Goal: Task Accomplishment & Management: Use online tool/utility

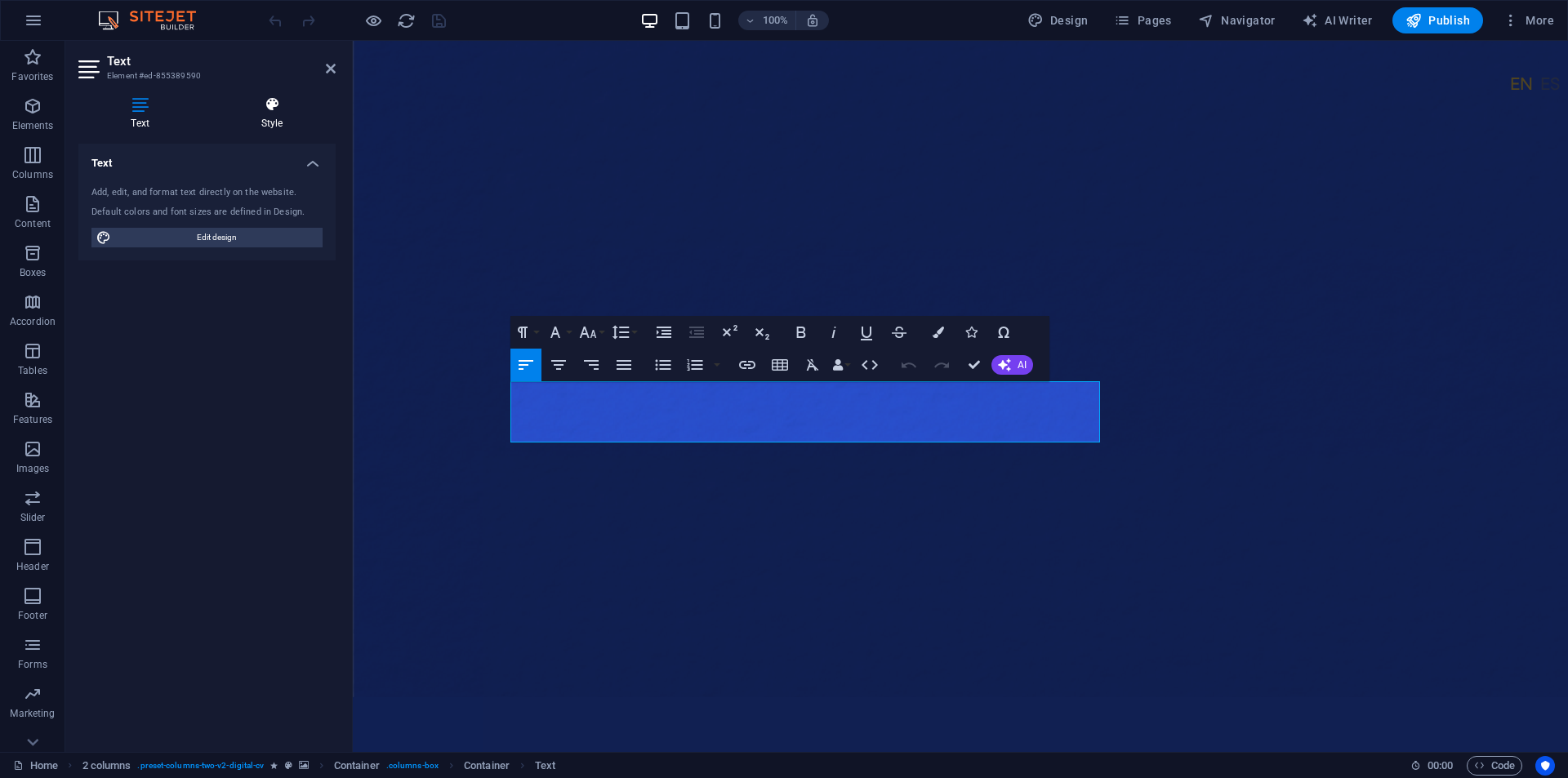
click at [272, 125] on h4 "Style" at bounding box center [272, 113] width 128 height 34
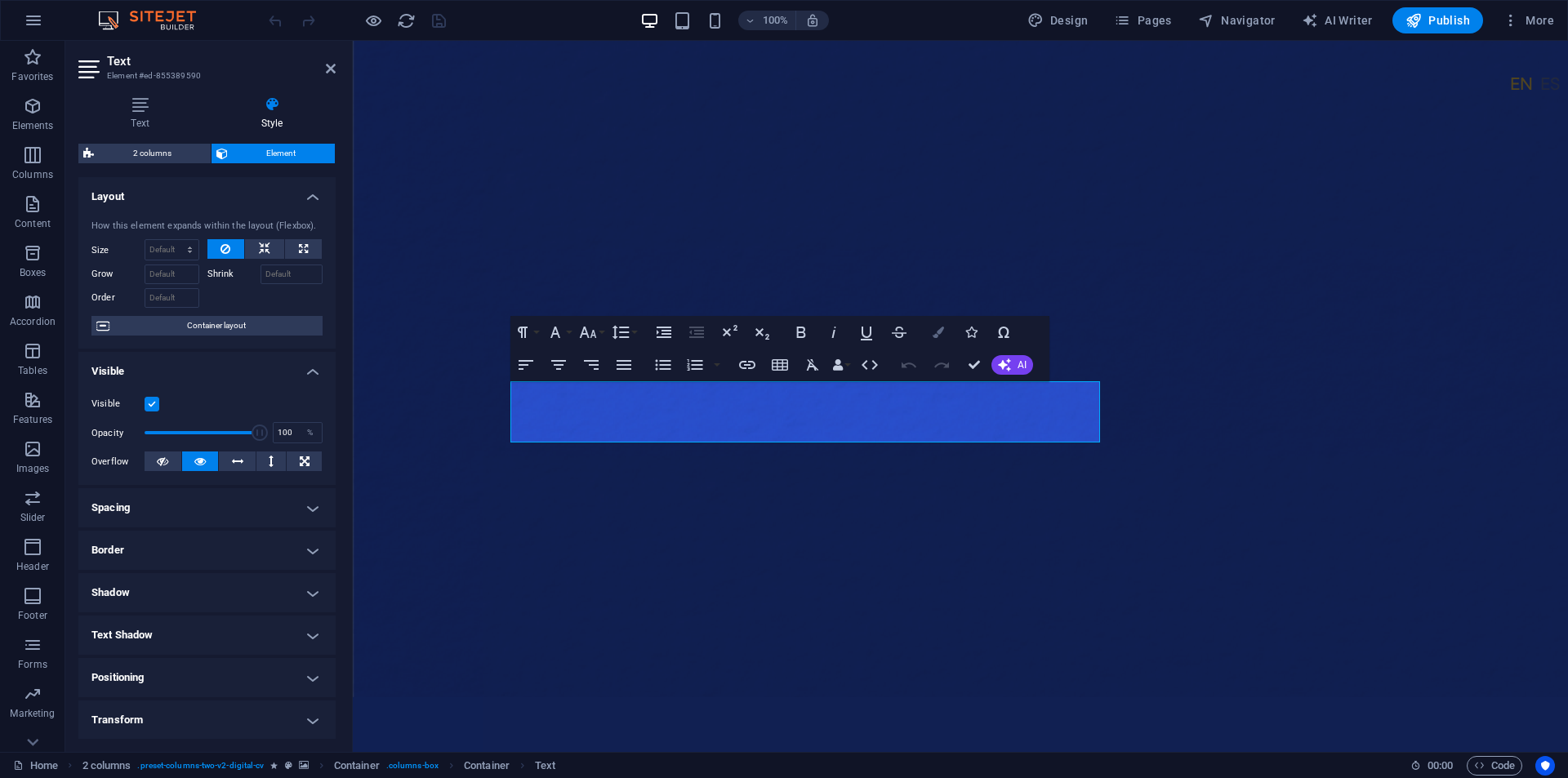
click at [942, 330] on icon "button" at bounding box center [937, 332] width 11 height 11
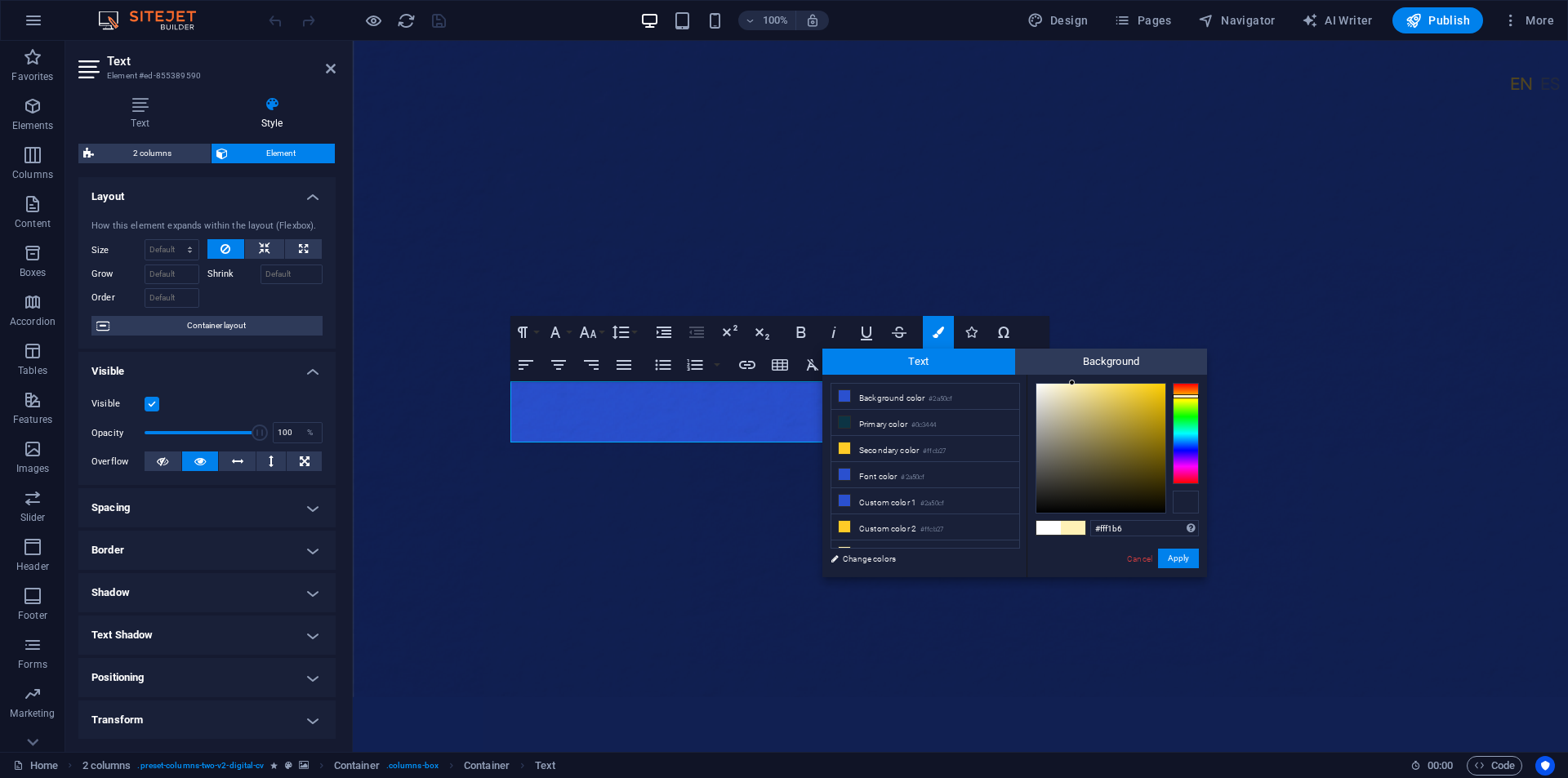
click at [1187, 502] on div at bounding box center [1185, 501] width 26 height 23
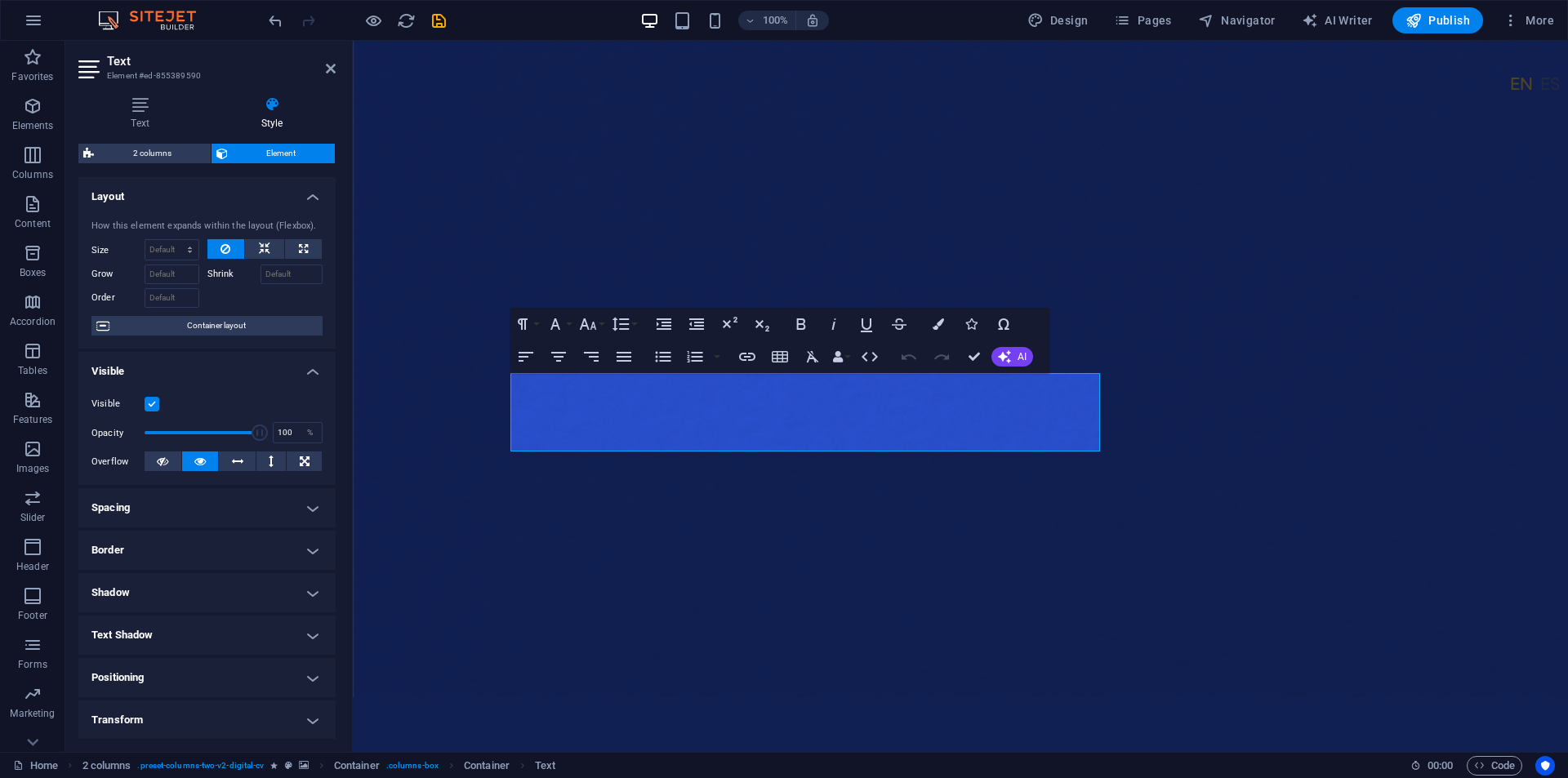
click at [491, 404] on figure at bounding box center [959, 369] width 1215 height 656
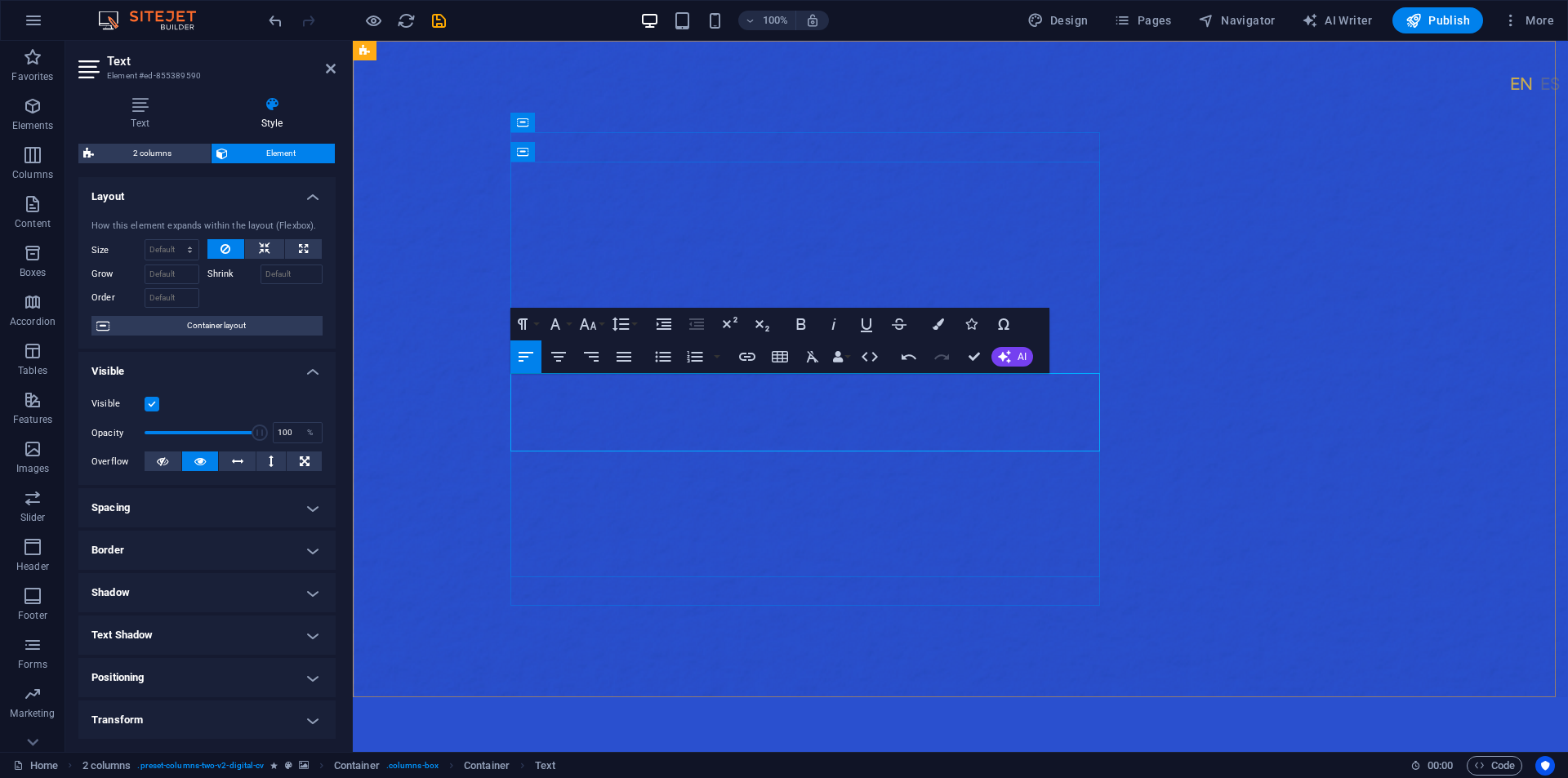
click at [946, 317] on button "Colors" at bounding box center [938, 324] width 31 height 32
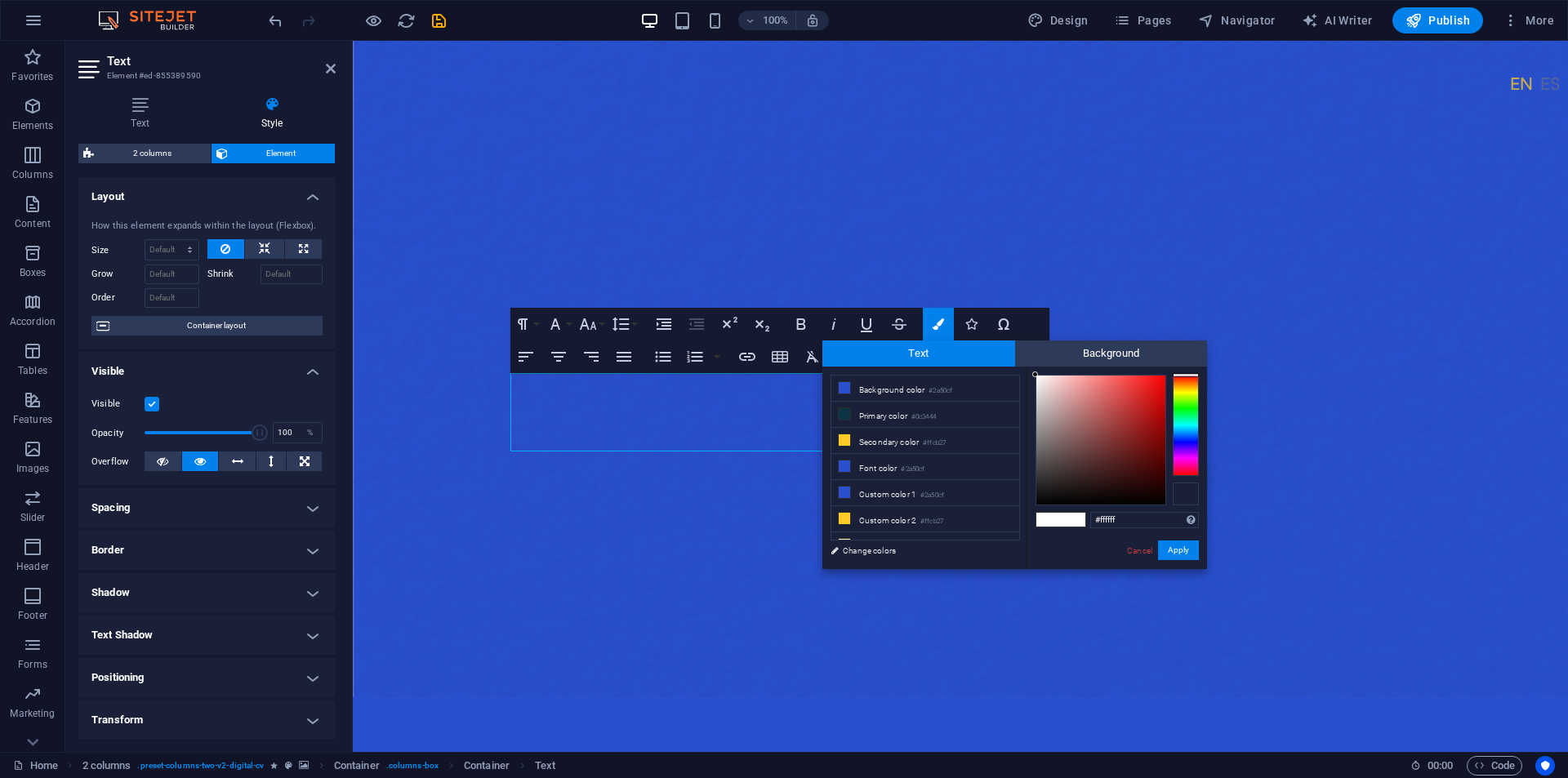
click at [1183, 493] on div at bounding box center [1185, 494] width 26 height 23
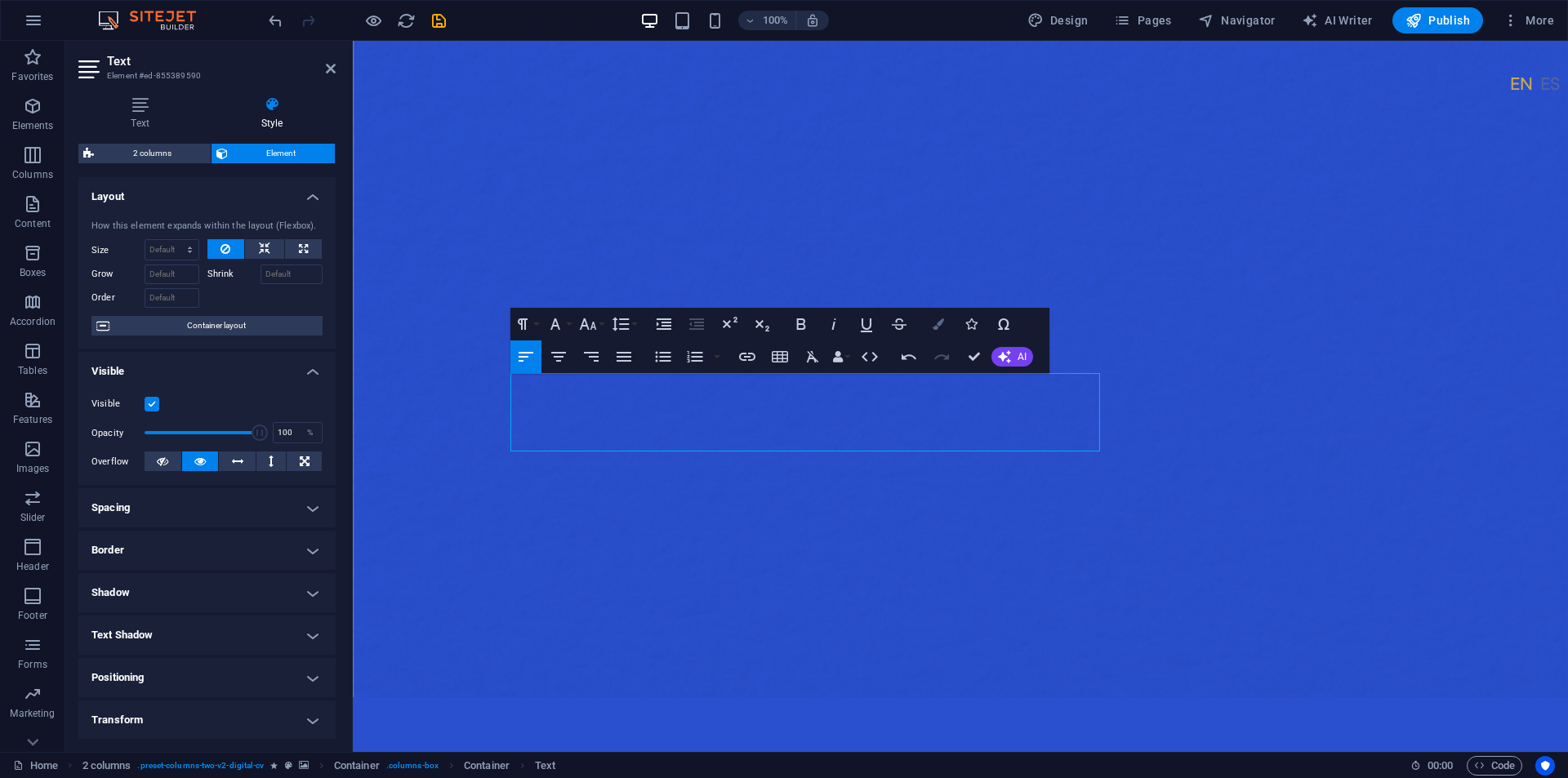
click at [940, 328] on icon "button" at bounding box center [937, 323] width 11 height 11
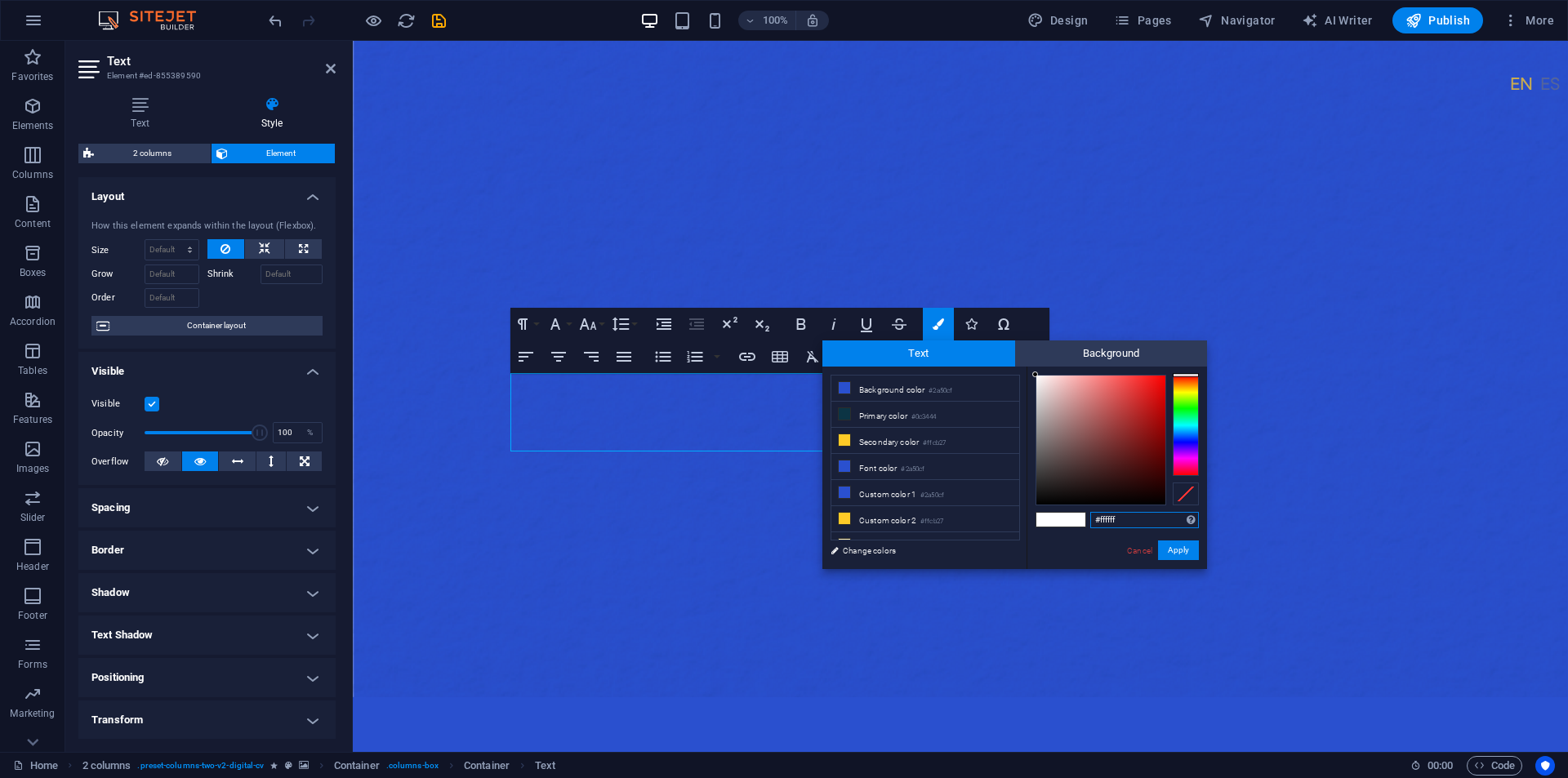
scroll to position [38, 0]
click at [903, 506] on li "Custom color 3 #fff1b6" at bounding box center [924, 506] width 188 height 26
type input "#fff1b6"
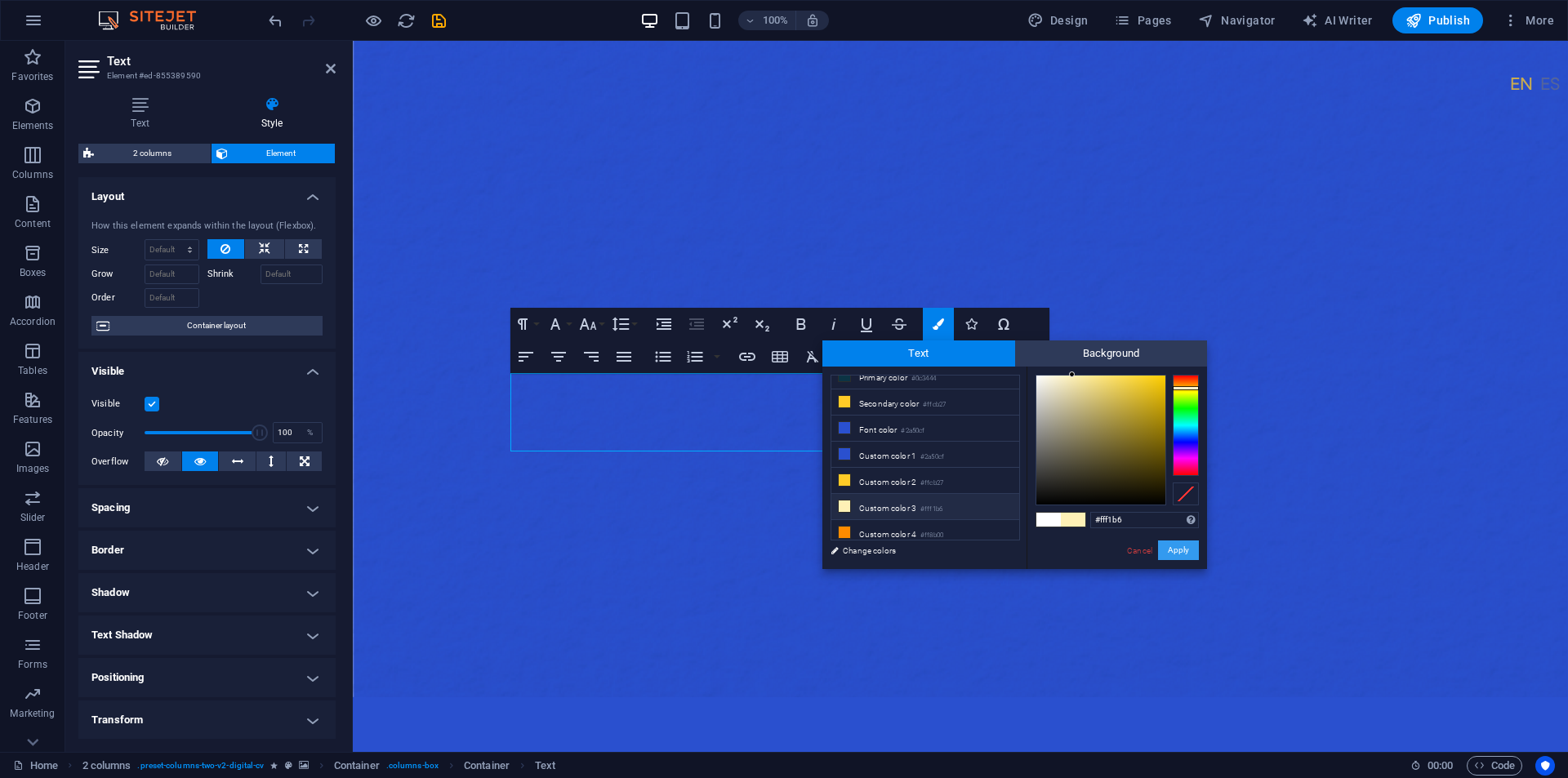
click at [1180, 548] on button "Apply" at bounding box center [1178, 550] width 41 height 20
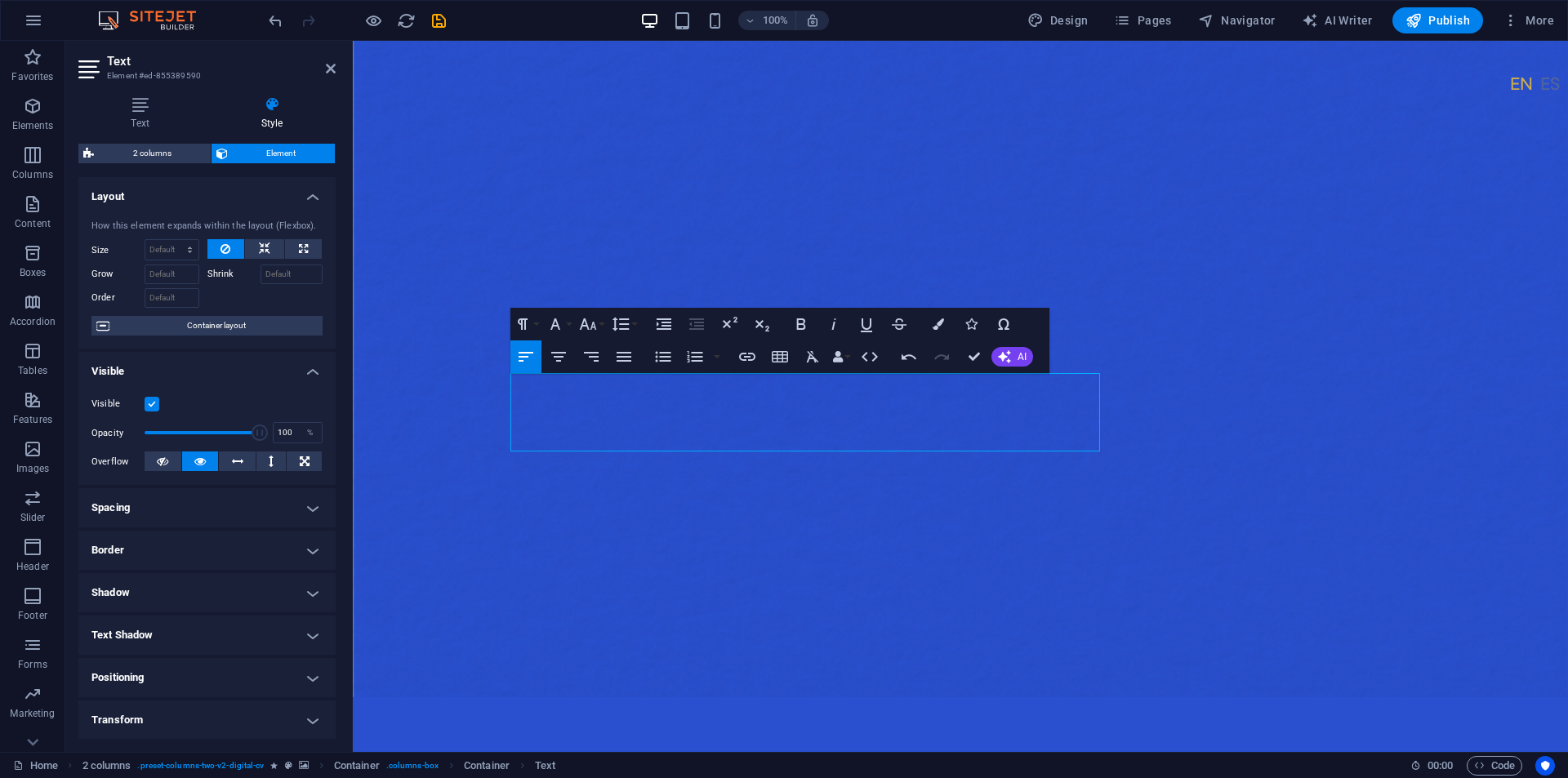
click at [1427, 550] on figure at bounding box center [959, 369] width 1215 height 656
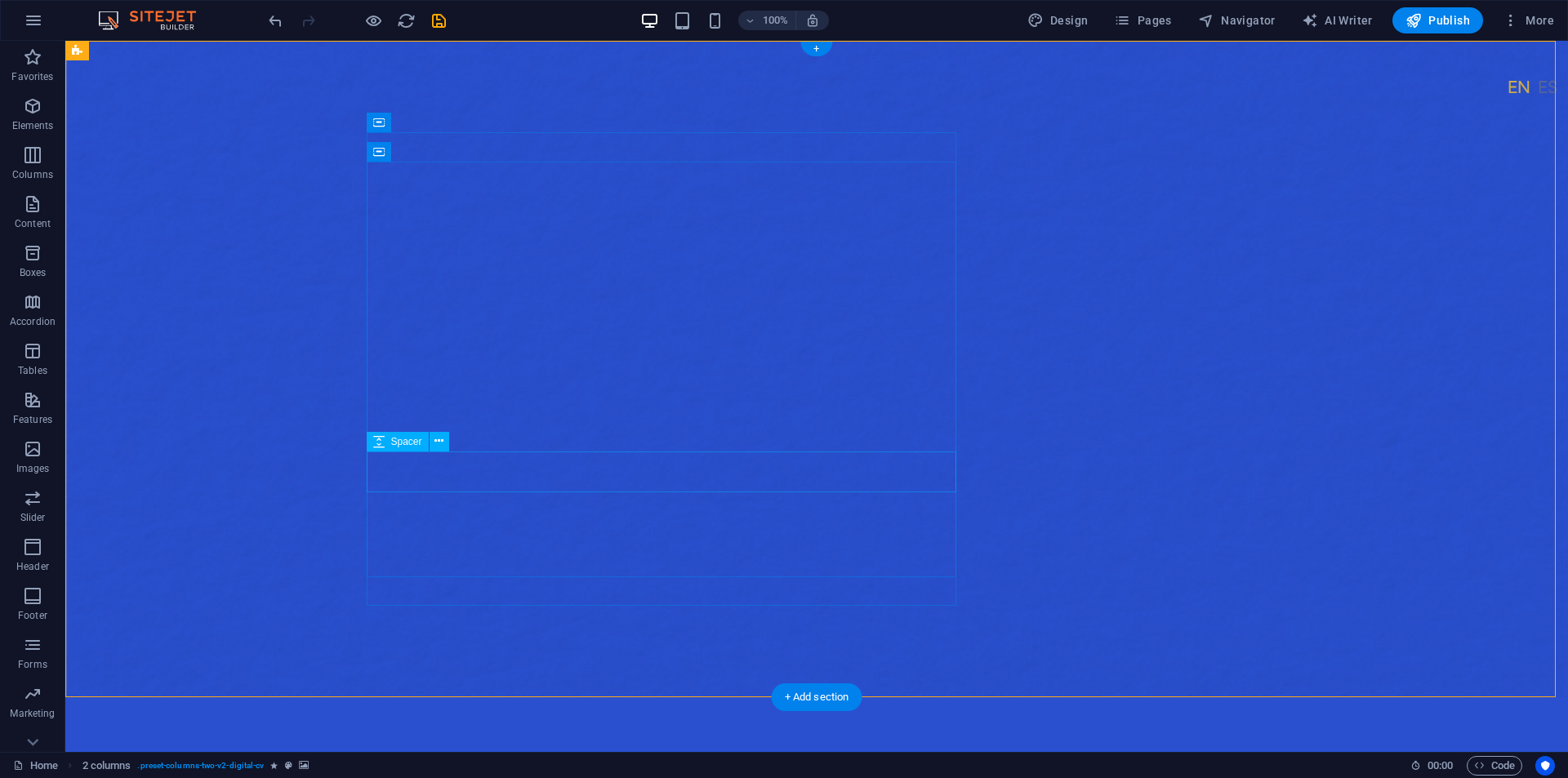
click at [392, 440] on span "Spacer" at bounding box center [406, 442] width 31 height 10
select select "px"
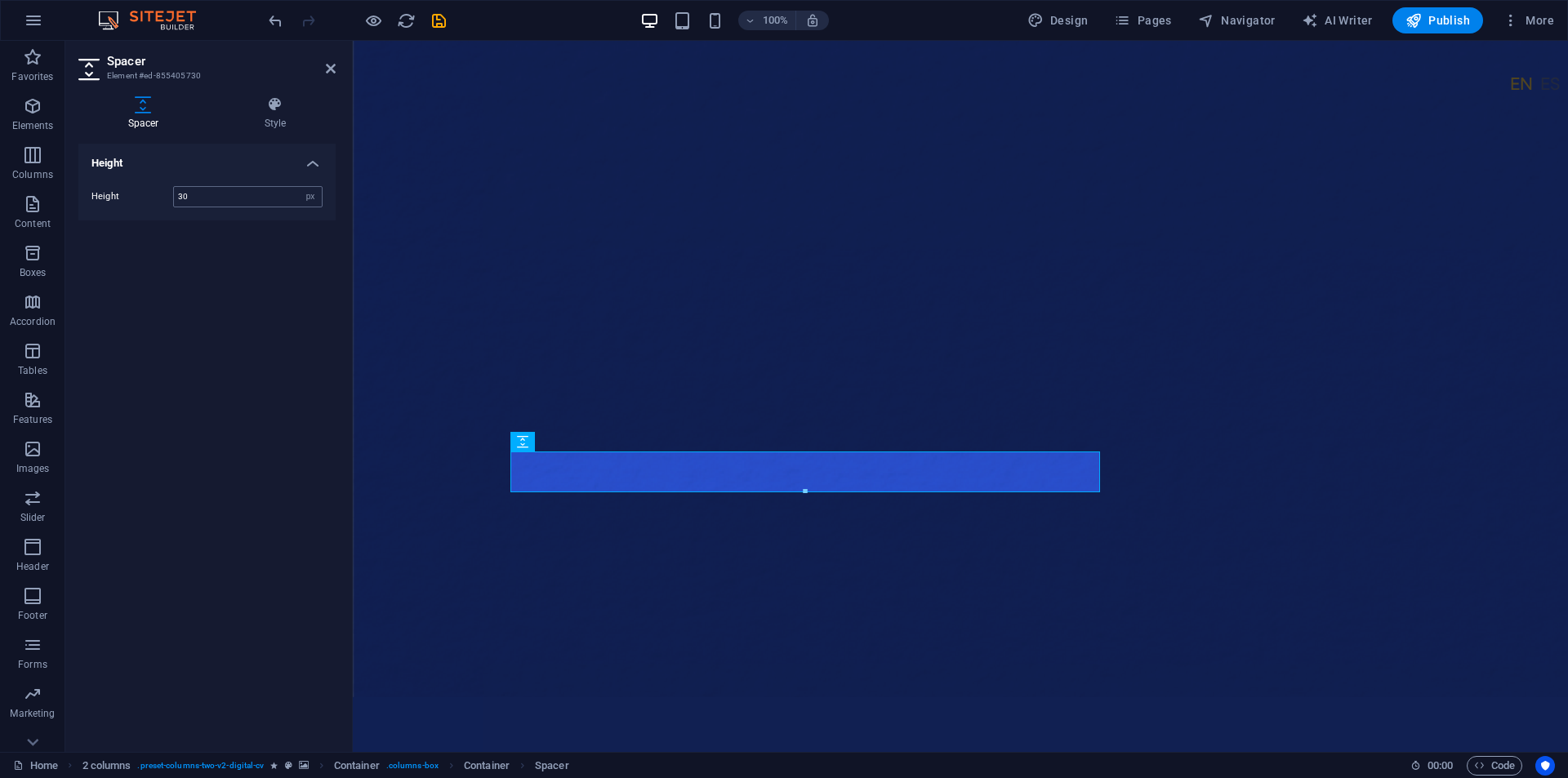
type input "30"
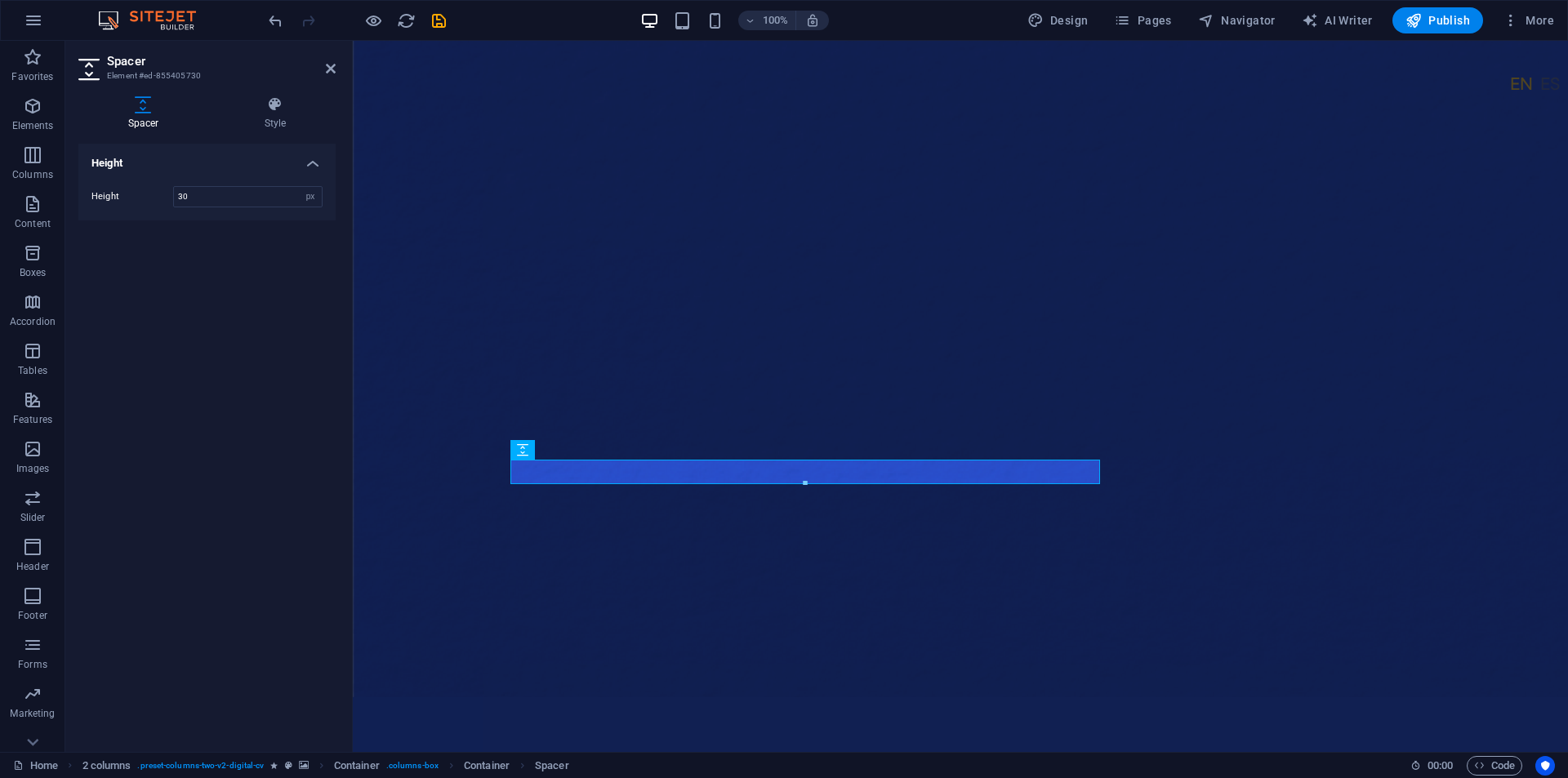
click at [621, 678] on figure at bounding box center [959, 369] width 1215 height 656
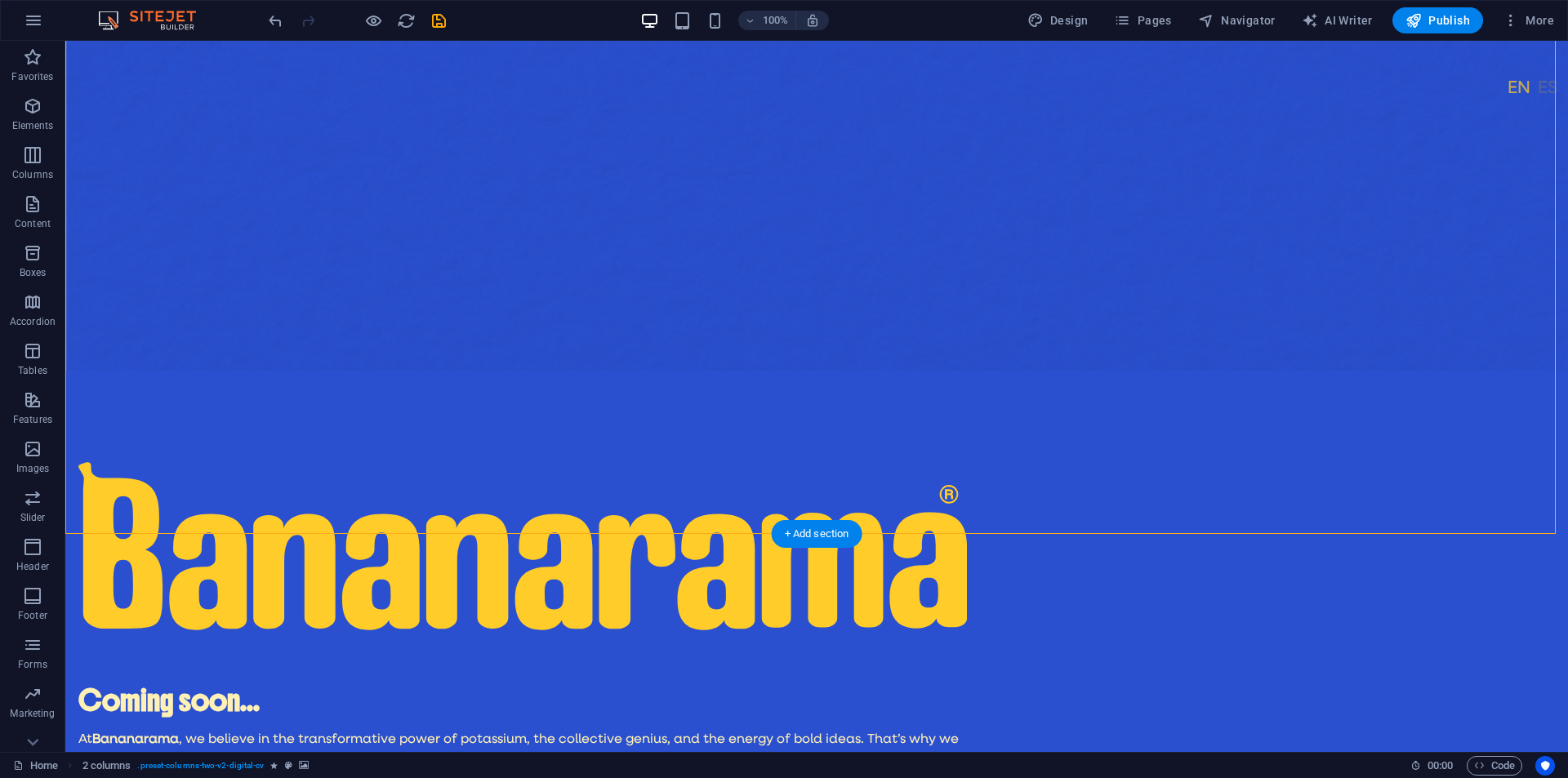
scroll to position [409, 0]
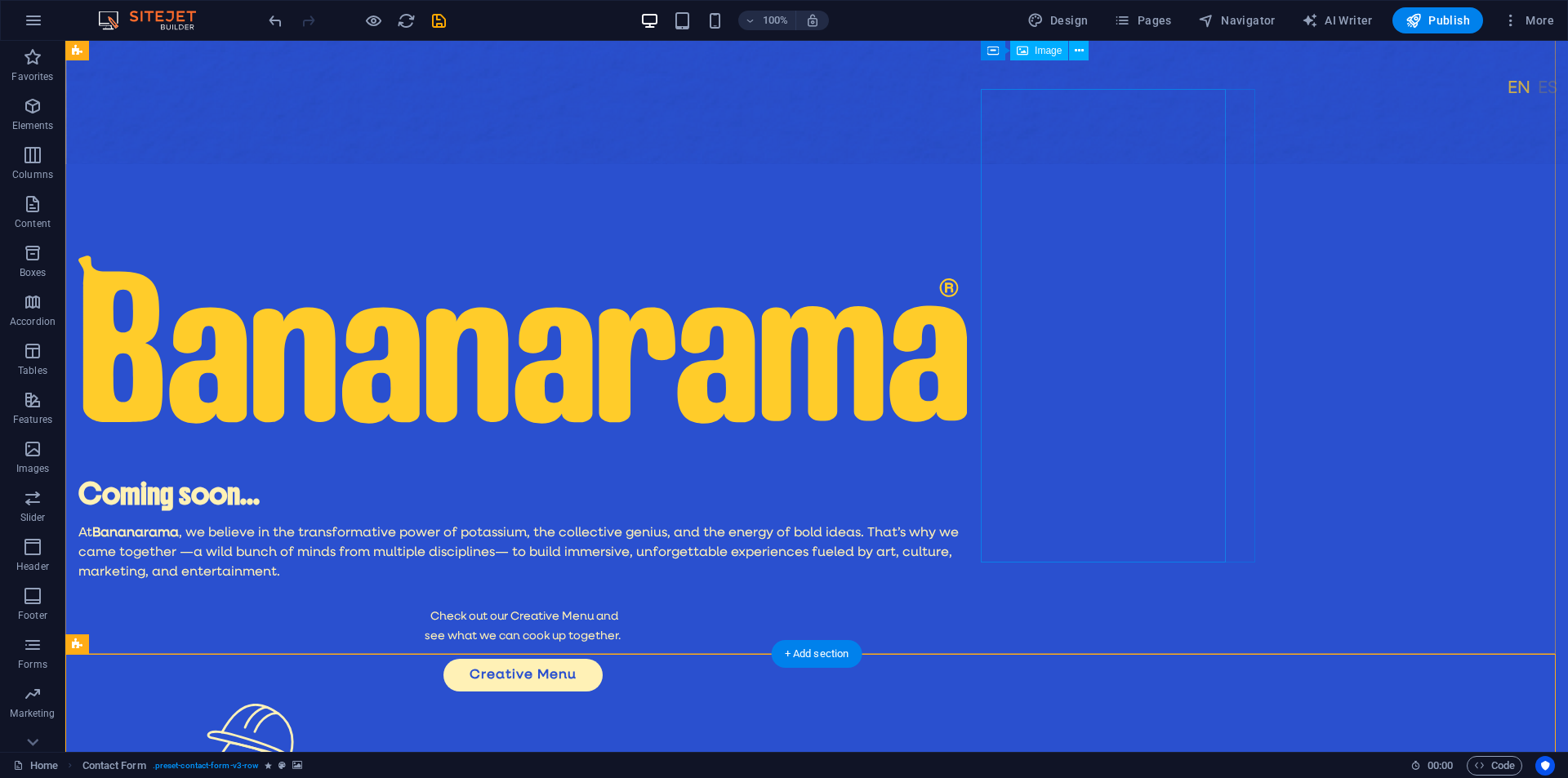
scroll to position [0, 0]
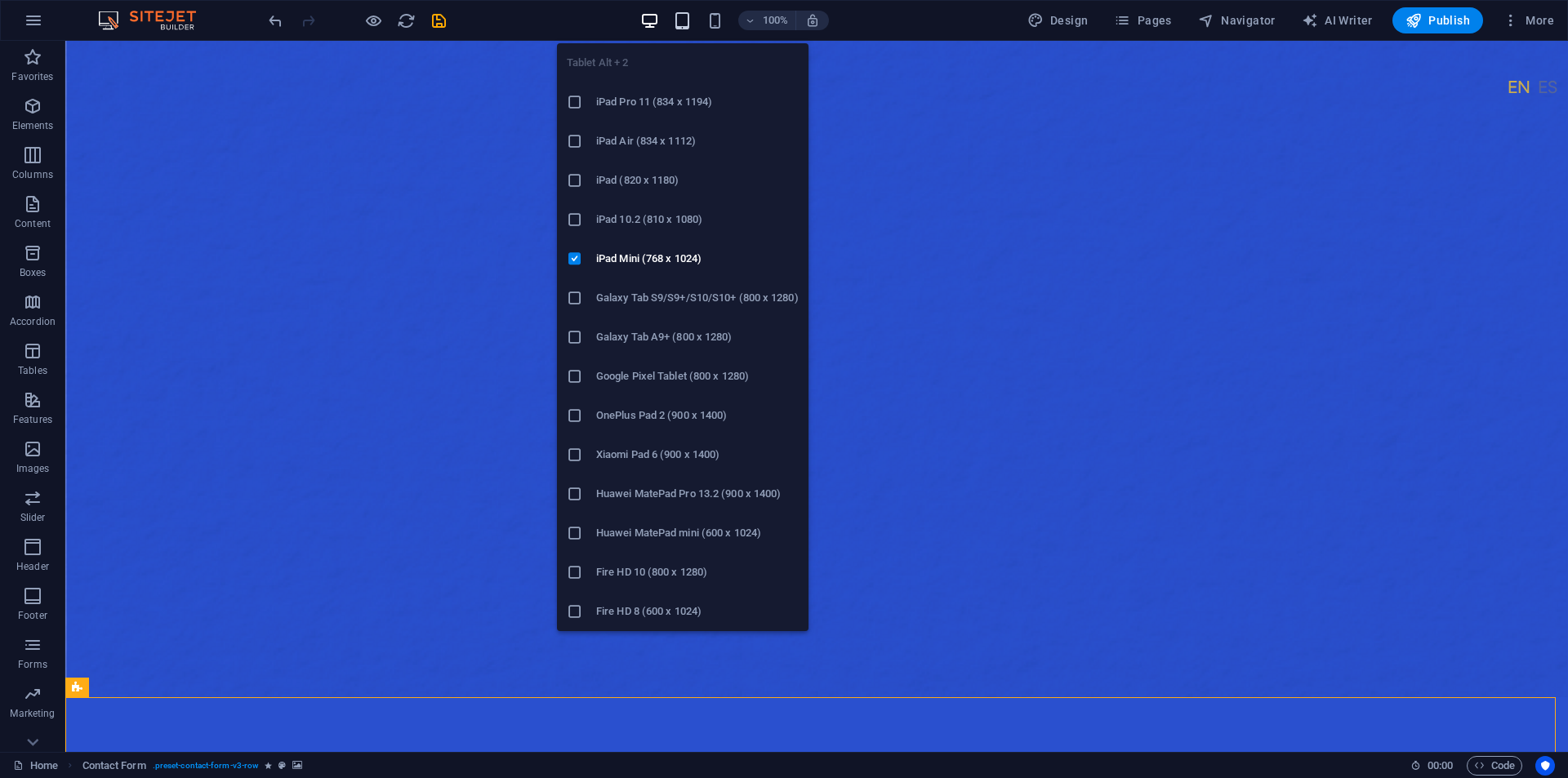
click at [690, 20] on icon "button" at bounding box center [682, 20] width 19 height 19
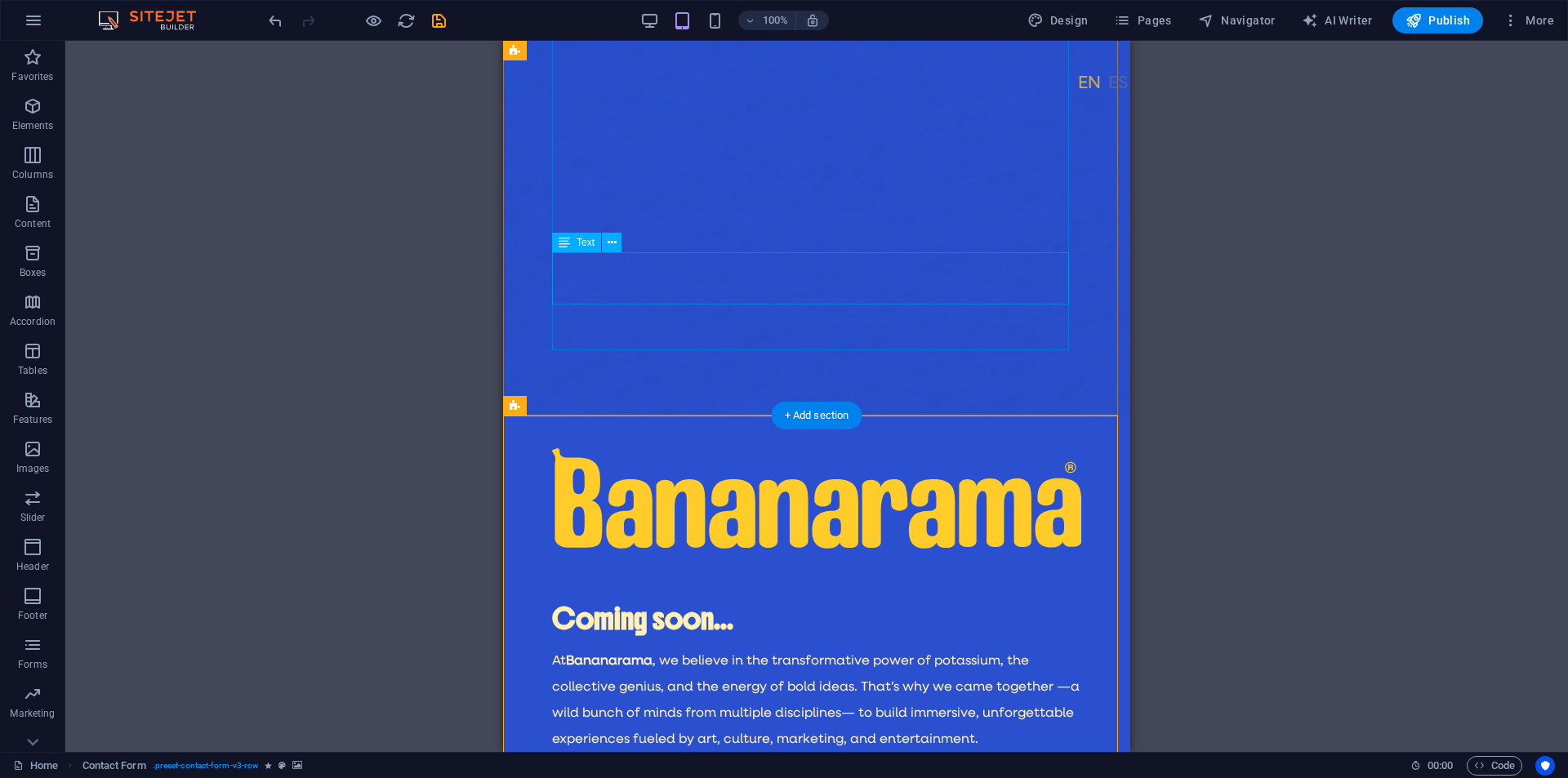
scroll to position [592, 0]
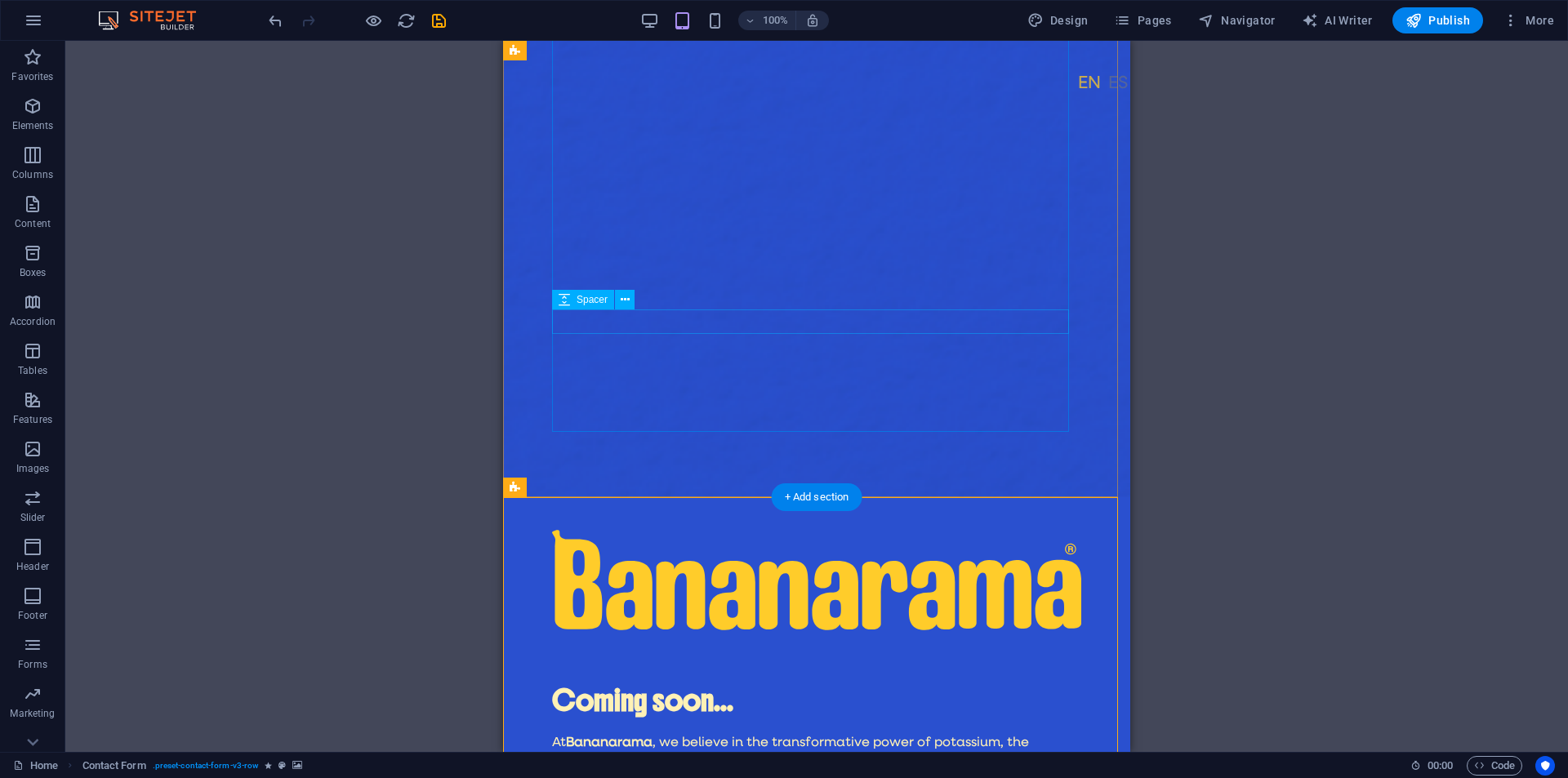
select select "px"
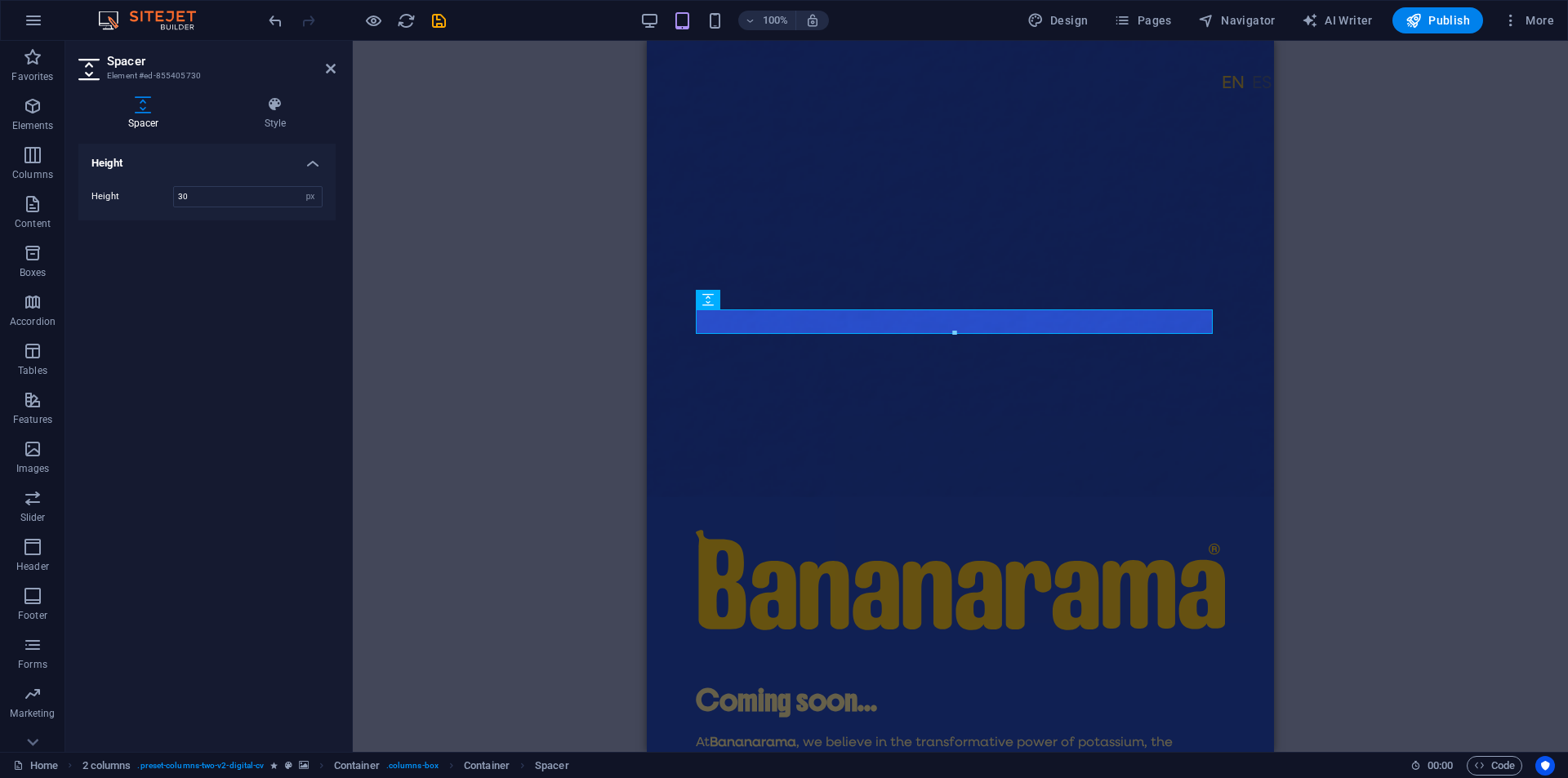
click at [1444, 455] on div "H2 2 columns Container Container Container Container Image Container Button Spa…" at bounding box center [959, 396] width 1215 height 711
click at [455, 300] on div "H2 2 columns Container Container Container Container Image Container Button Spa…" at bounding box center [959, 396] width 1215 height 711
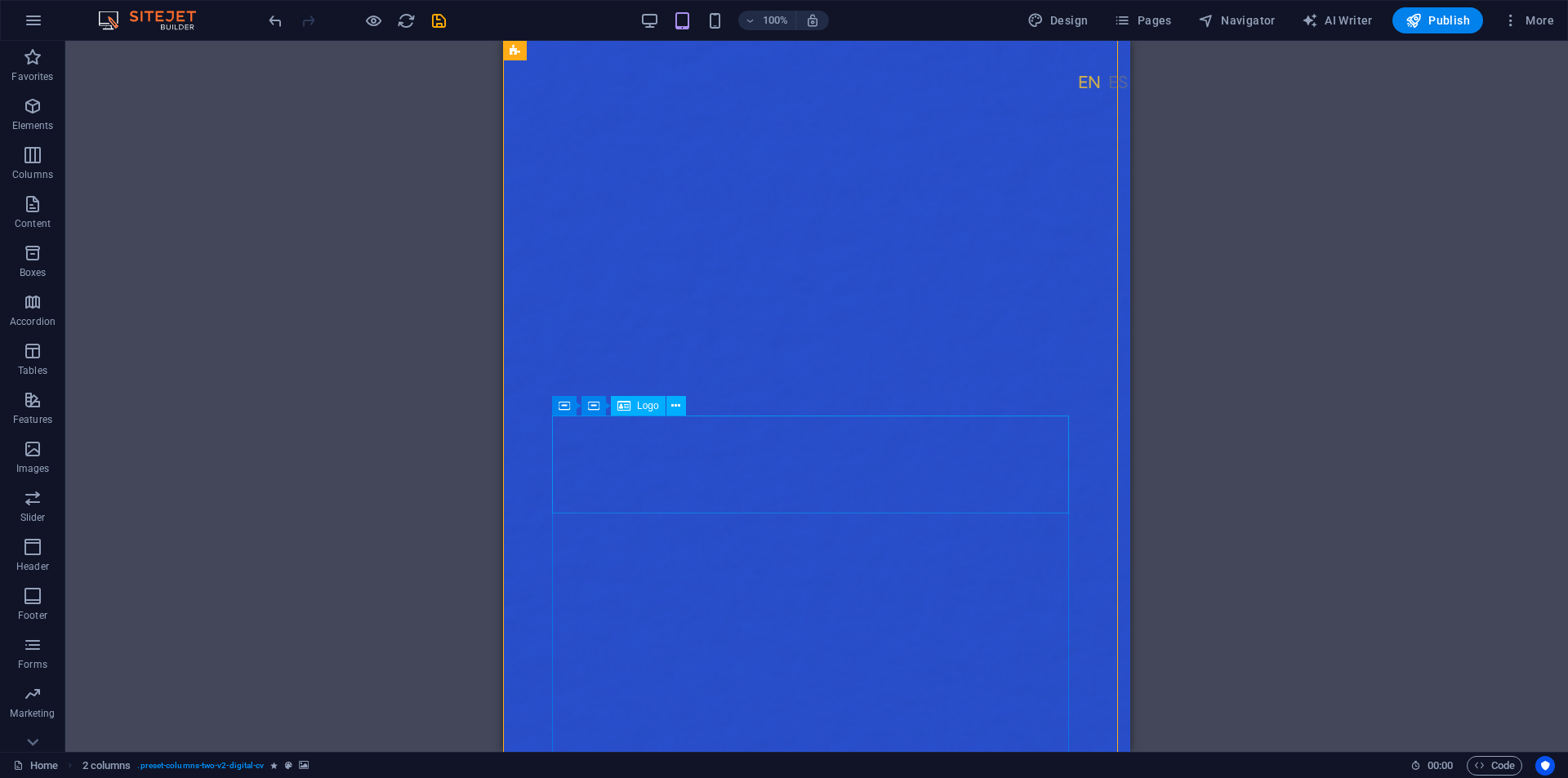
scroll to position [0, 0]
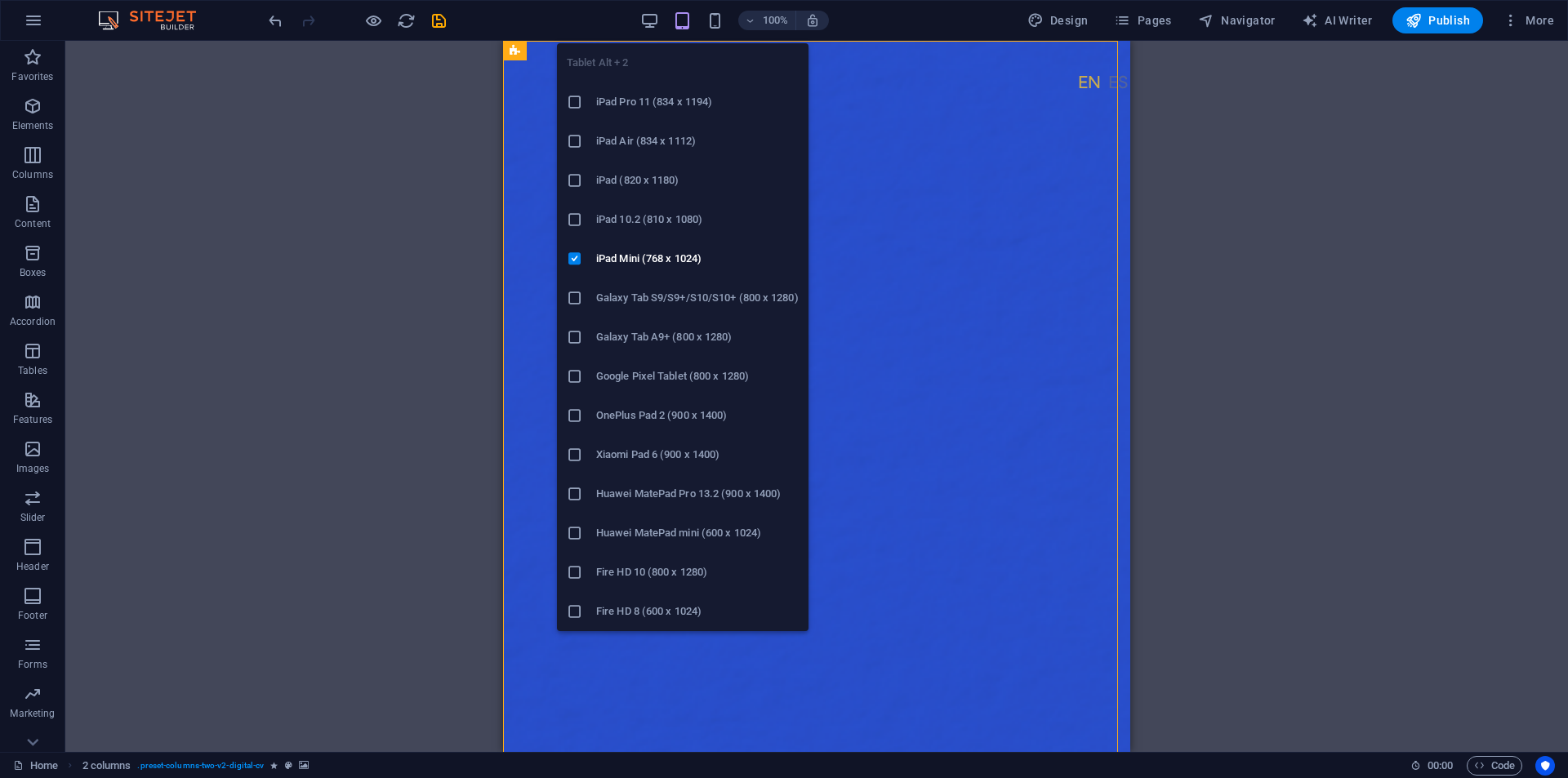
click at [605, 94] on h6 "iPad Pro 11 (834 x 1194)" at bounding box center [697, 101] width 203 height 20
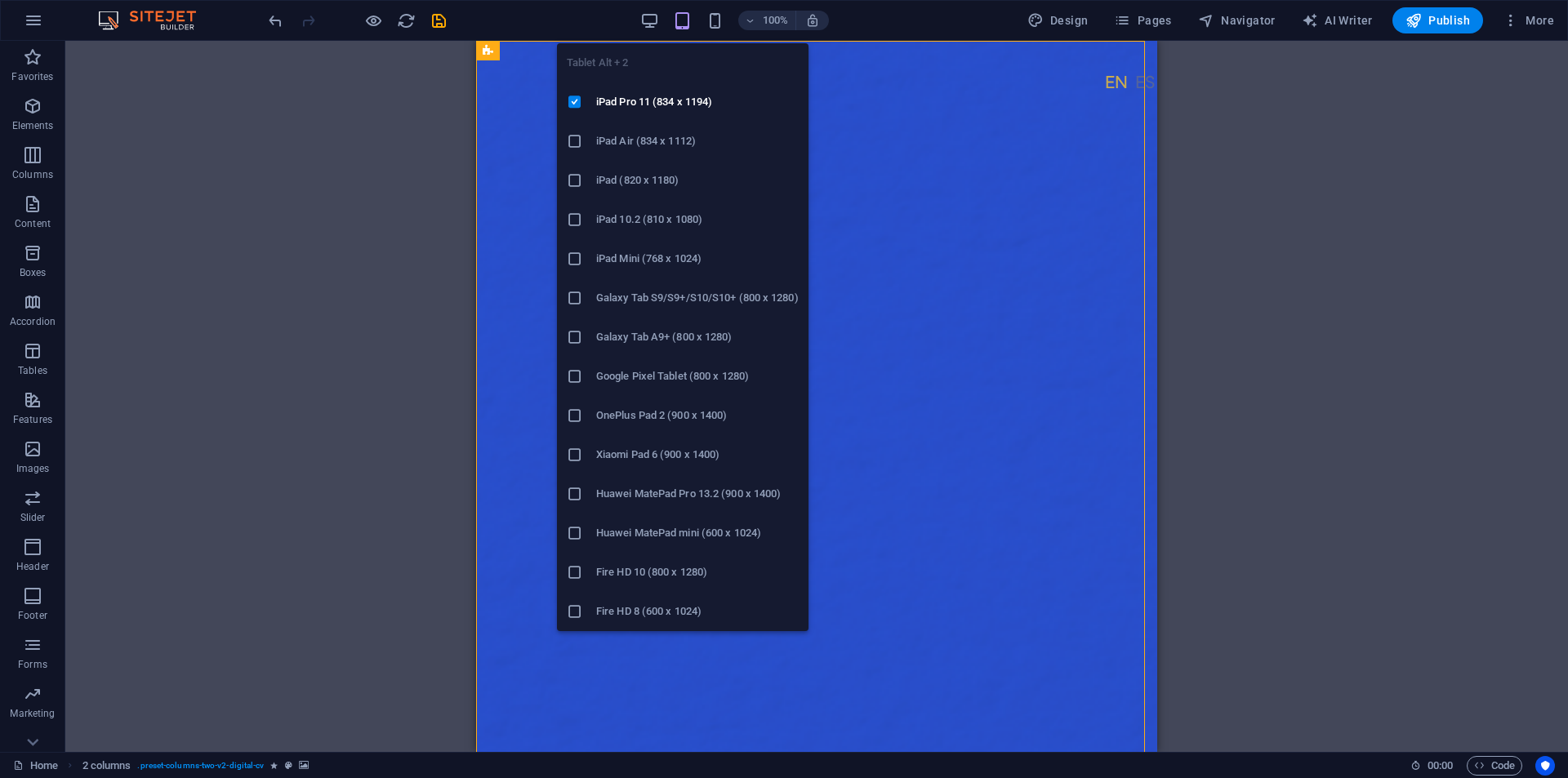
click at [642, 131] on h6 "iPad Air (834 x 1112)" at bounding box center [697, 140] width 203 height 20
click at [647, 180] on h6 "iPad (820 x 1180)" at bounding box center [697, 180] width 203 height 20
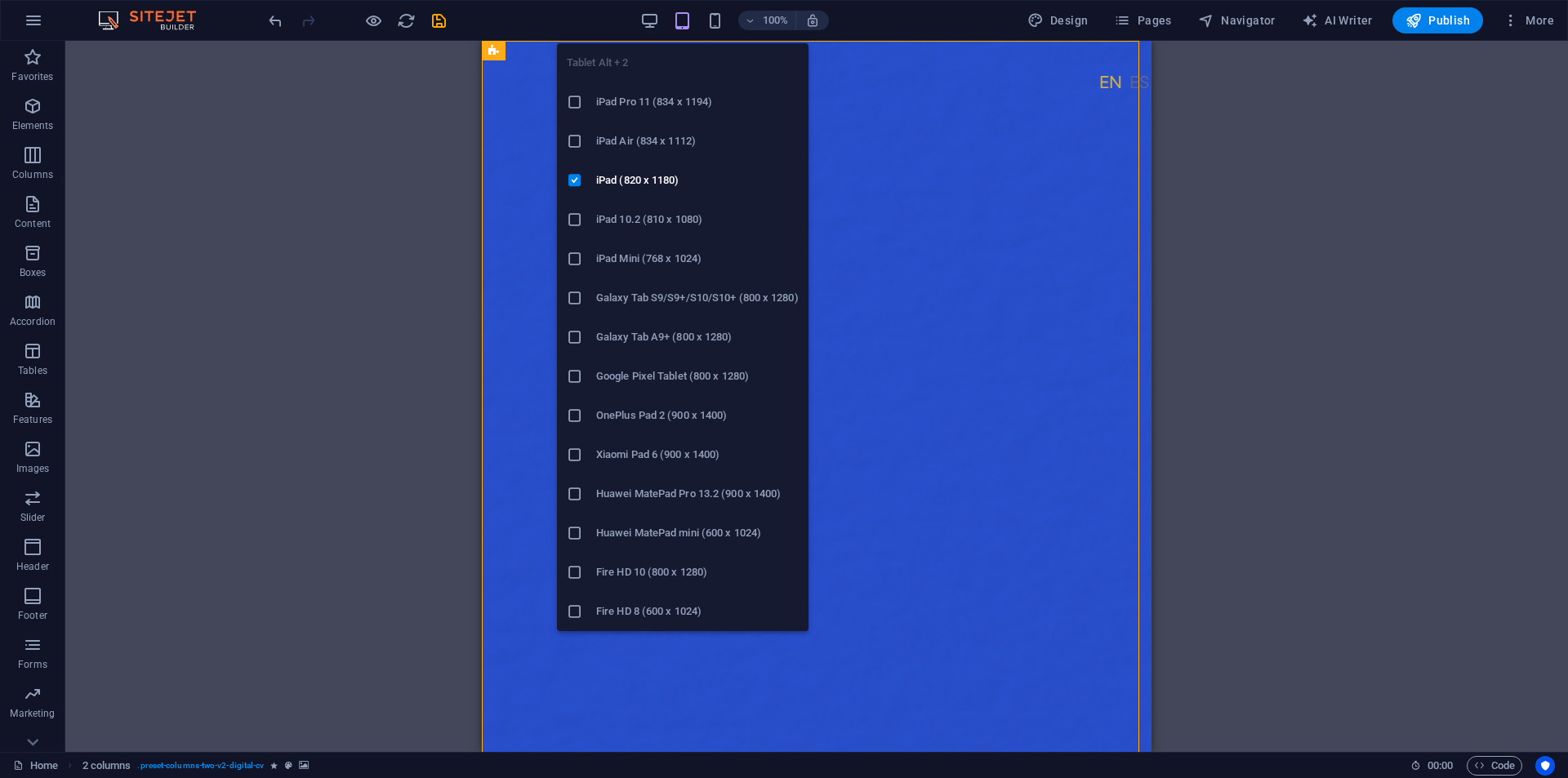
drag, startPoint x: 644, startPoint y: 215, endPoint x: 182, endPoint y: 37, distance: 495.1
click at [644, 215] on h6 "iPad 10.2 (810 x 1080)" at bounding box center [697, 220] width 203 height 20
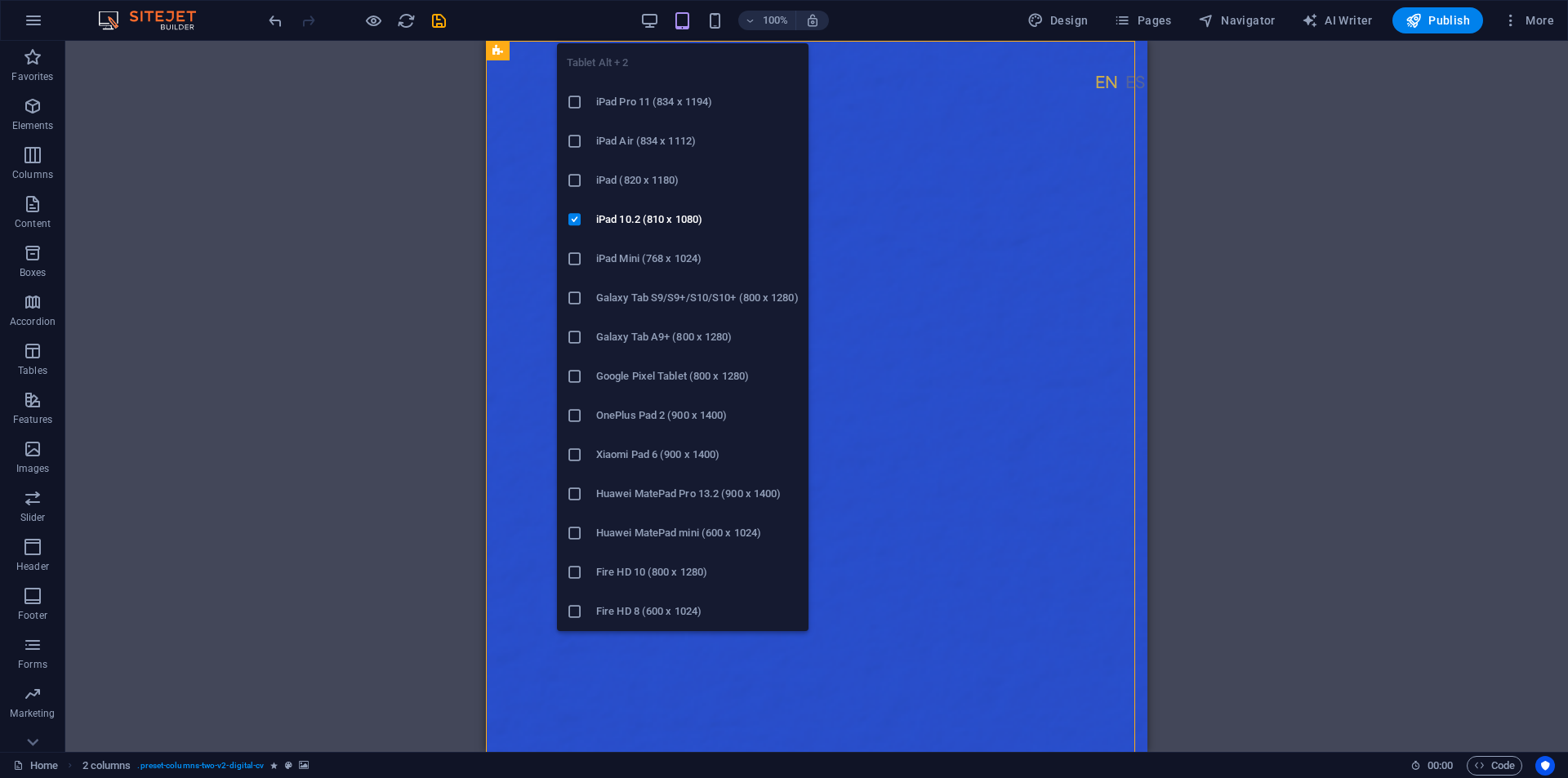
click at [643, 252] on h6 "iPad Mini (768 x 1024)" at bounding box center [697, 259] width 203 height 20
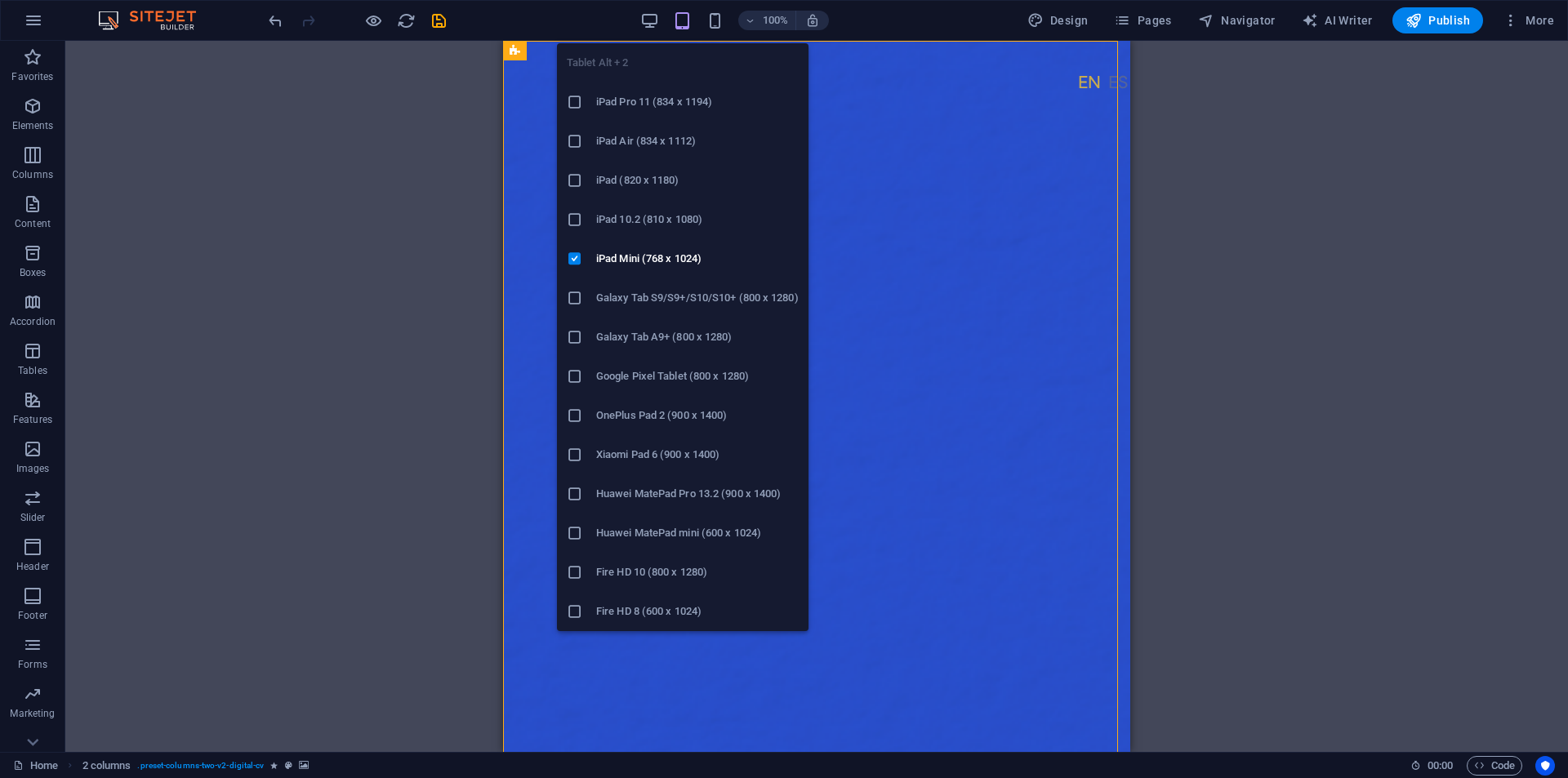
drag, startPoint x: 646, startPoint y: 294, endPoint x: 158, endPoint y: 197, distance: 497.5
click at [646, 294] on h6 "Galaxy Tab S9/S9+/S10/S10+ (800 x 1280)" at bounding box center [697, 298] width 203 height 20
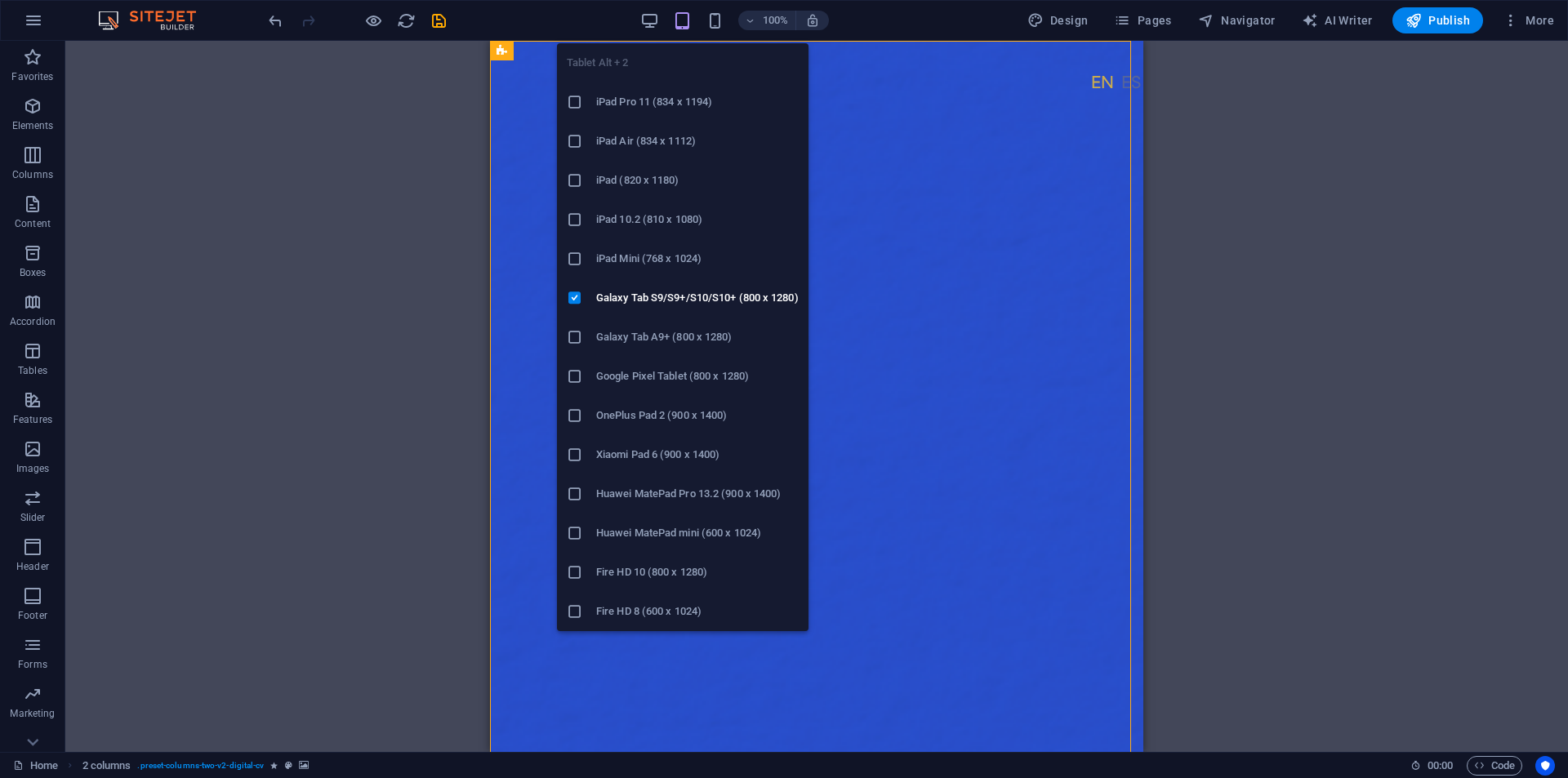
click at [638, 332] on h6 "Galaxy Tab A9+ (800 x 1280)" at bounding box center [697, 337] width 203 height 20
drag, startPoint x: 634, startPoint y: 369, endPoint x: 148, endPoint y: 209, distance: 511.7
click at [634, 369] on h6 "Google Pixel Tablet (800 x 1280)" at bounding box center [697, 376] width 203 height 20
drag, startPoint x: 628, startPoint y: 420, endPoint x: 198, endPoint y: 146, distance: 509.9
click at [628, 420] on h6 "OnePlus Pad 2 (900 x 1400)" at bounding box center [697, 415] width 203 height 20
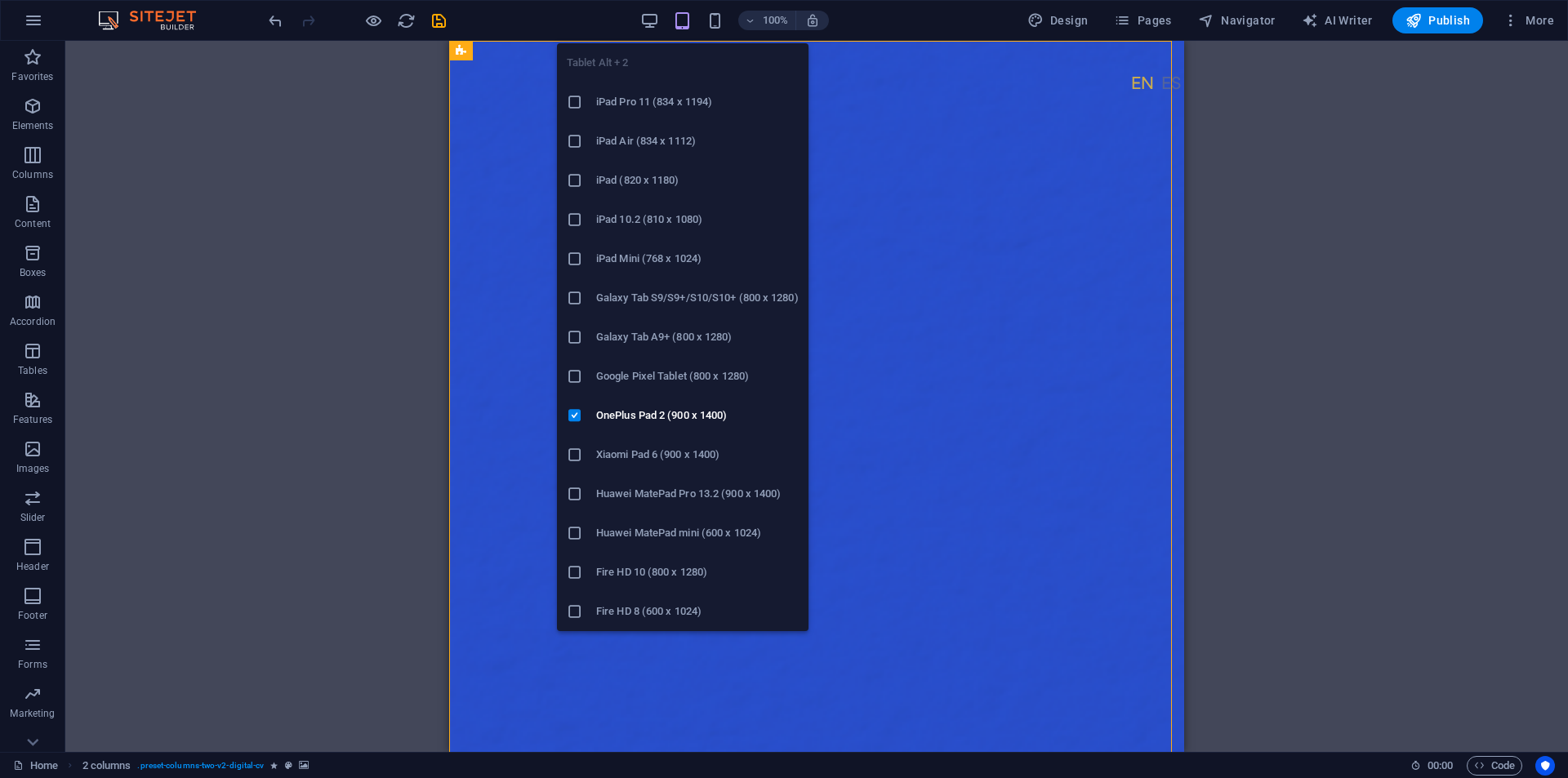
drag, startPoint x: 624, startPoint y: 451, endPoint x: 189, endPoint y: 128, distance: 541.8
click at [624, 451] on h6 "Xiaomi Pad 6 (900 x 1400)" at bounding box center [697, 455] width 203 height 20
drag, startPoint x: 658, startPoint y: 484, endPoint x: 209, endPoint y: 421, distance: 453.4
click at [658, 484] on h6 "Huawei MatePad Pro 13.2 (900 x 1400)" at bounding box center [697, 494] width 203 height 20
drag, startPoint x: 624, startPoint y: 525, endPoint x: 104, endPoint y: 255, distance: 585.9
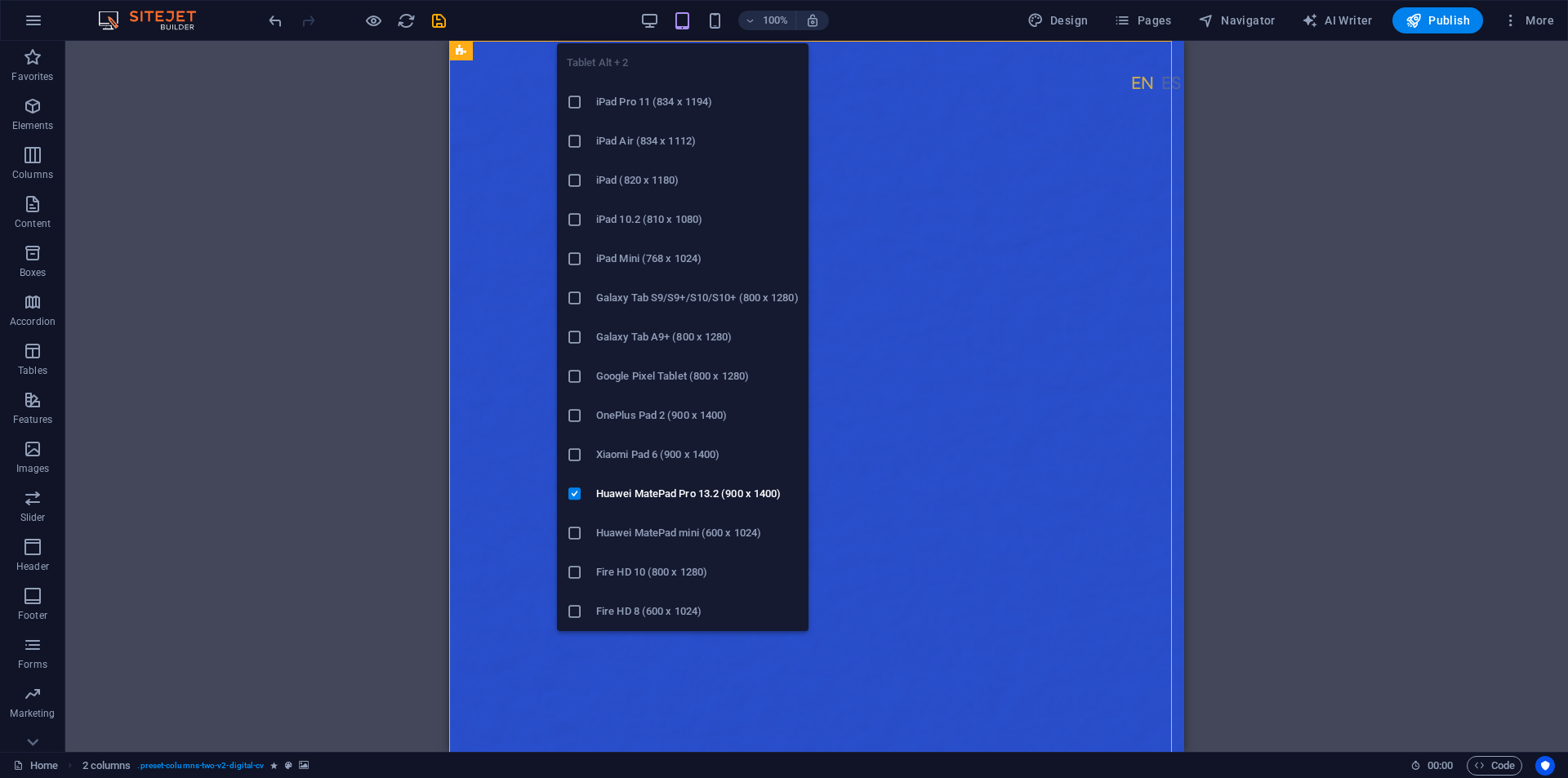
click at [624, 525] on h6 "Huawei MatePad mini (600 x 1024)" at bounding box center [697, 533] width 203 height 20
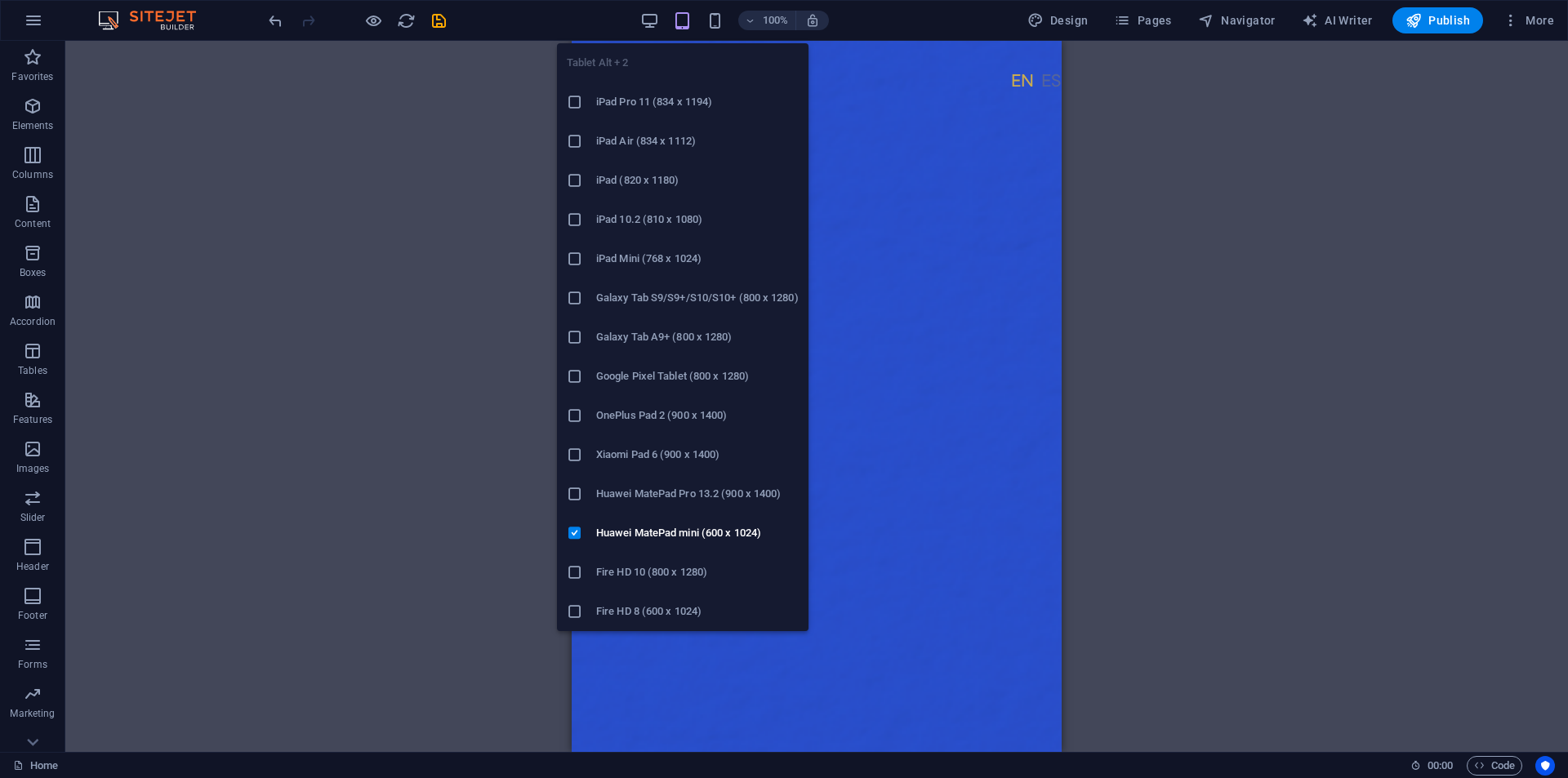
click at [655, 566] on h6 "Fire HD 10 (800 x 1280)" at bounding box center [697, 572] width 203 height 20
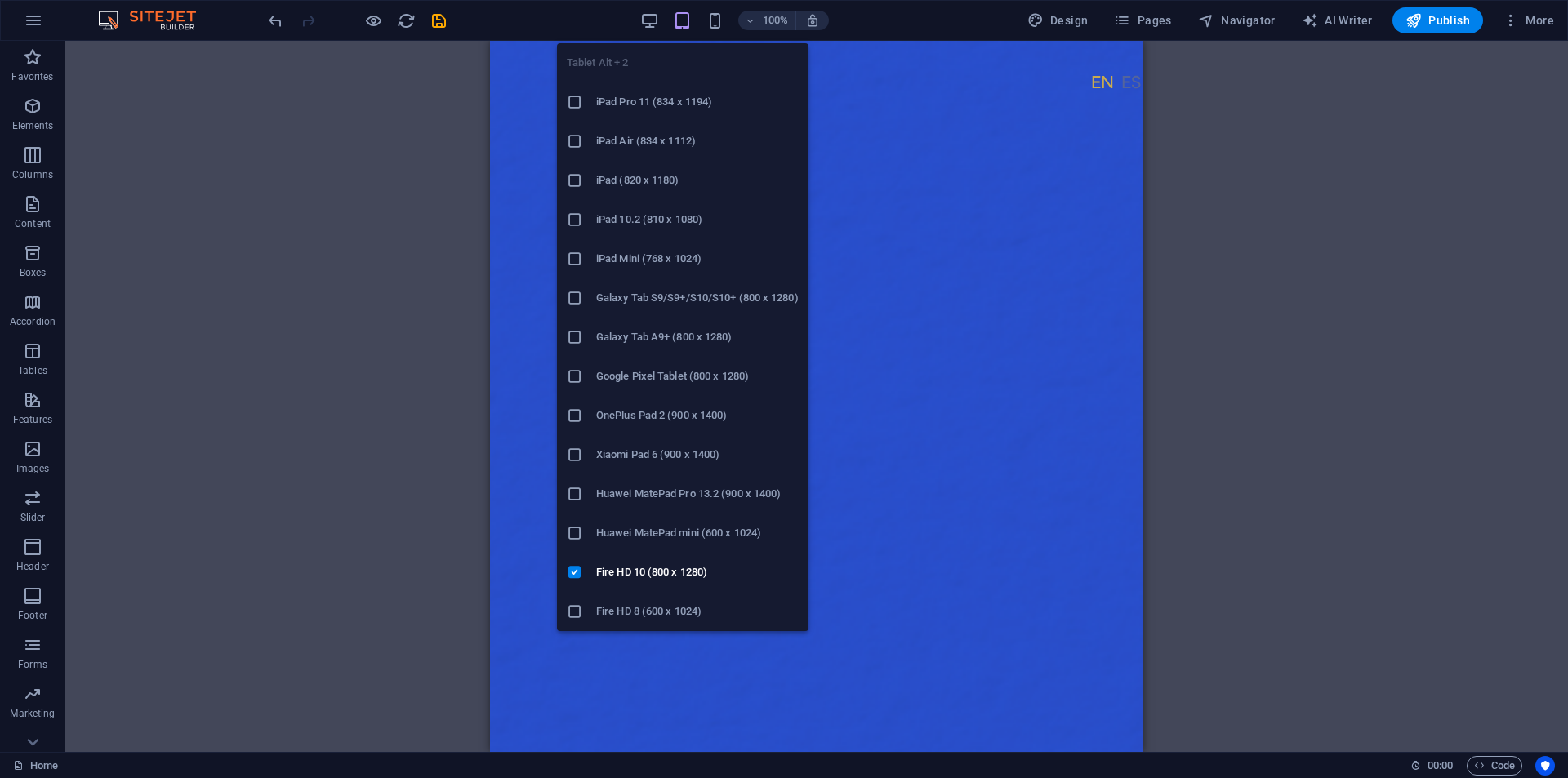
click at [621, 612] on h6 "Fire HD 8 (600 x 1024)" at bounding box center [697, 611] width 203 height 20
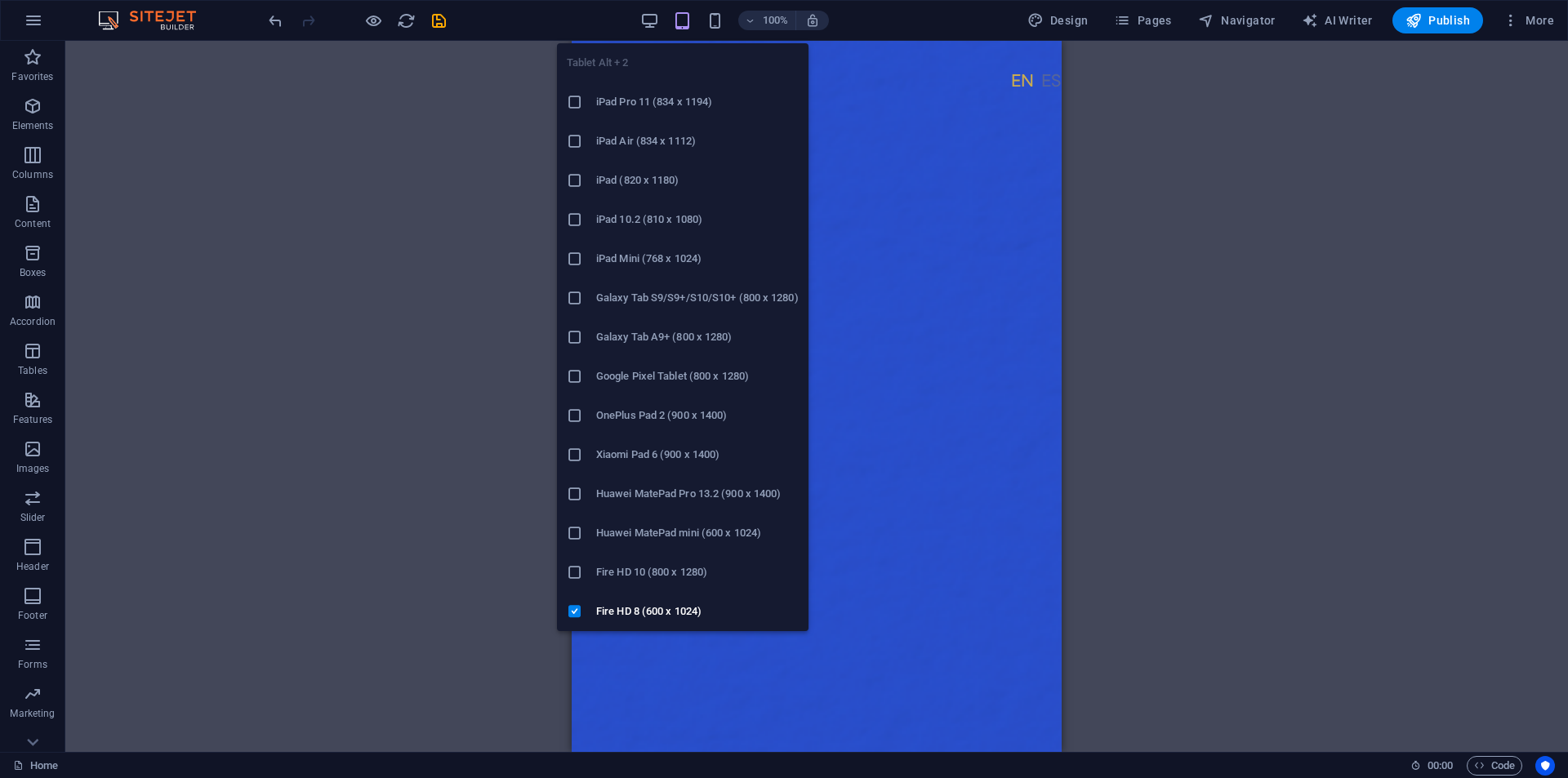
click at [659, 136] on h6 "iPad Air (834 x 1112)" at bounding box center [697, 140] width 203 height 20
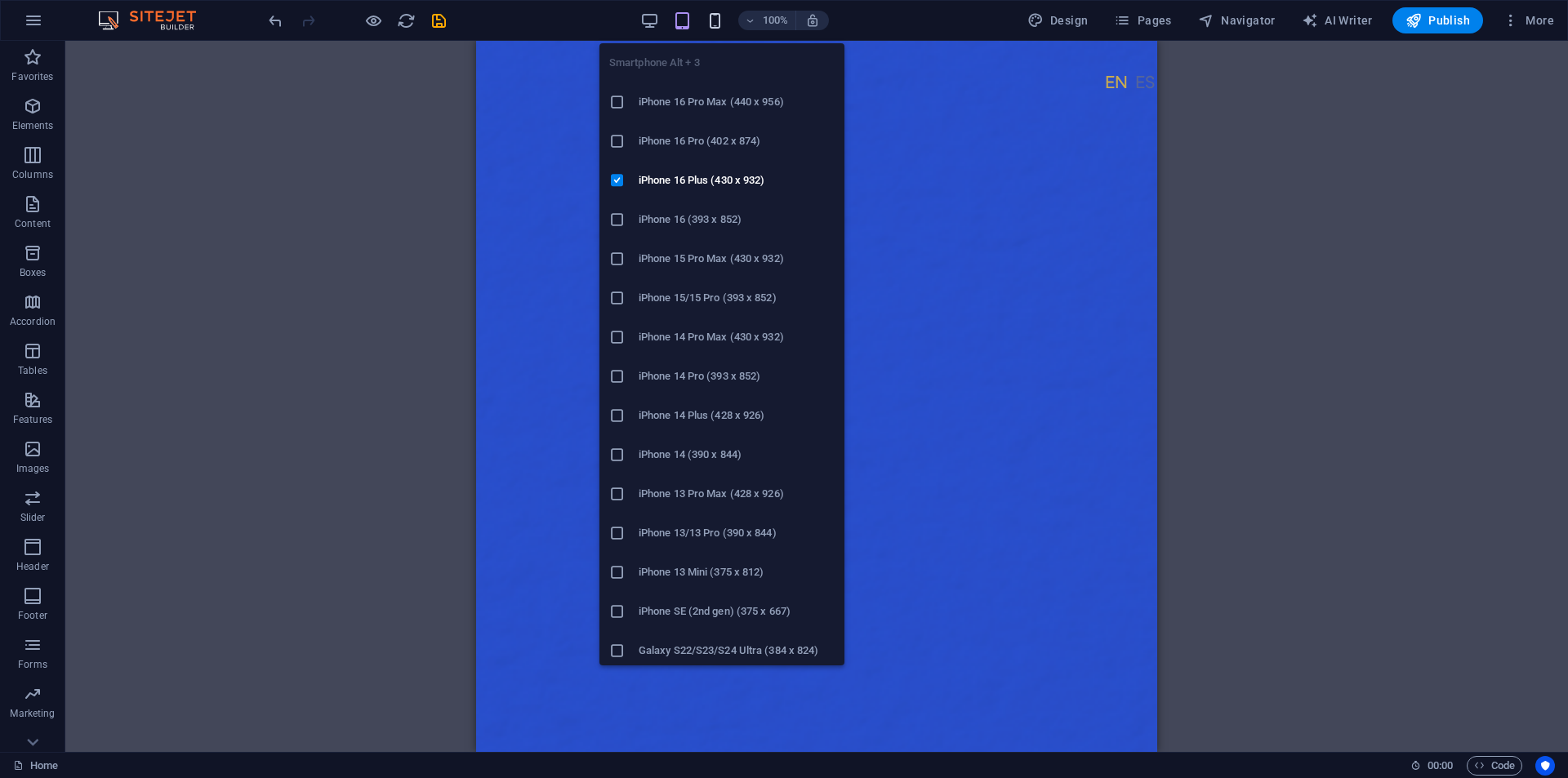
click at [720, 20] on icon "button" at bounding box center [715, 20] width 19 height 19
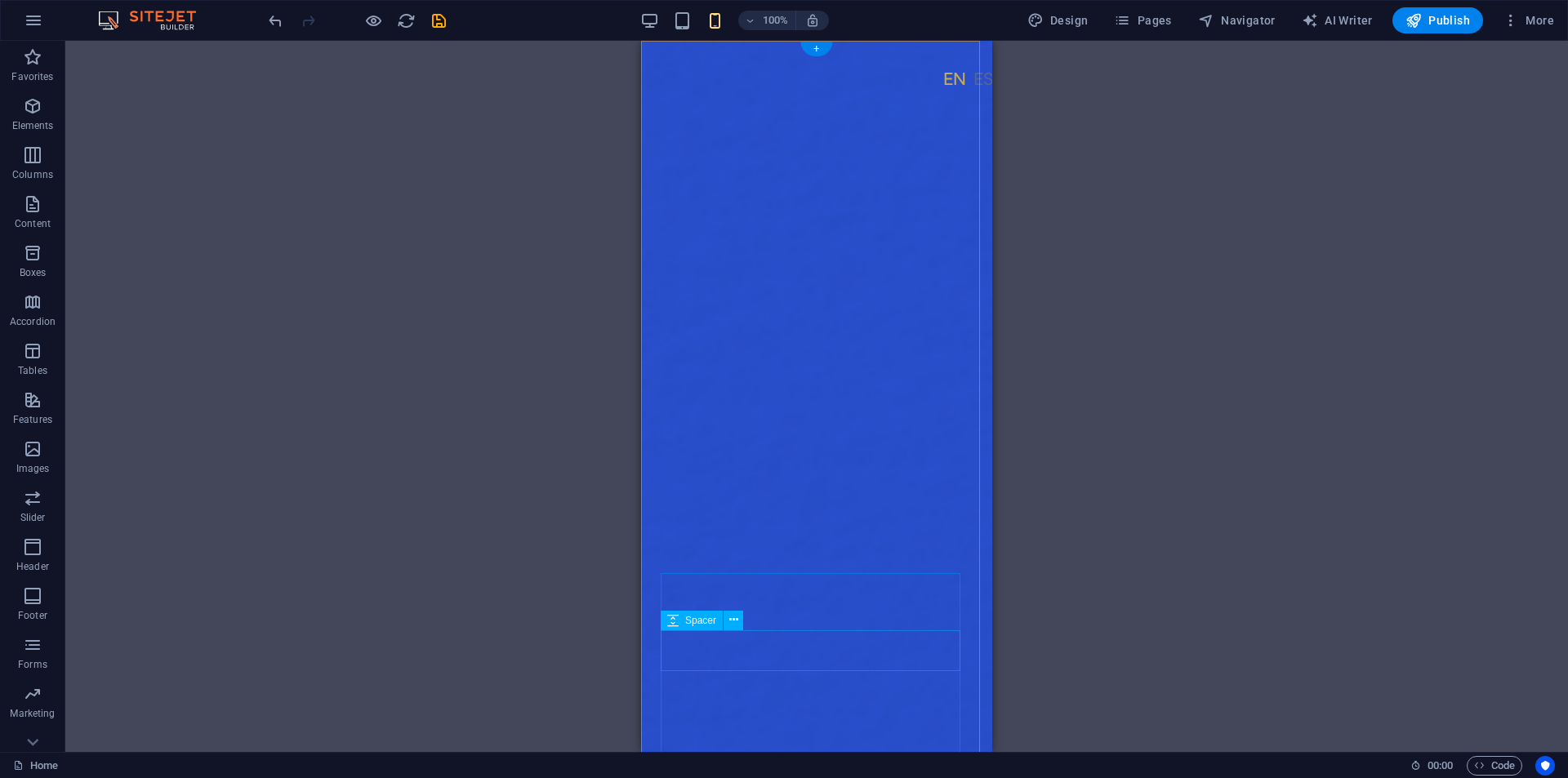
click at [673, 620] on icon at bounding box center [672, 620] width 11 height 20
click at [679, 624] on div "Spacer" at bounding box center [691, 620] width 62 height 20
select select "px"
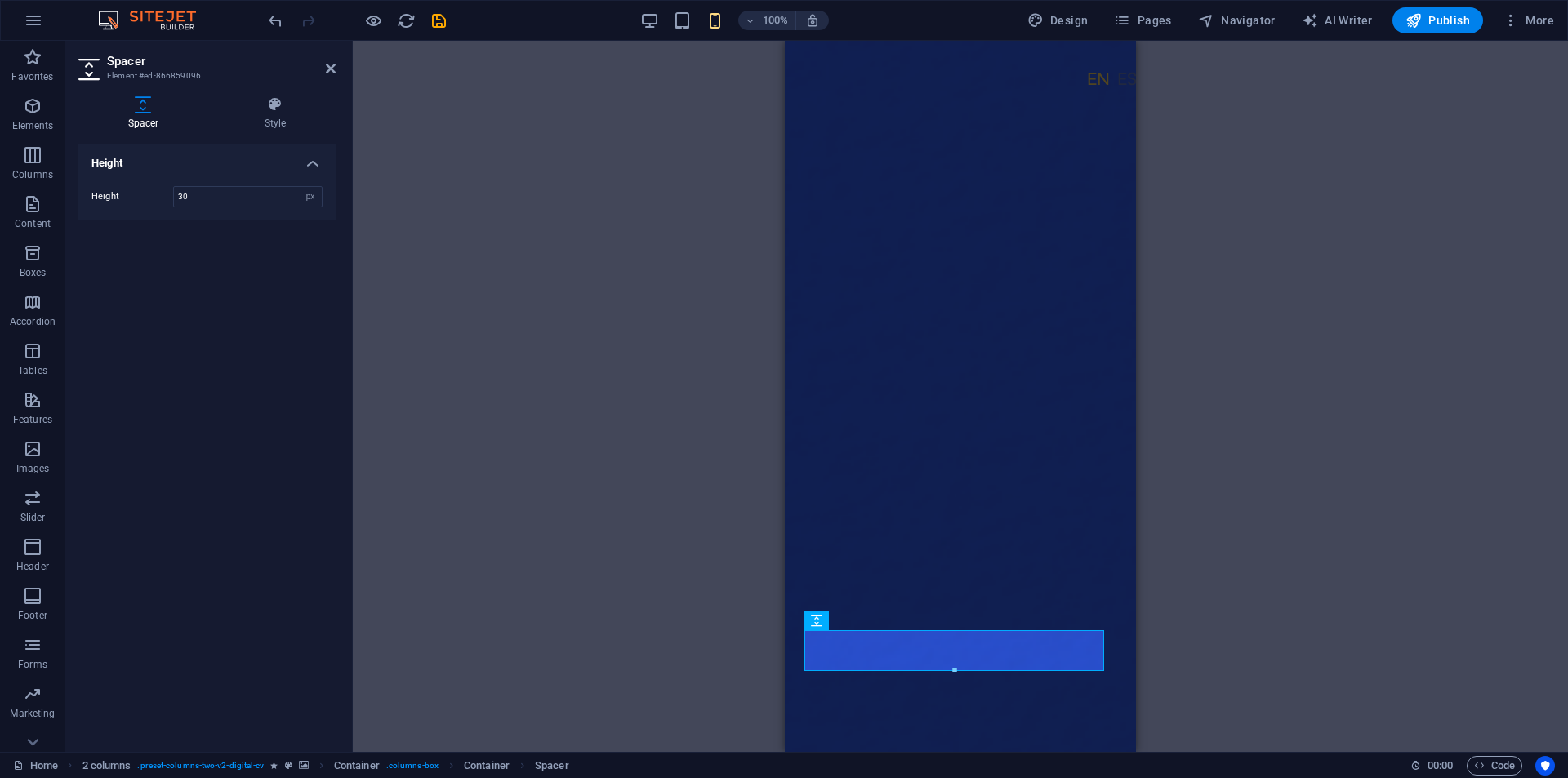
type input "30"
click at [1283, 418] on div "H2 2 columns Container Container Container Image 2 columns Container Button Spa…" at bounding box center [959, 396] width 1215 height 711
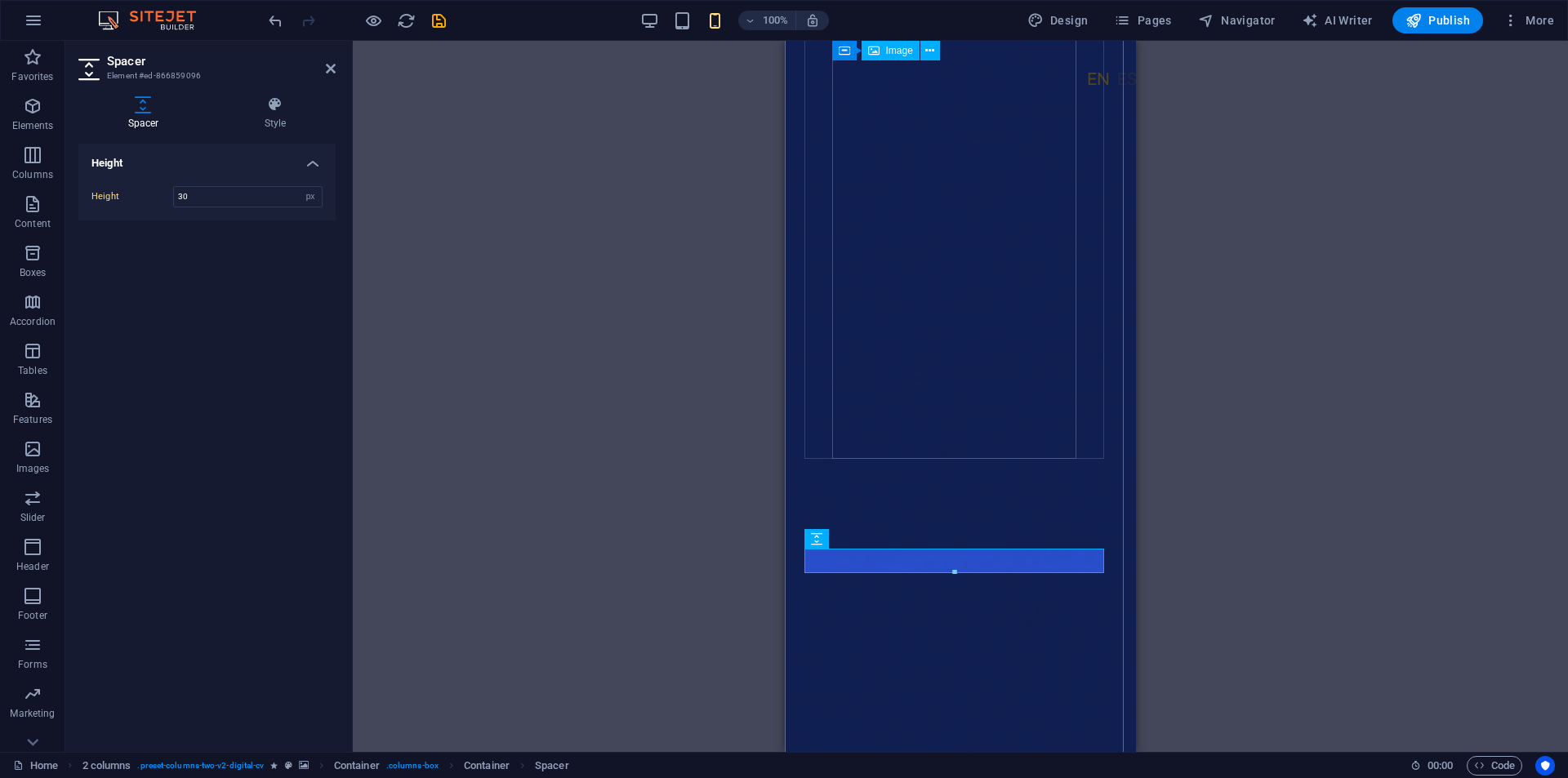
scroll to position [163, 0]
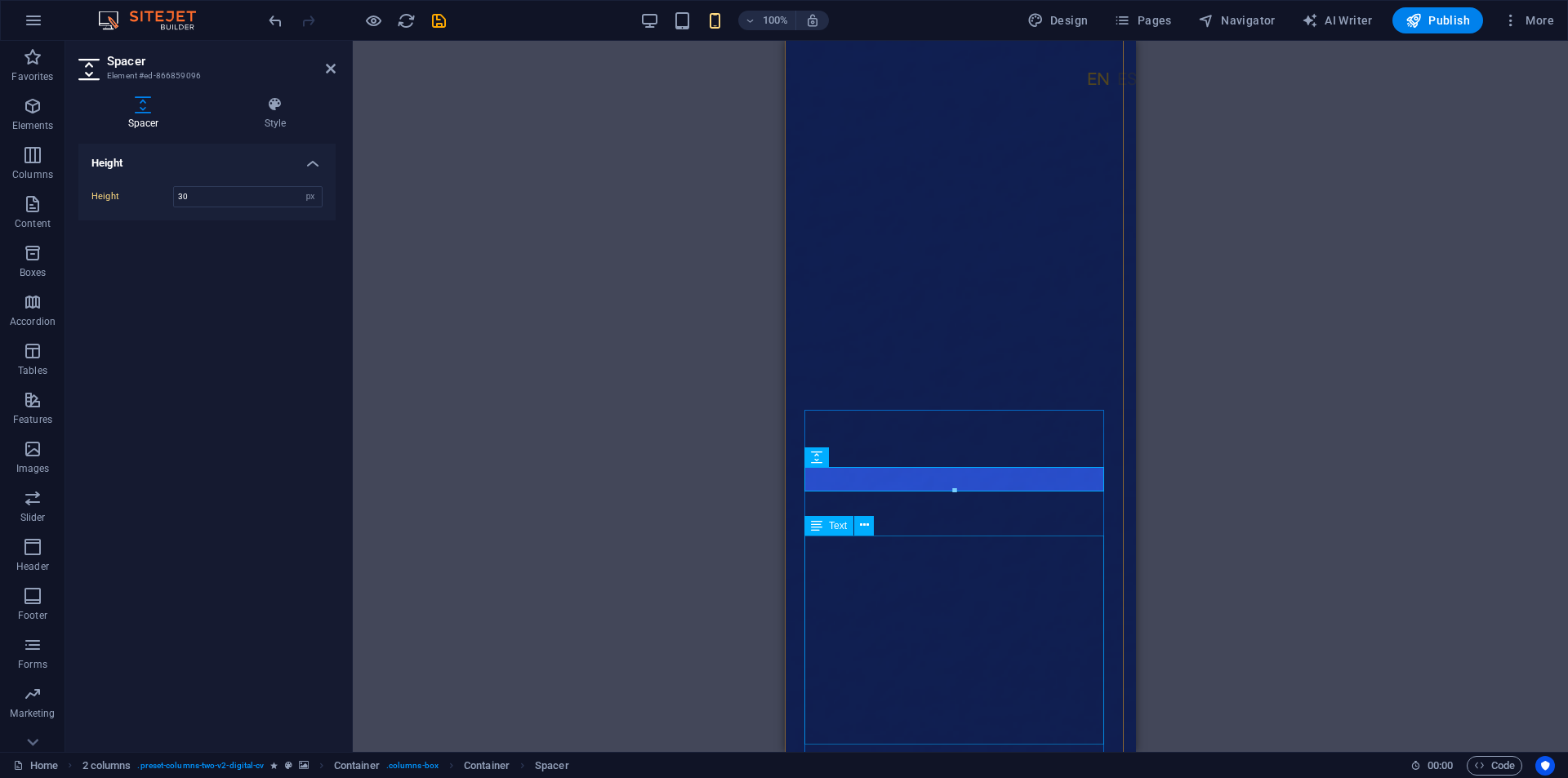
click at [1259, 578] on div "H2 2 columns Container Container Container Container Image 2 columns Container …" at bounding box center [959, 396] width 1215 height 711
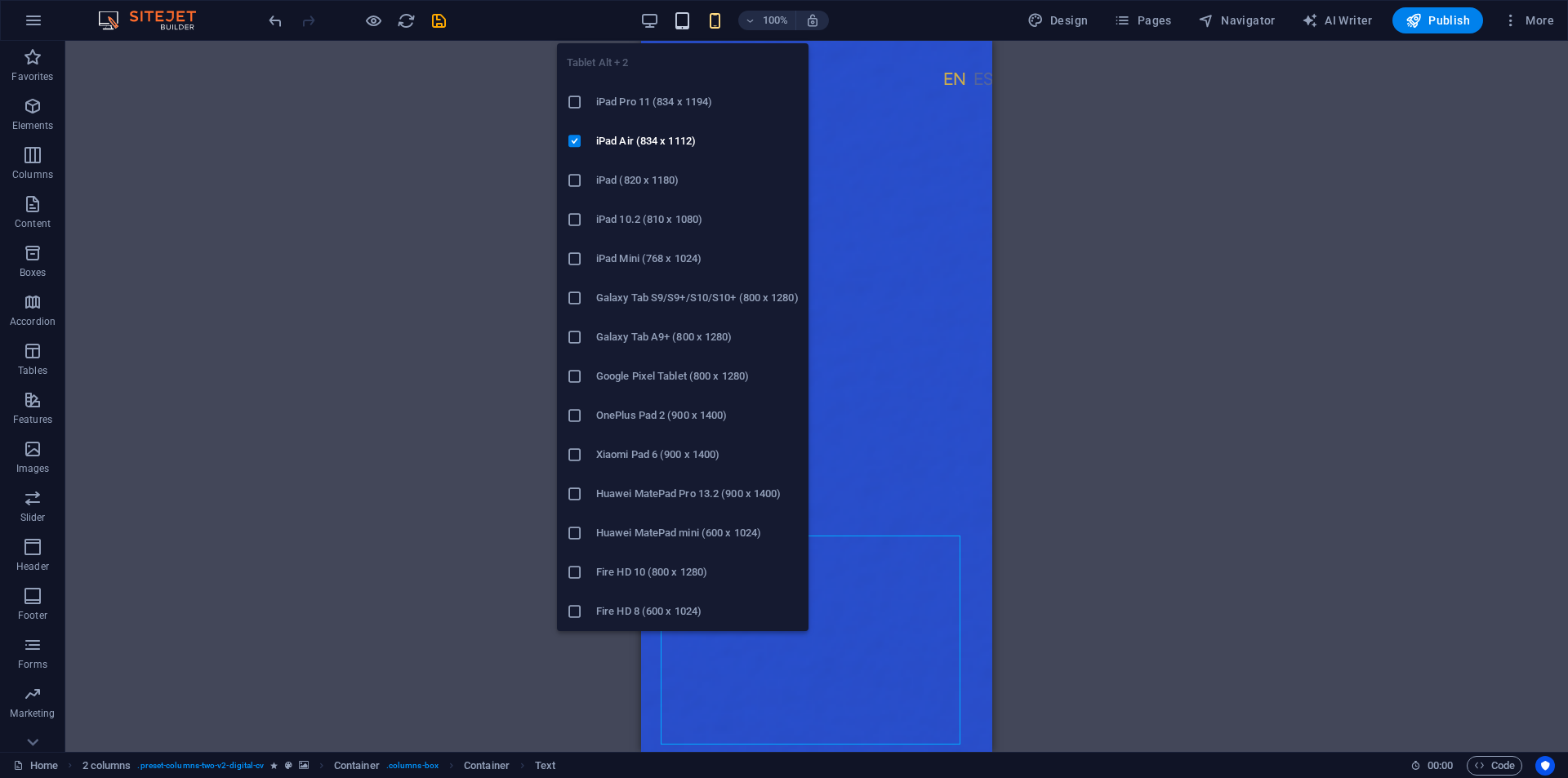
click at [681, 12] on icon "button" at bounding box center [682, 20] width 19 height 19
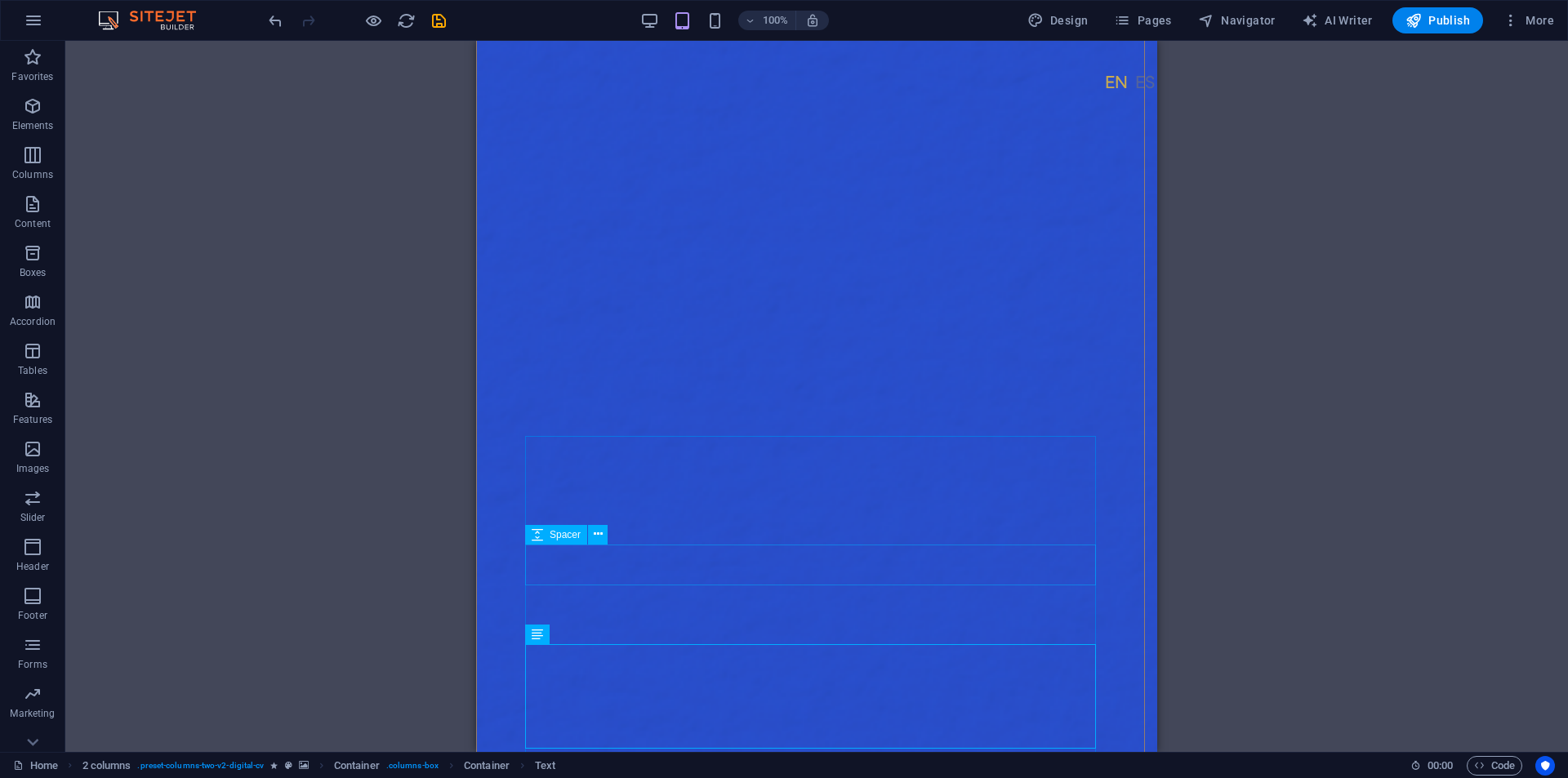
select select "px"
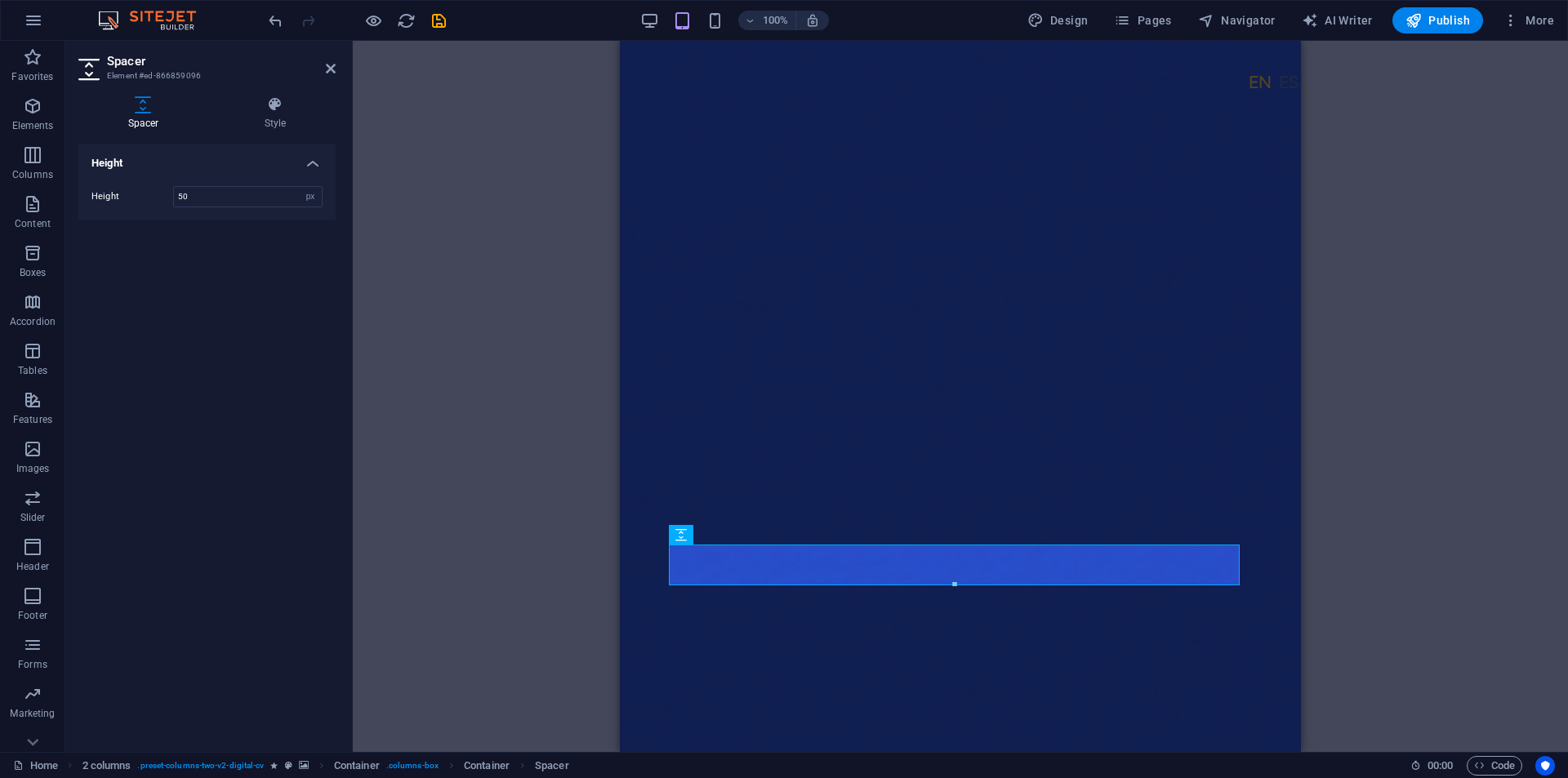
click at [1390, 565] on div "H2 2 columns Container Container Container Image 2 columns Container Button Spa…" at bounding box center [959, 396] width 1215 height 711
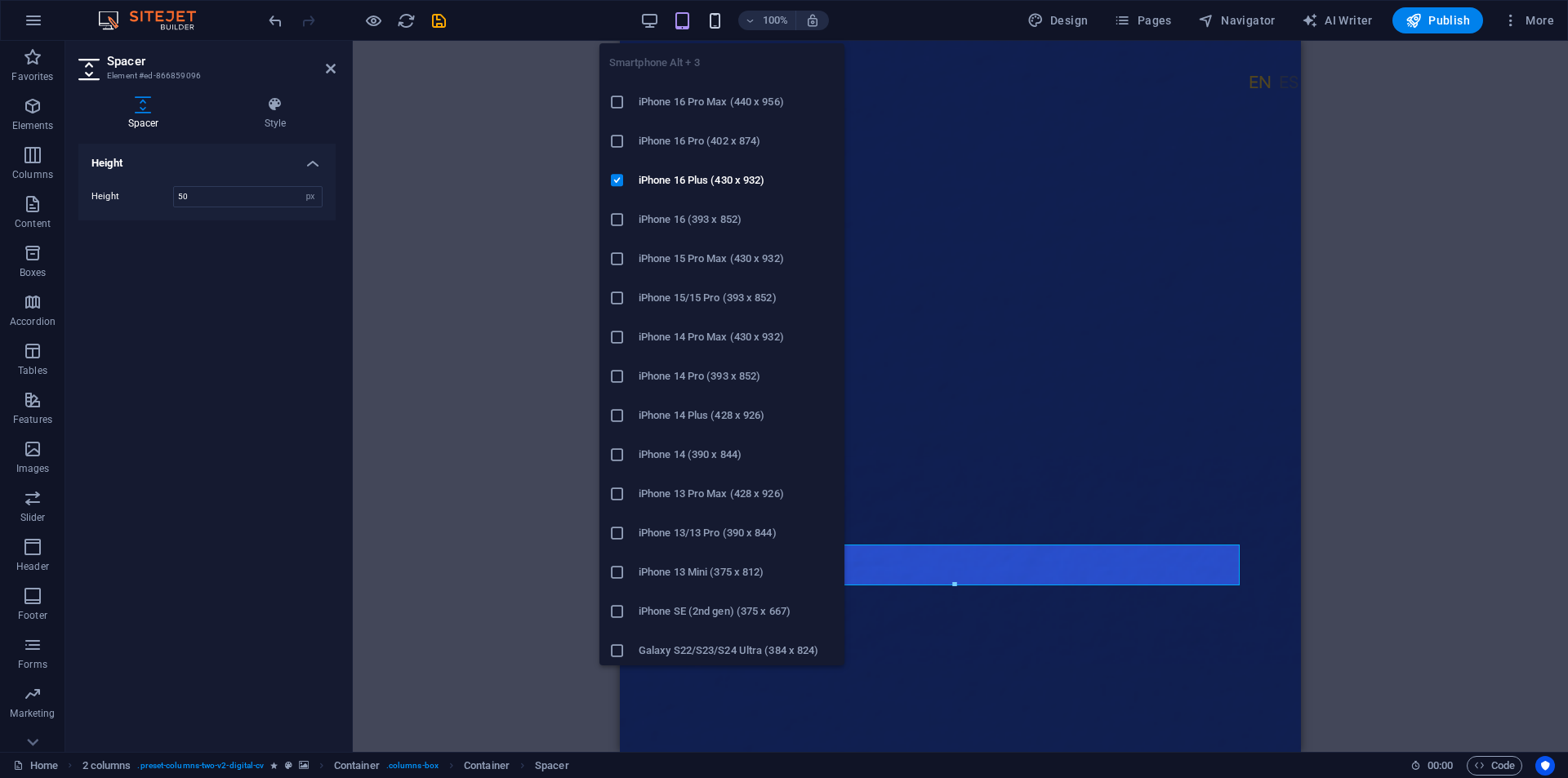
click at [718, 15] on icon "button" at bounding box center [715, 20] width 19 height 19
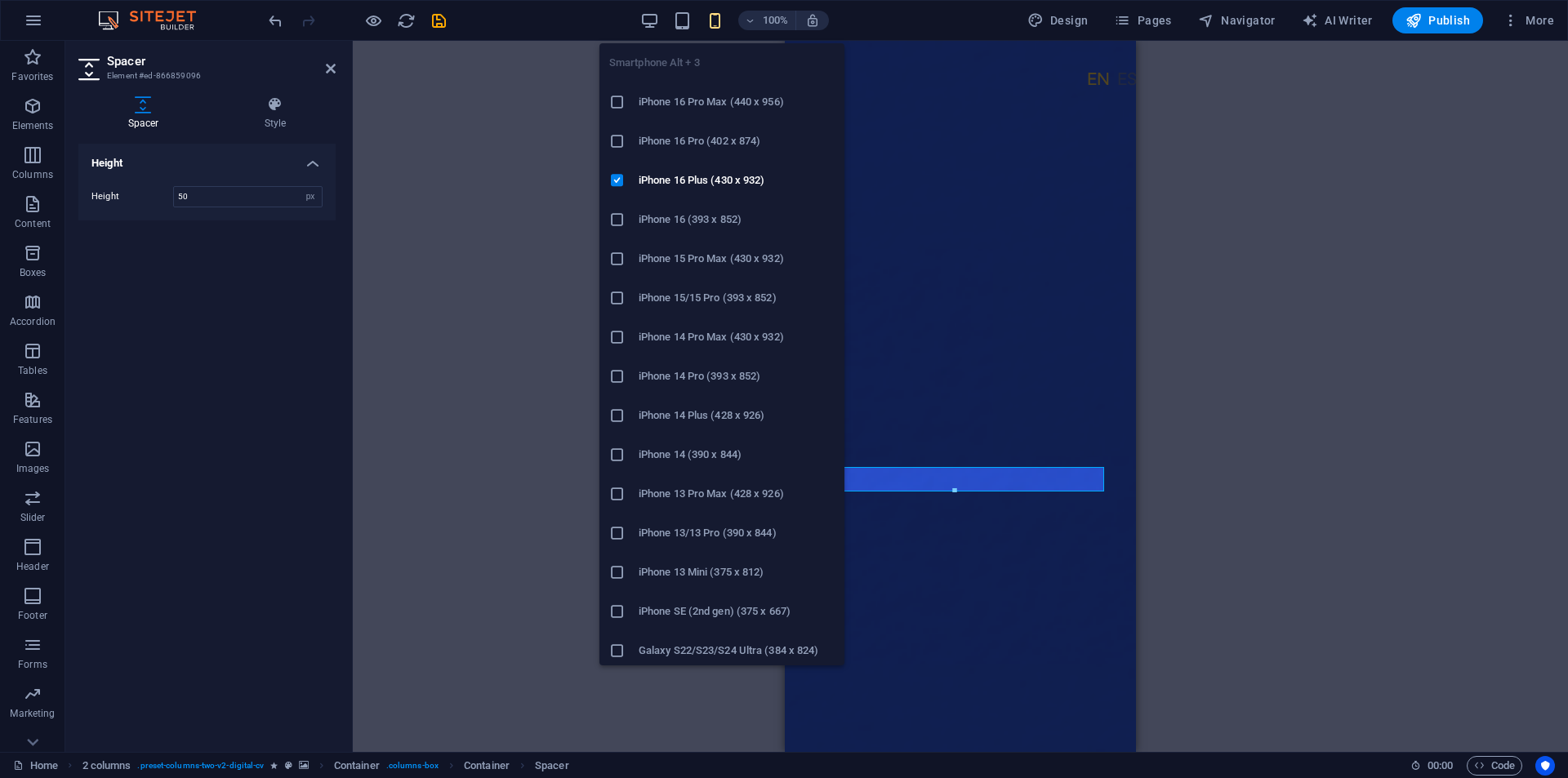
type input "30"
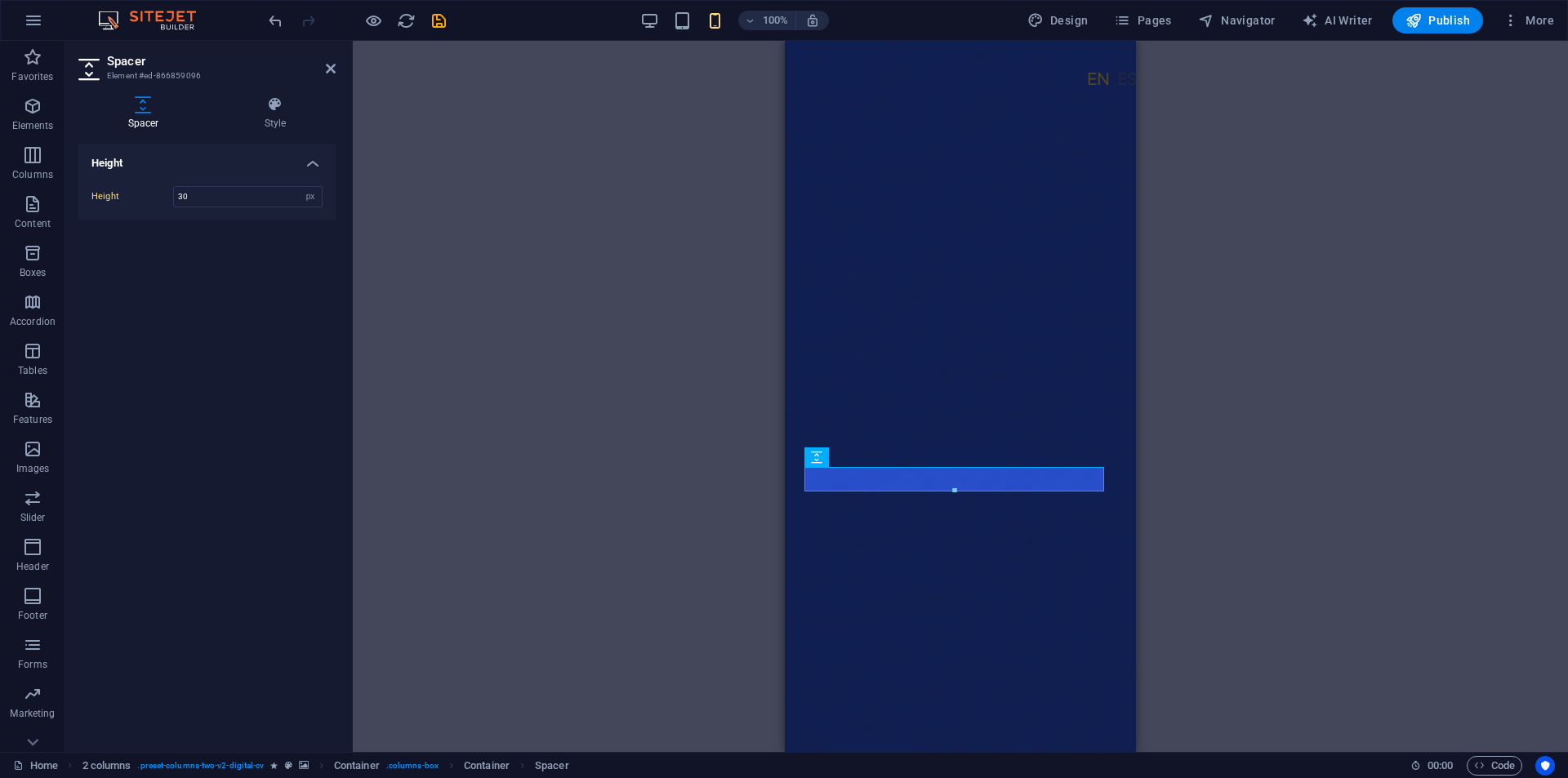
click at [1289, 505] on div "H2 2 columns Container Container Container Container Image Container Button Spa…" at bounding box center [959, 396] width 1215 height 711
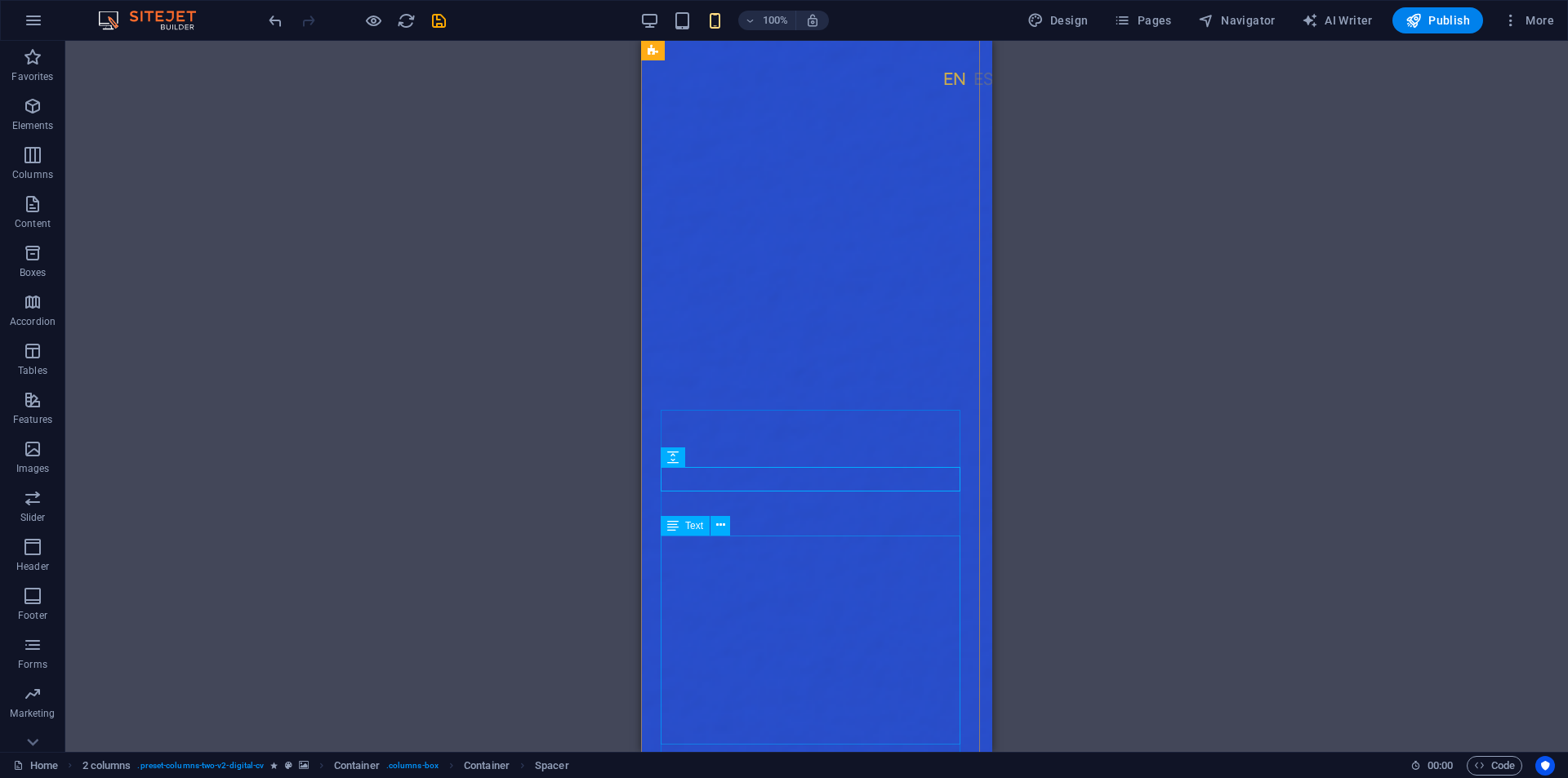
click at [651, 610] on figure at bounding box center [816, 392] width 351 height 1029
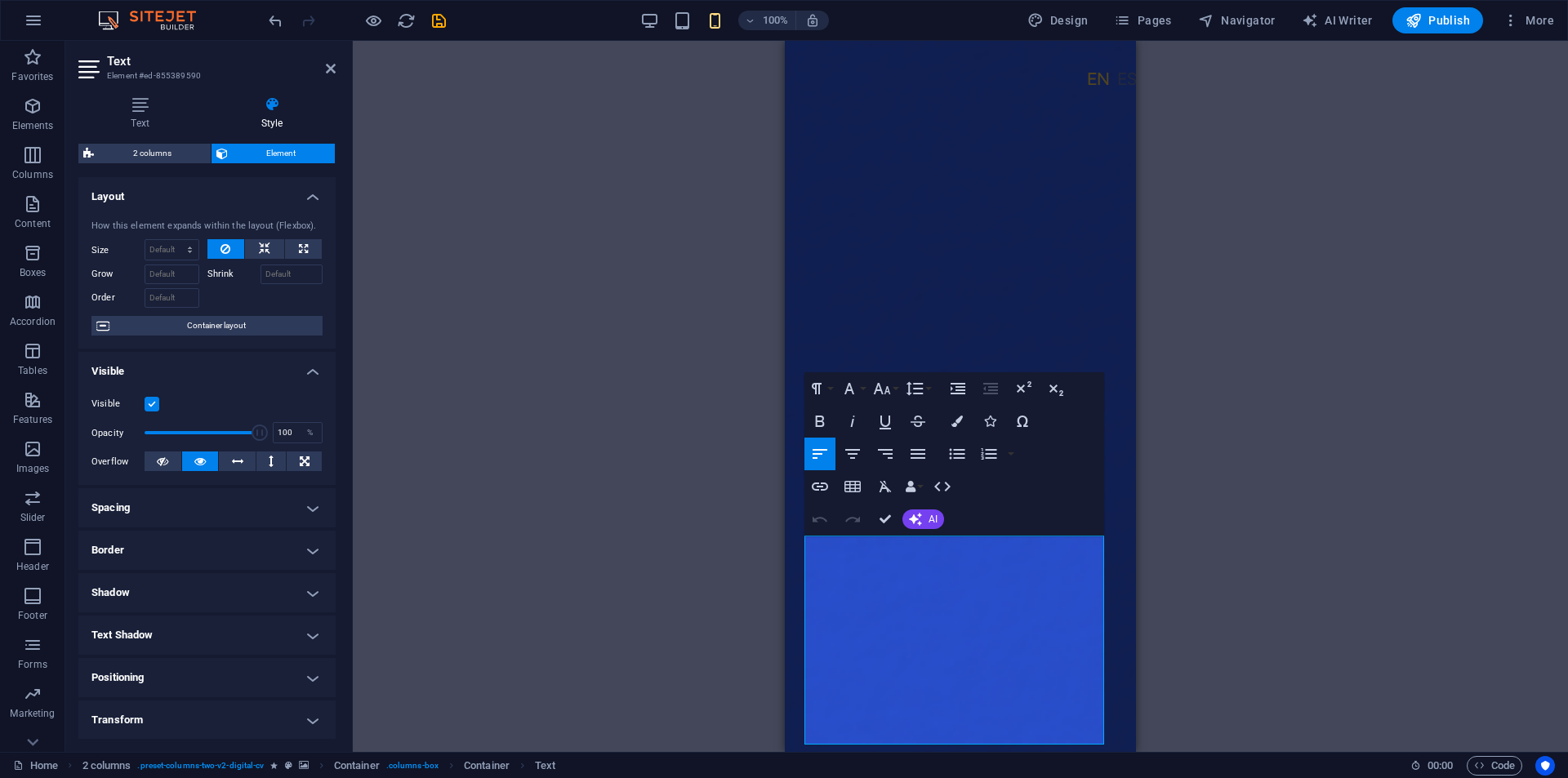
drag, startPoint x: 918, startPoint y: 730, endPoint x: 765, endPoint y: 536, distance: 247.1
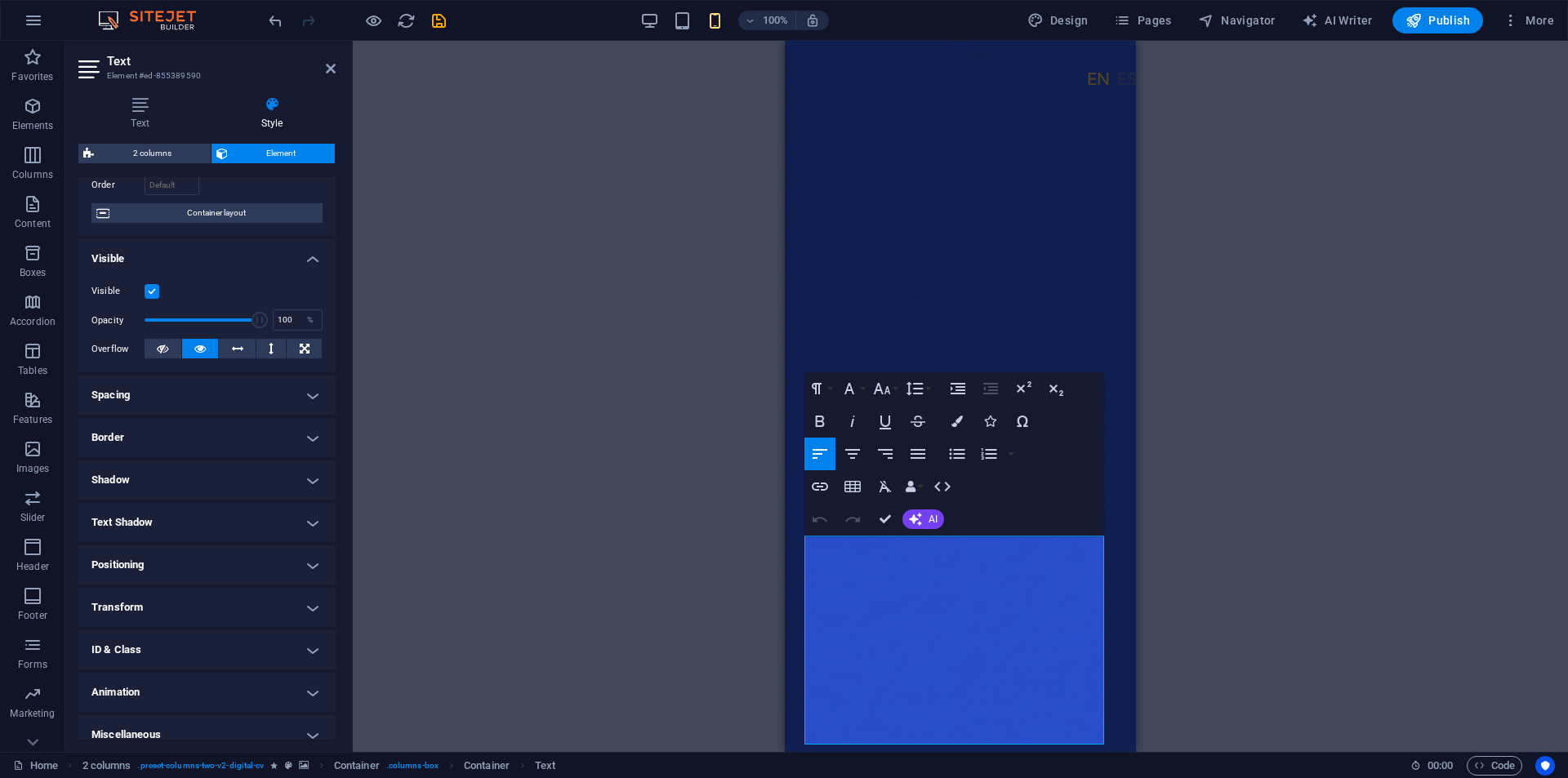
scroll to position [129, 0]
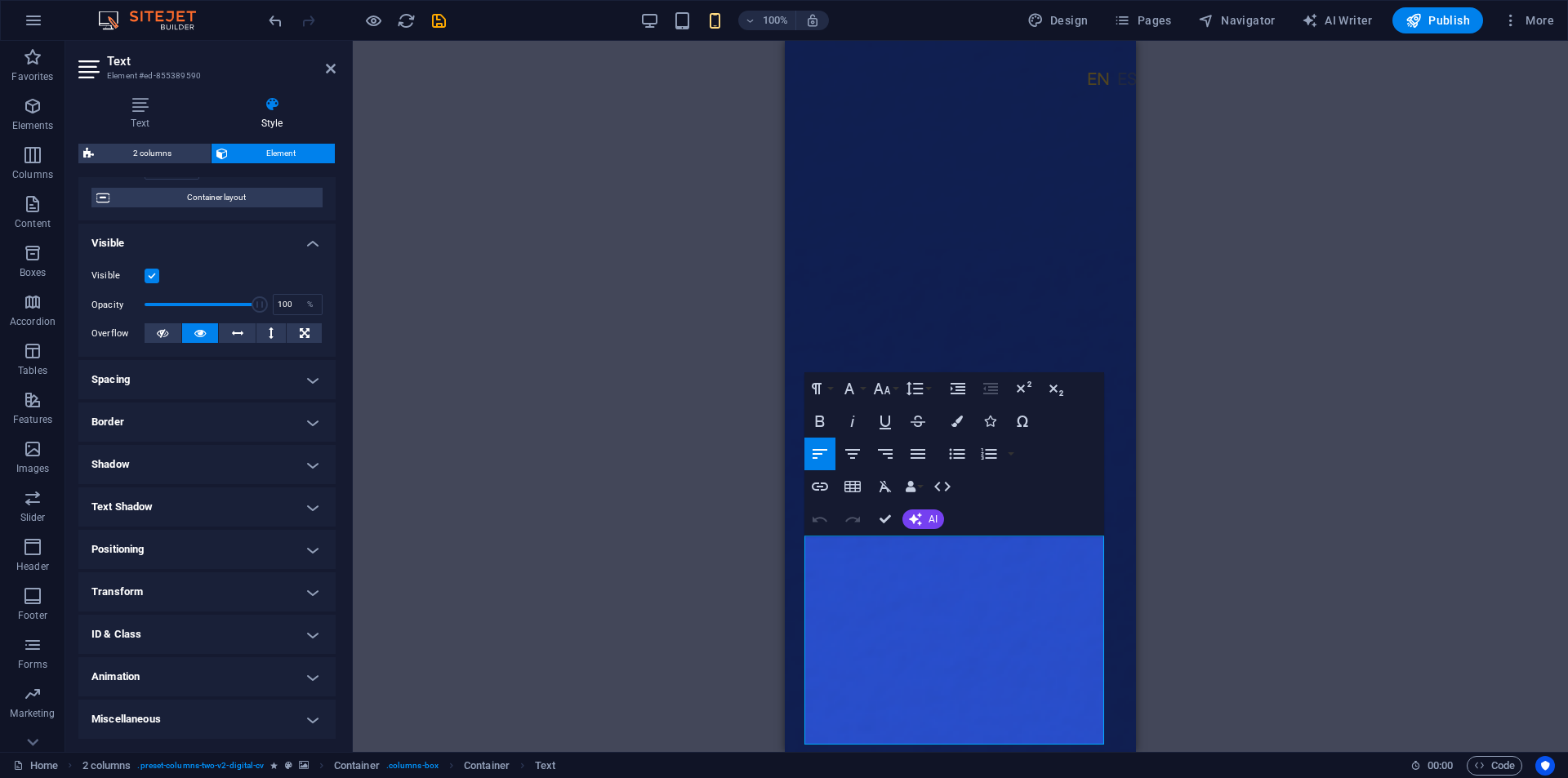
click at [310, 377] on h4 "Spacing" at bounding box center [207, 380] width 257 height 39
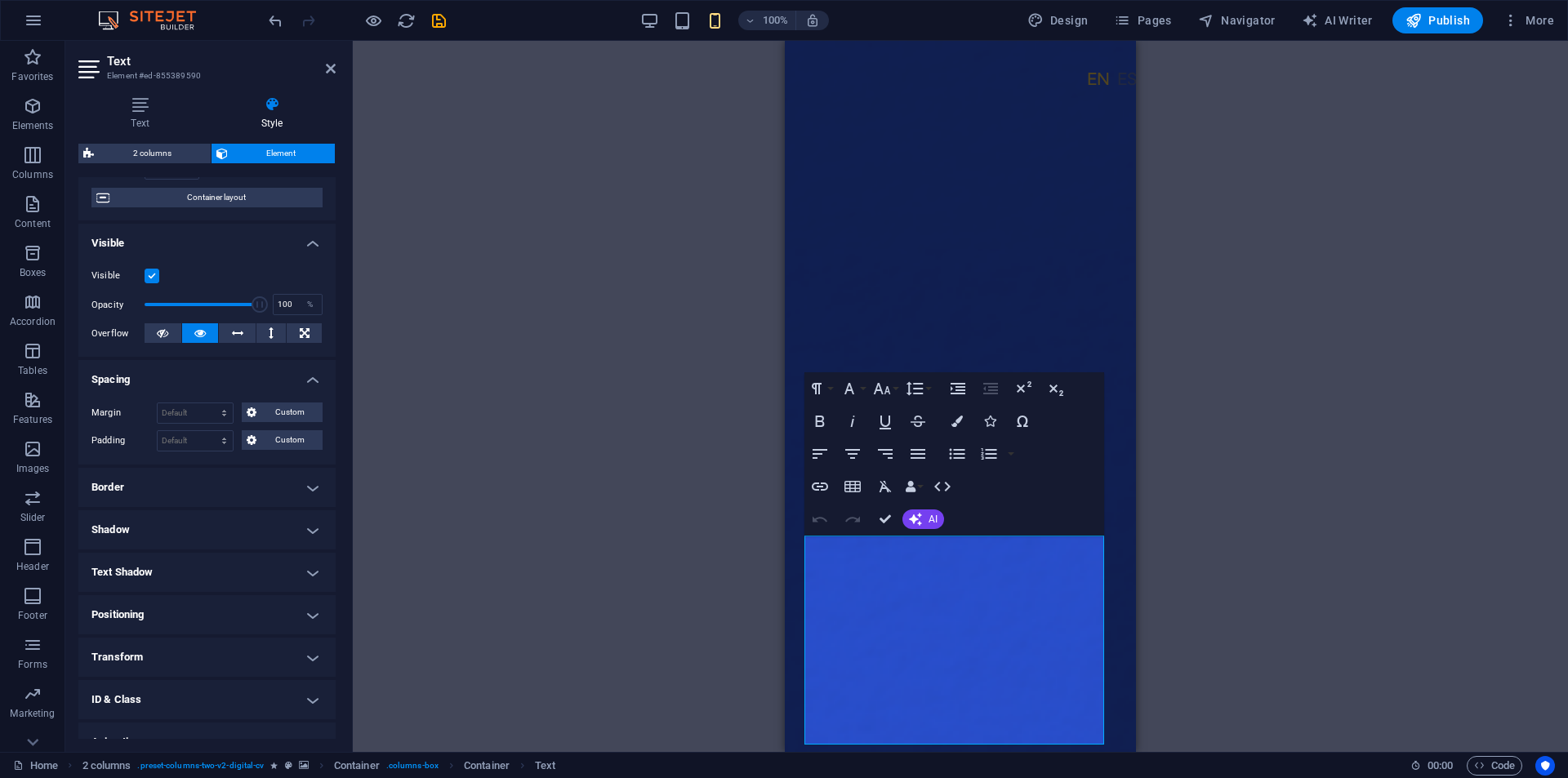
click at [310, 377] on h4 "Spacing" at bounding box center [207, 375] width 257 height 30
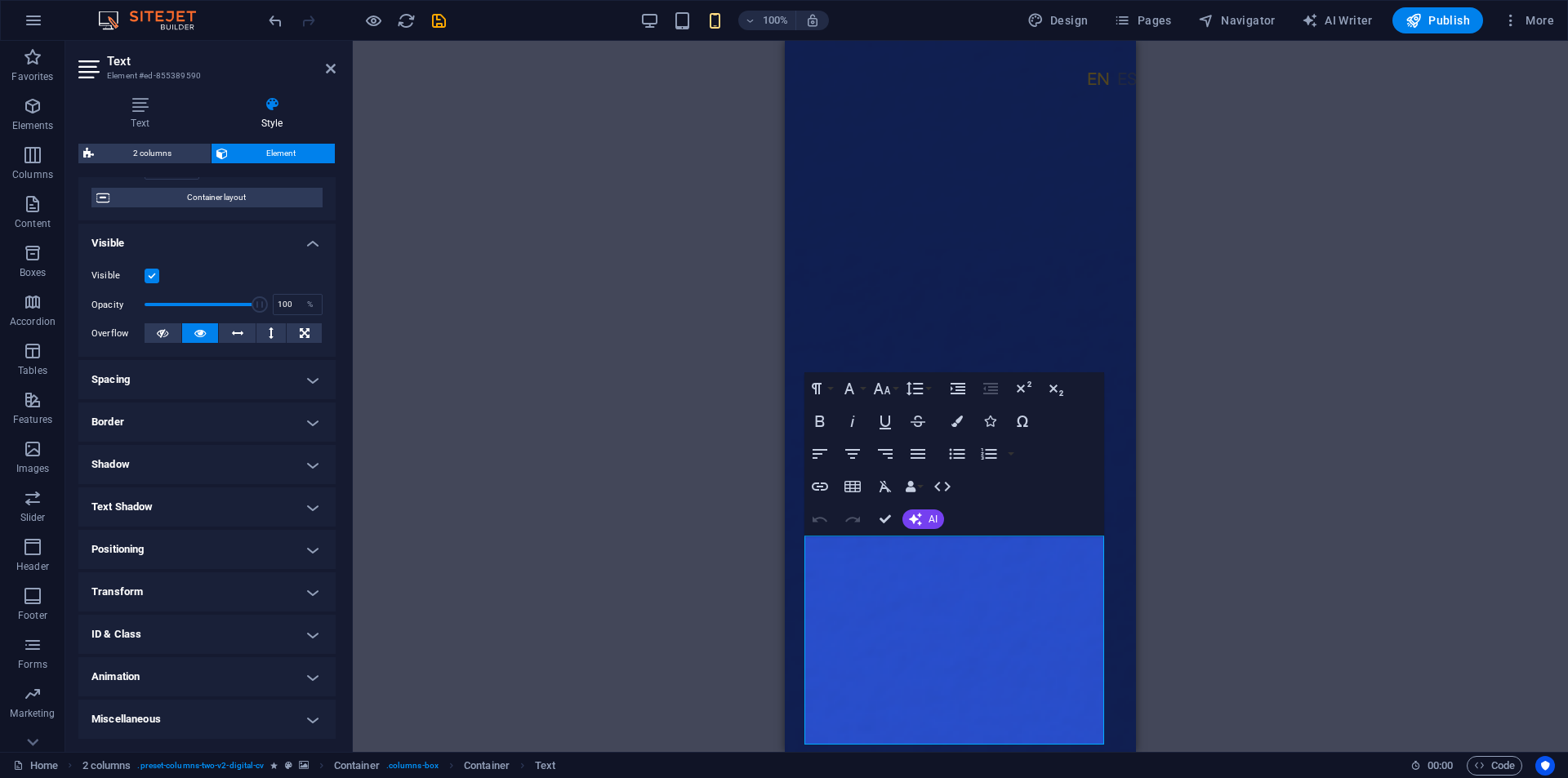
click at [308, 409] on h4 "Border" at bounding box center [207, 422] width 257 height 39
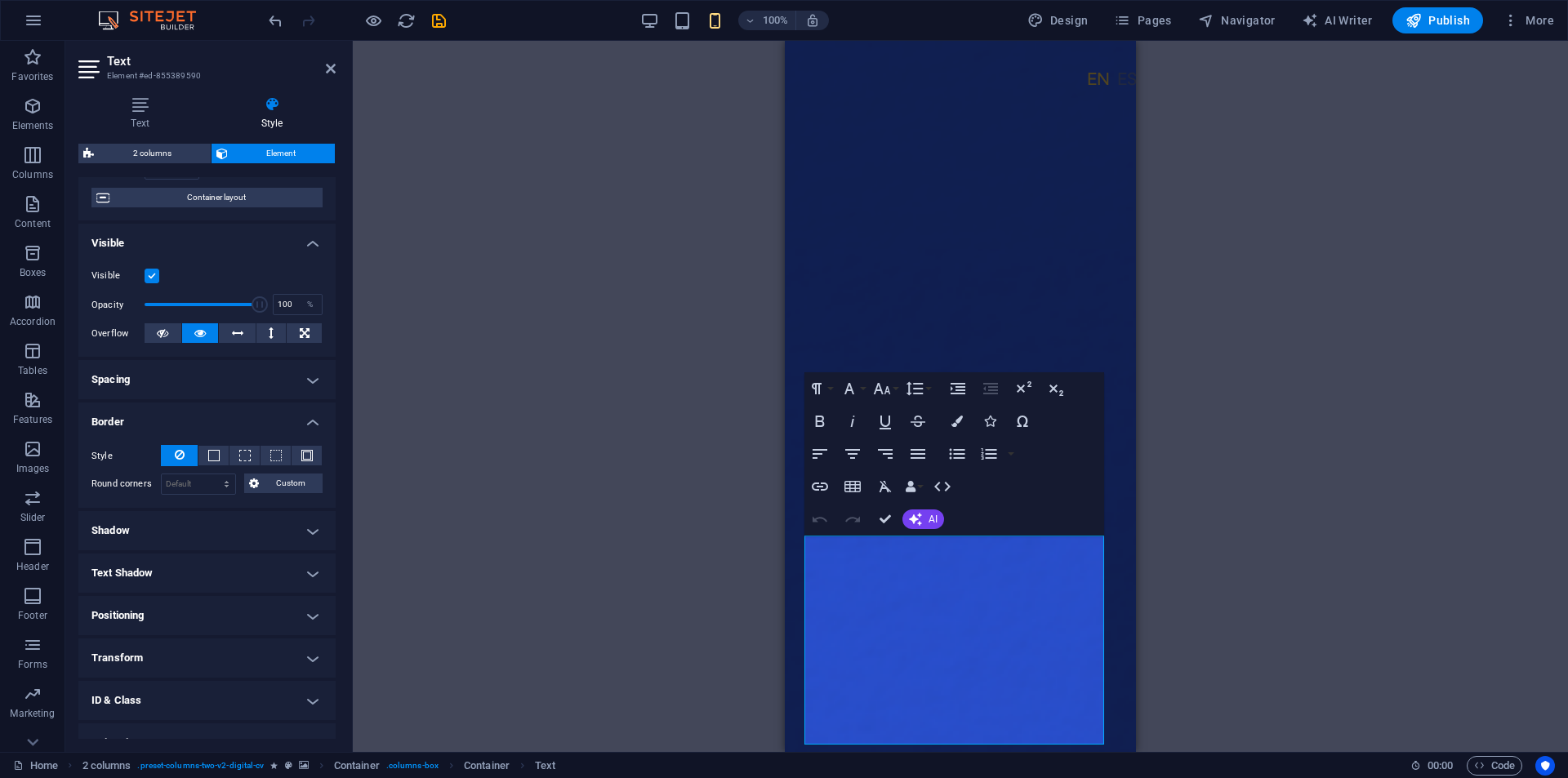
click at [308, 409] on h4 "Border" at bounding box center [207, 417] width 257 height 30
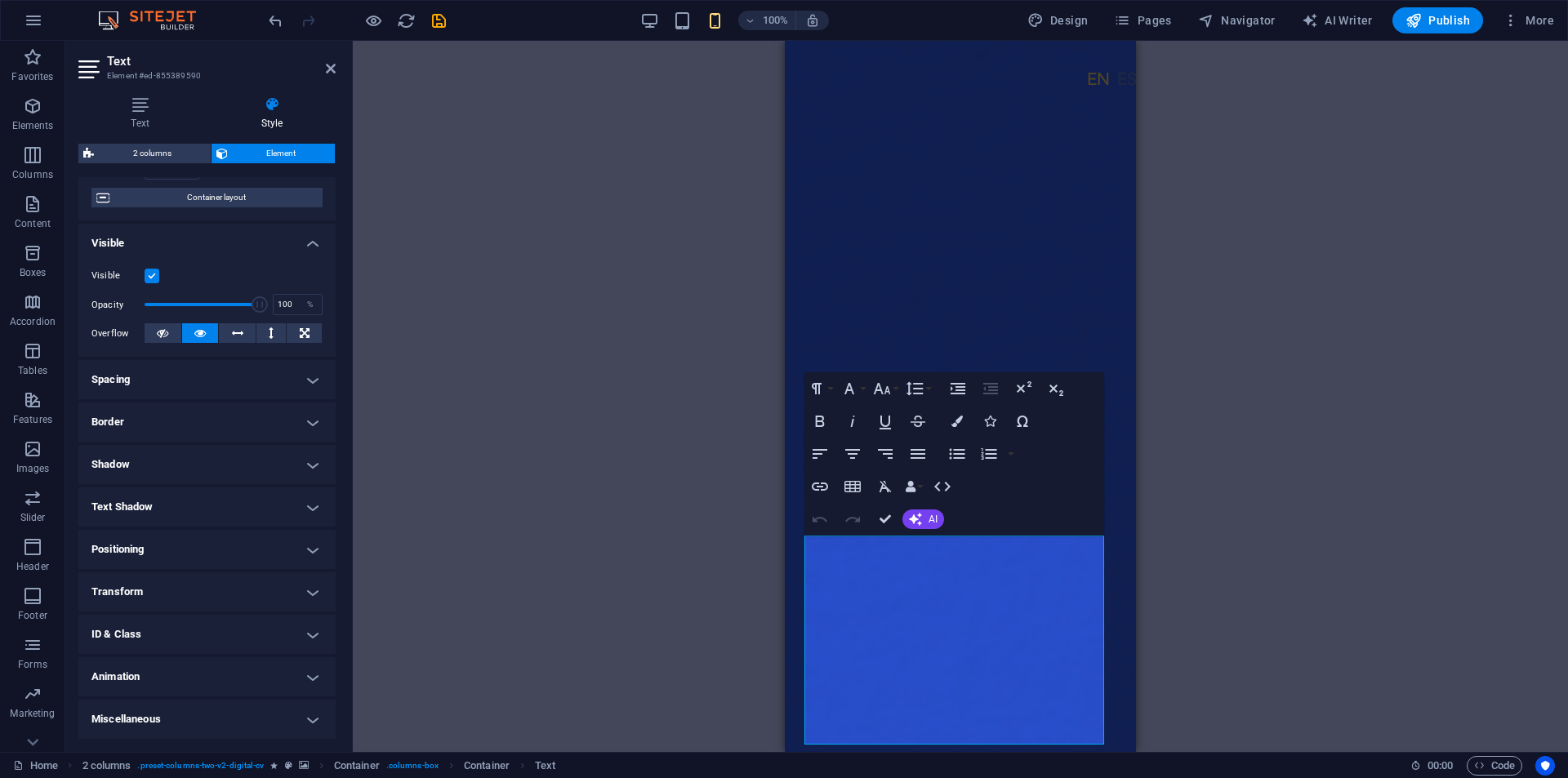
click at [311, 459] on h4 "Shadow" at bounding box center [207, 465] width 257 height 39
click at [171, 495] on span "None" at bounding box center [177, 497] width 20 height 20
click at [308, 547] on h4 "Text Shadow" at bounding box center [207, 544] width 257 height 39
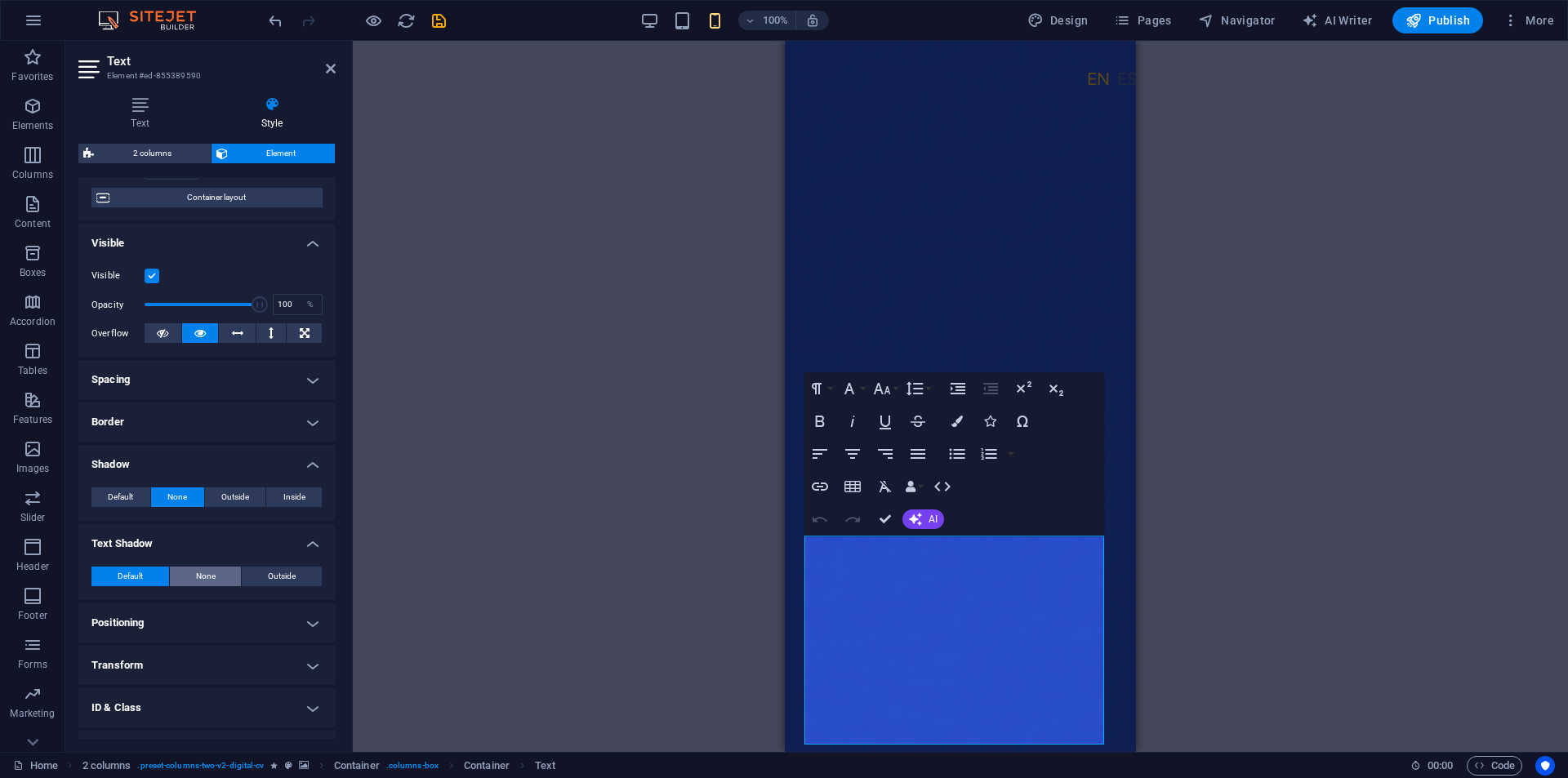
click at [208, 575] on span "None" at bounding box center [205, 576] width 20 height 20
click at [307, 621] on h4 "Positioning" at bounding box center [207, 623] width 257 height 39
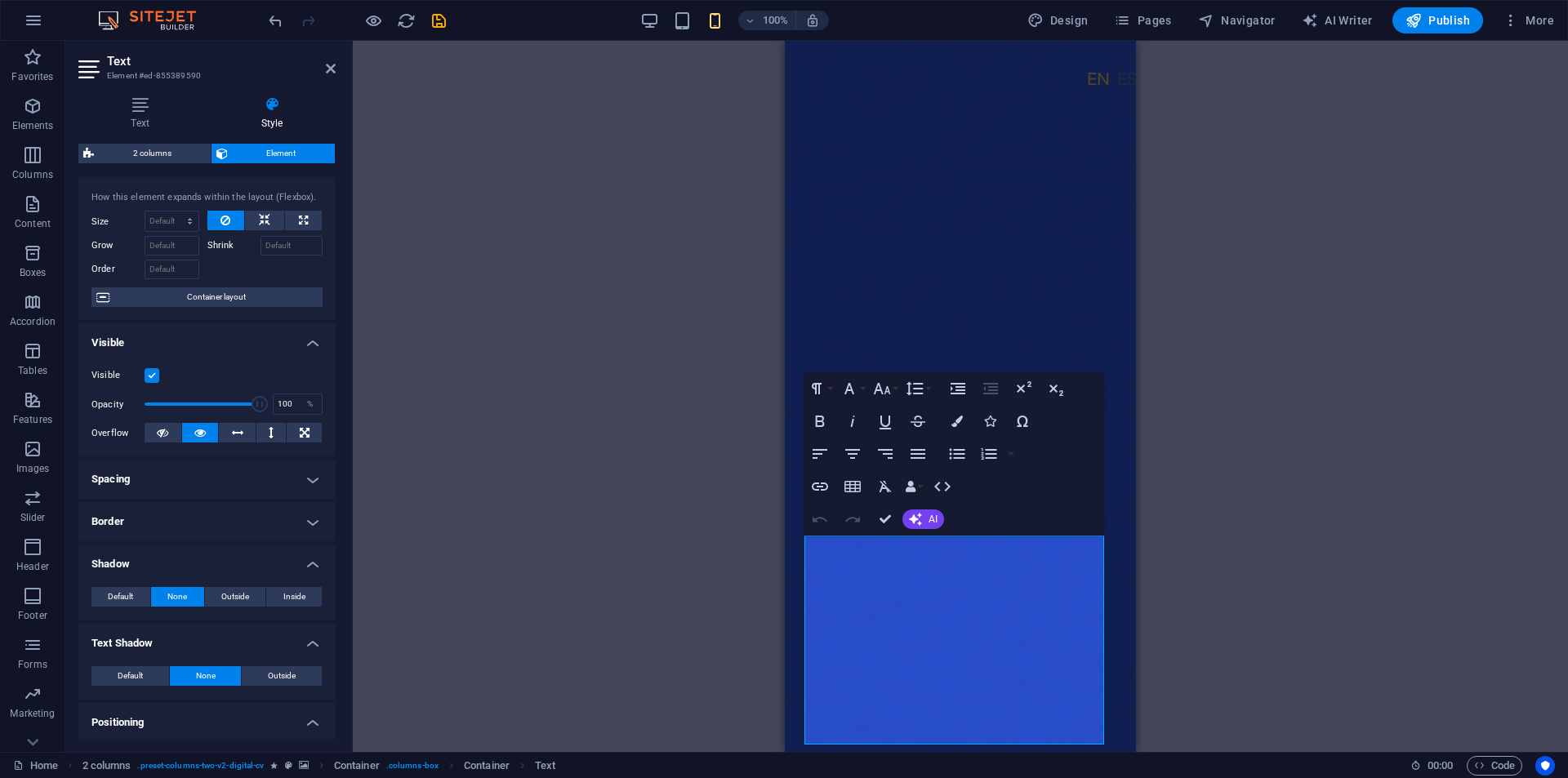
scroll to position [0, 0]
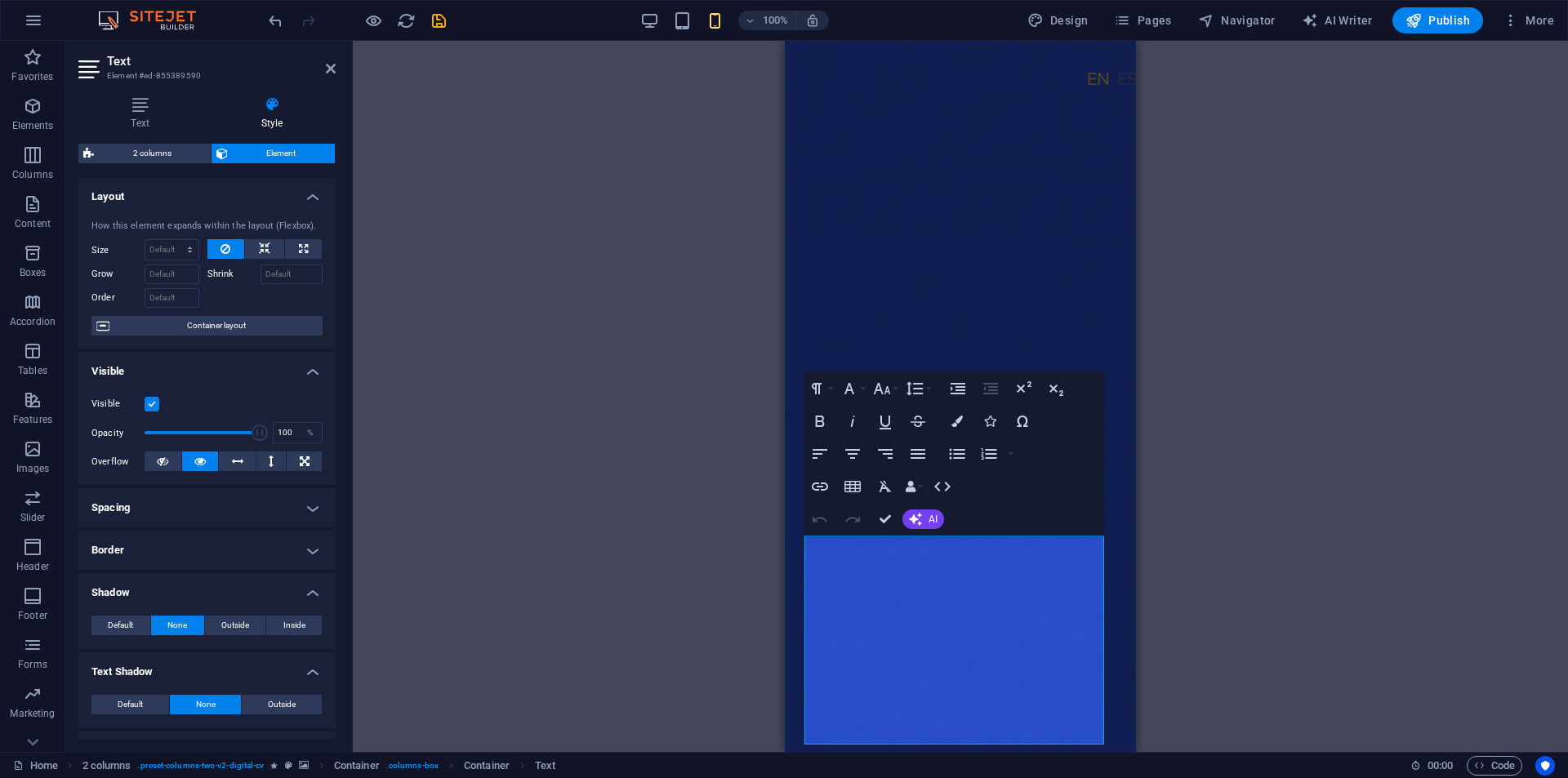
click at [1279, 415] on div "Drag here to replace the existing content. Press “Ctrl” if you want to create a…" at bounding box center [959, 396] width 1215 height 711
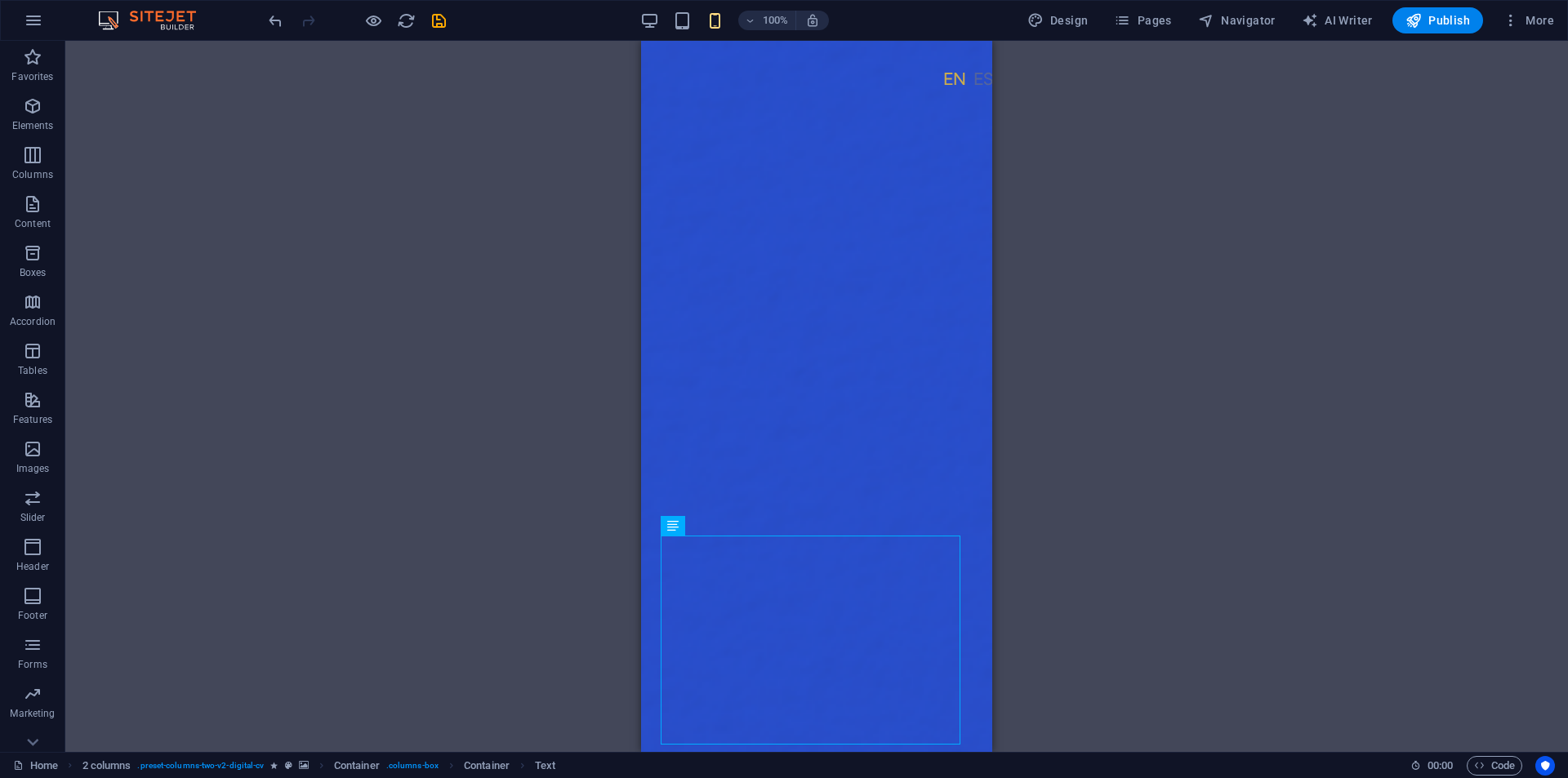
click at [1168, 445] on div "Drag here to replace the existing content. Press “Ctrl” if you want to create a…" at bounding box center [816, 396] width 1502 height 711
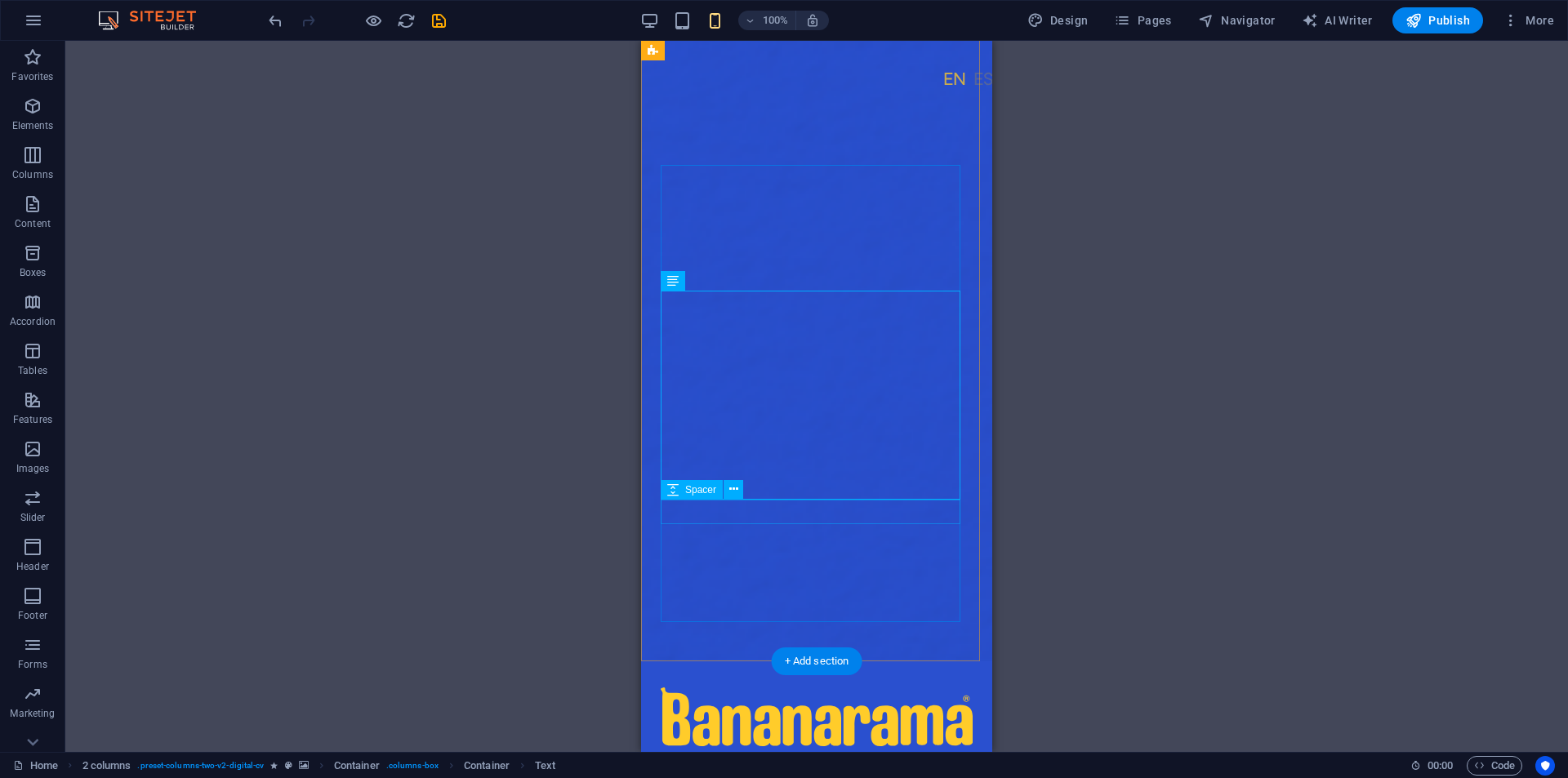
select select "px"
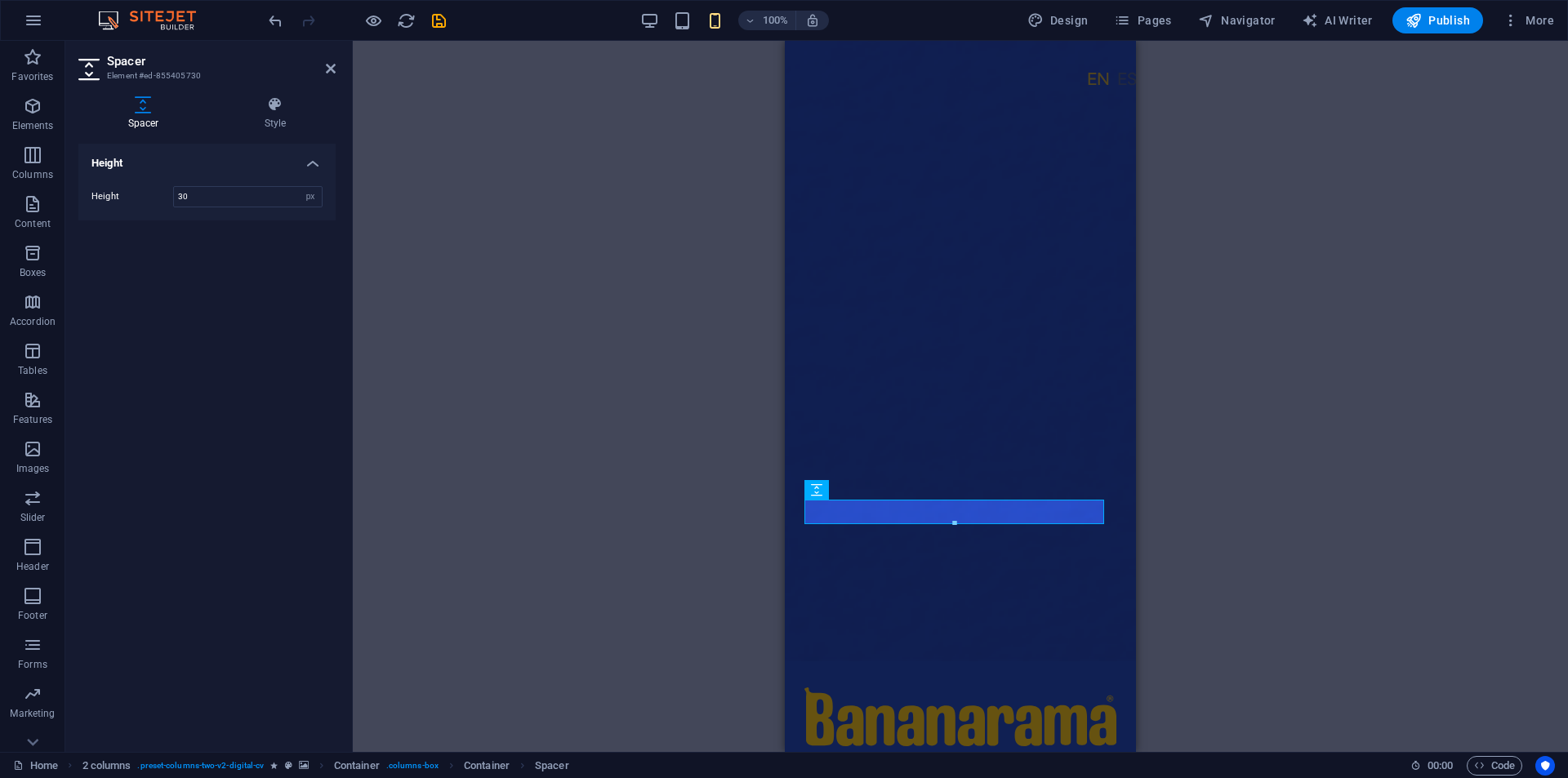
click at [572, 524] on div "H2 2 columns Container Container Container Container Image Container Button Spa…" at bounding box center [959, 396] width 1215 height 711
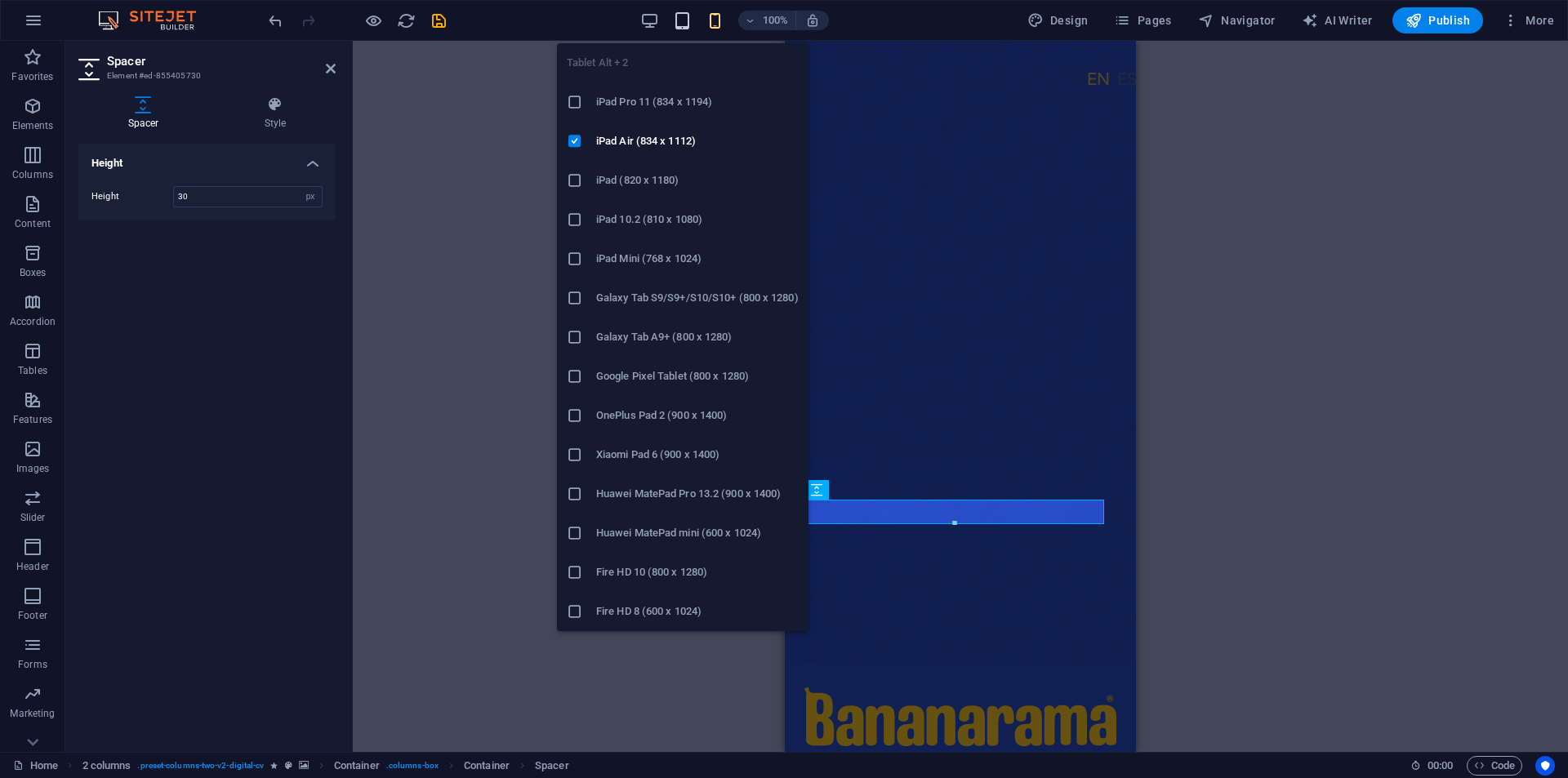
click at [684, 15] on icon "button" at bounding box center [682, 20] width 19 height 19
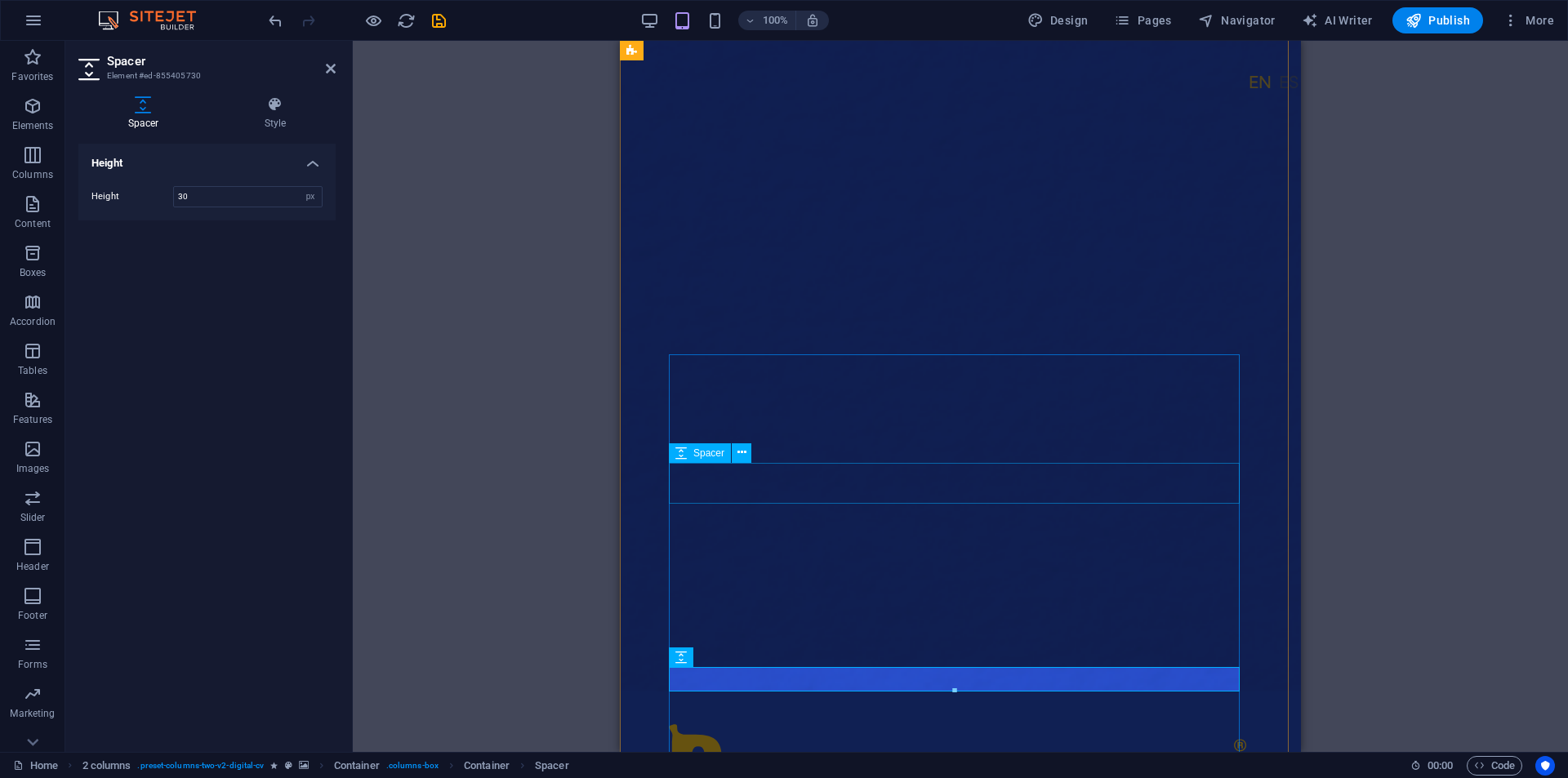
scroll to position [163, 0]
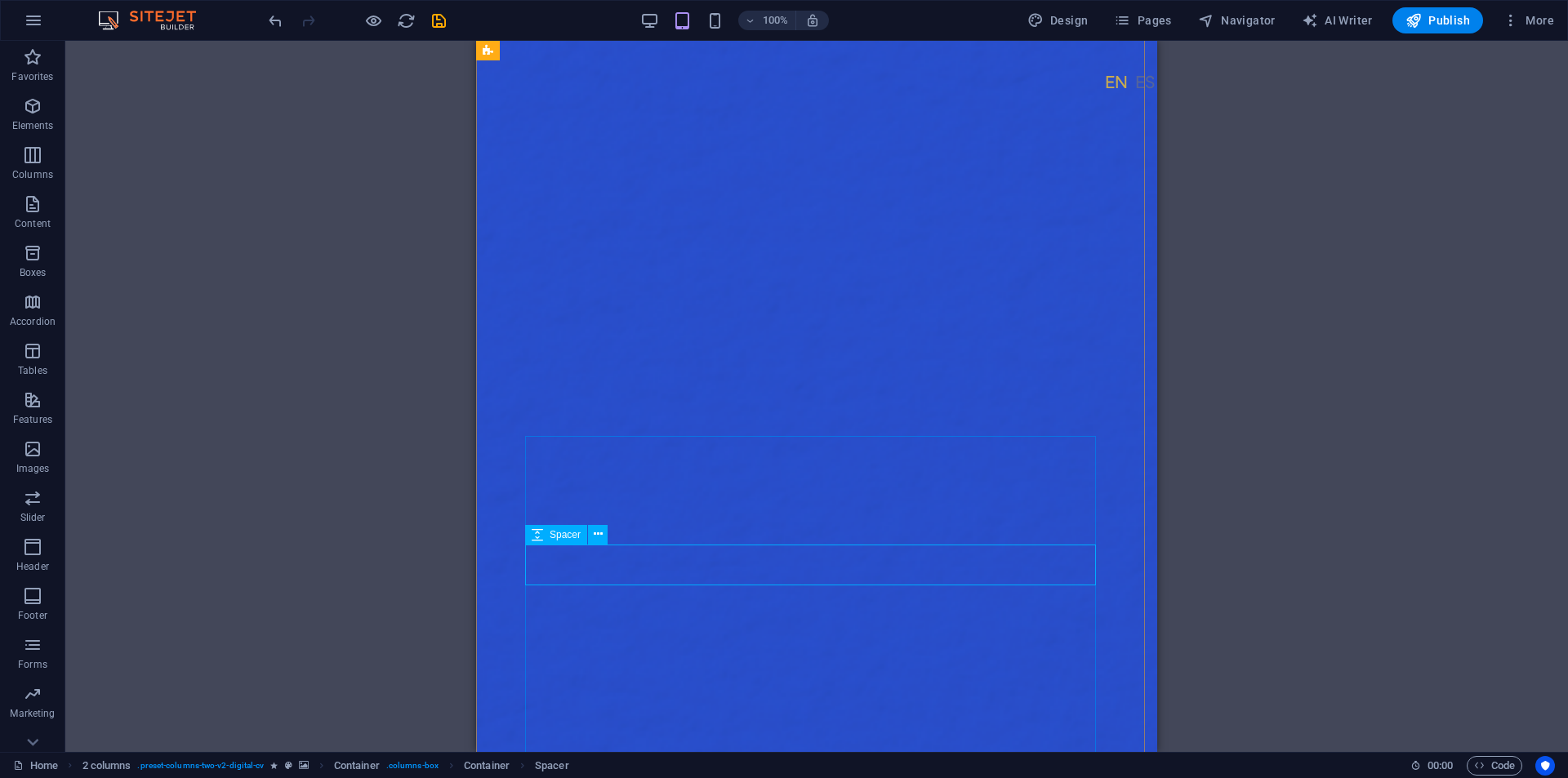
select select "px"
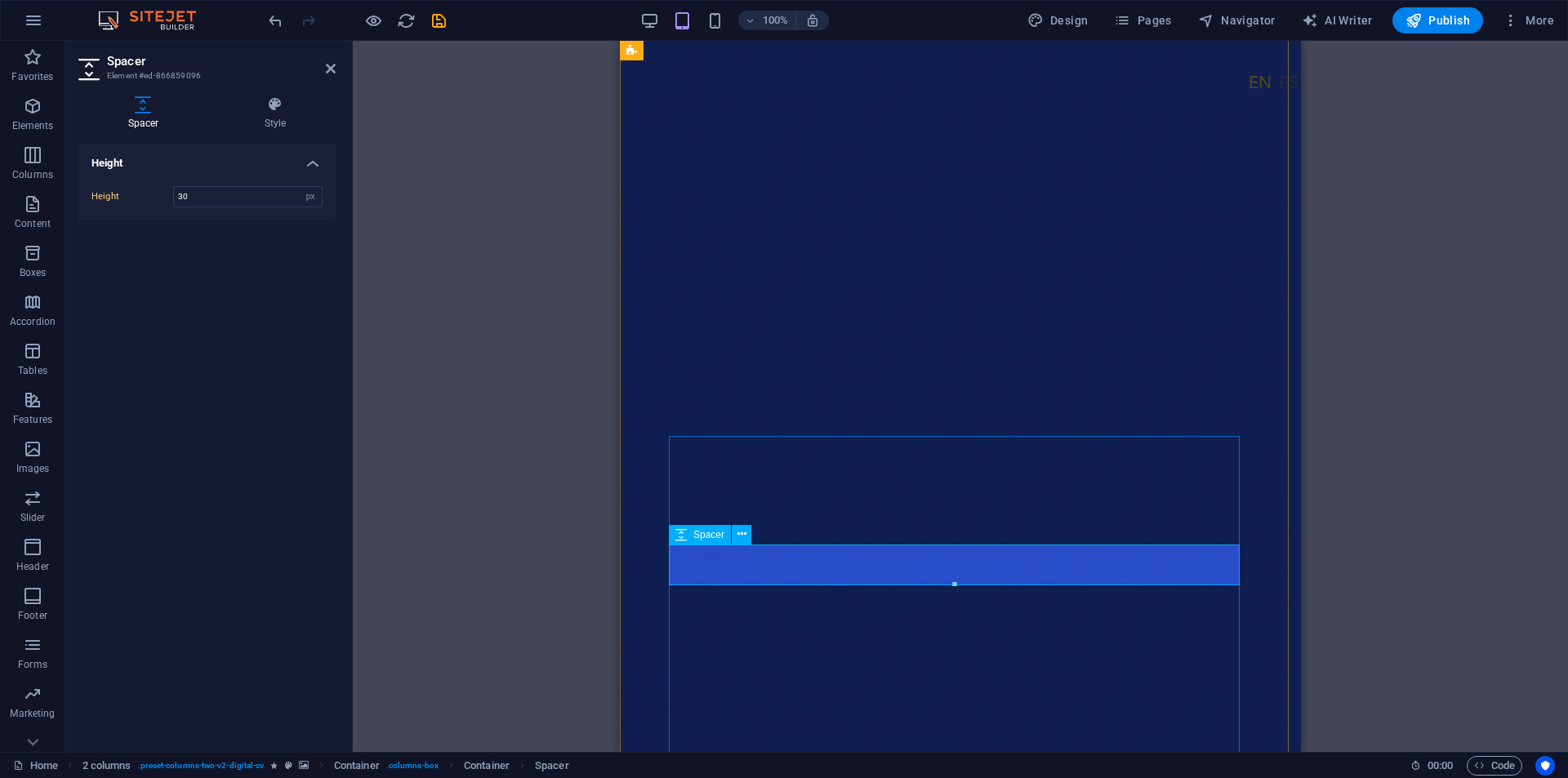
type input "50"
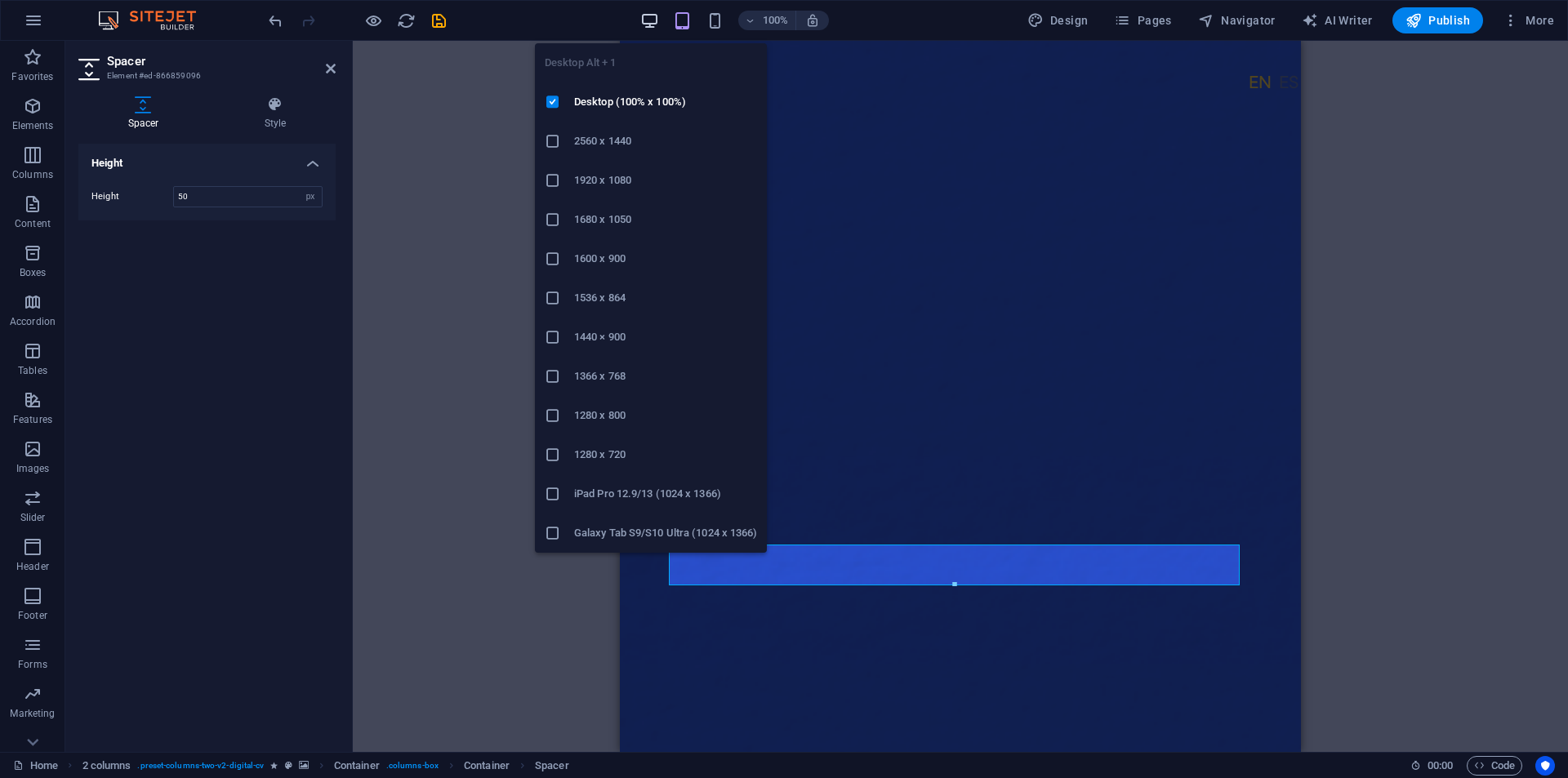
click at [644, 19] on icon "button" at bounding box center [650, 20] width 19 height 19
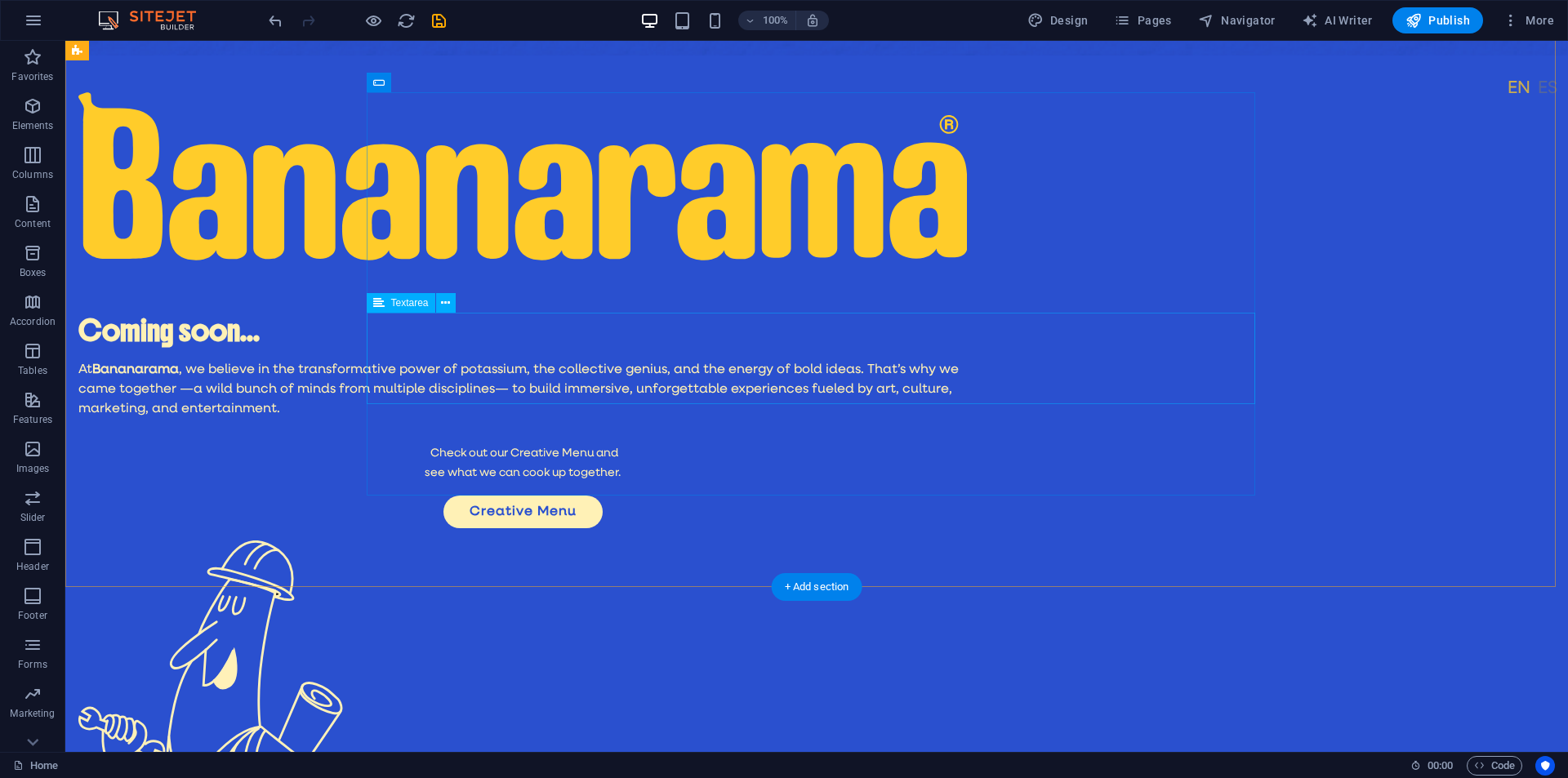
scroll to position [615, 0]
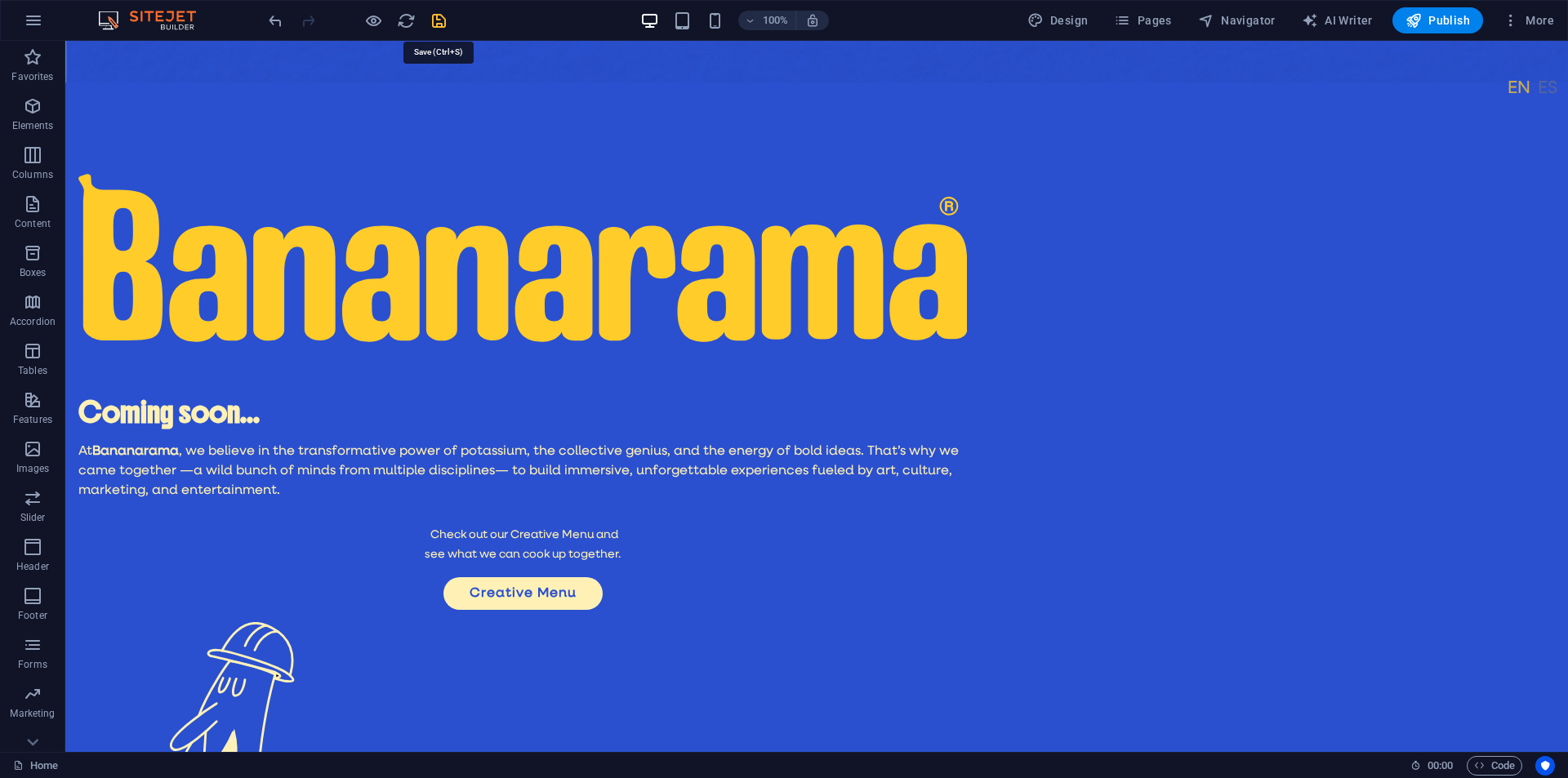
click at [438, 19] on icon "save" at bounding box center [439, 20] width 19 height 19
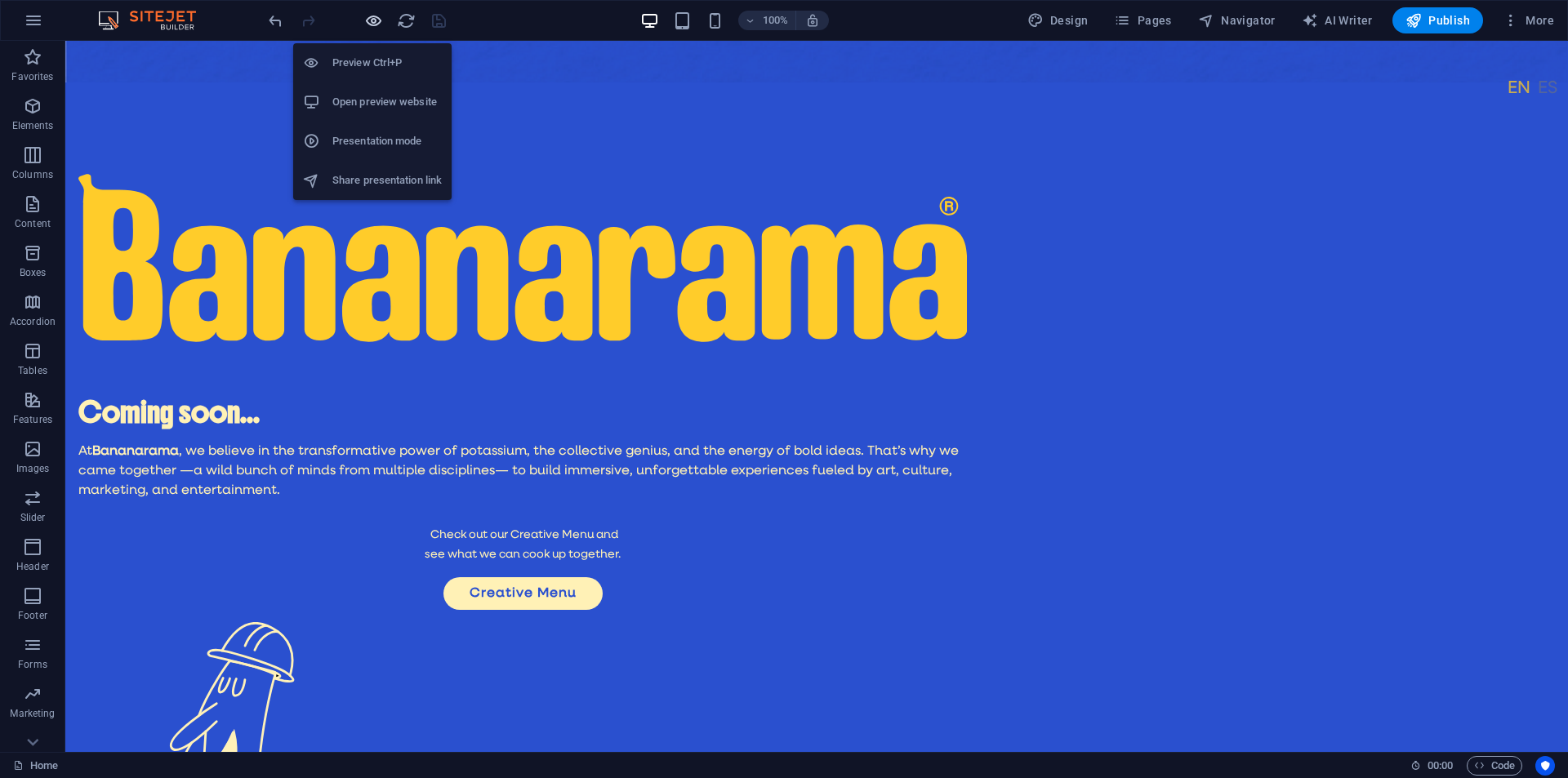
click at [371, 19] on icon "button" at bounding box center [374, 20] width 19 height 19
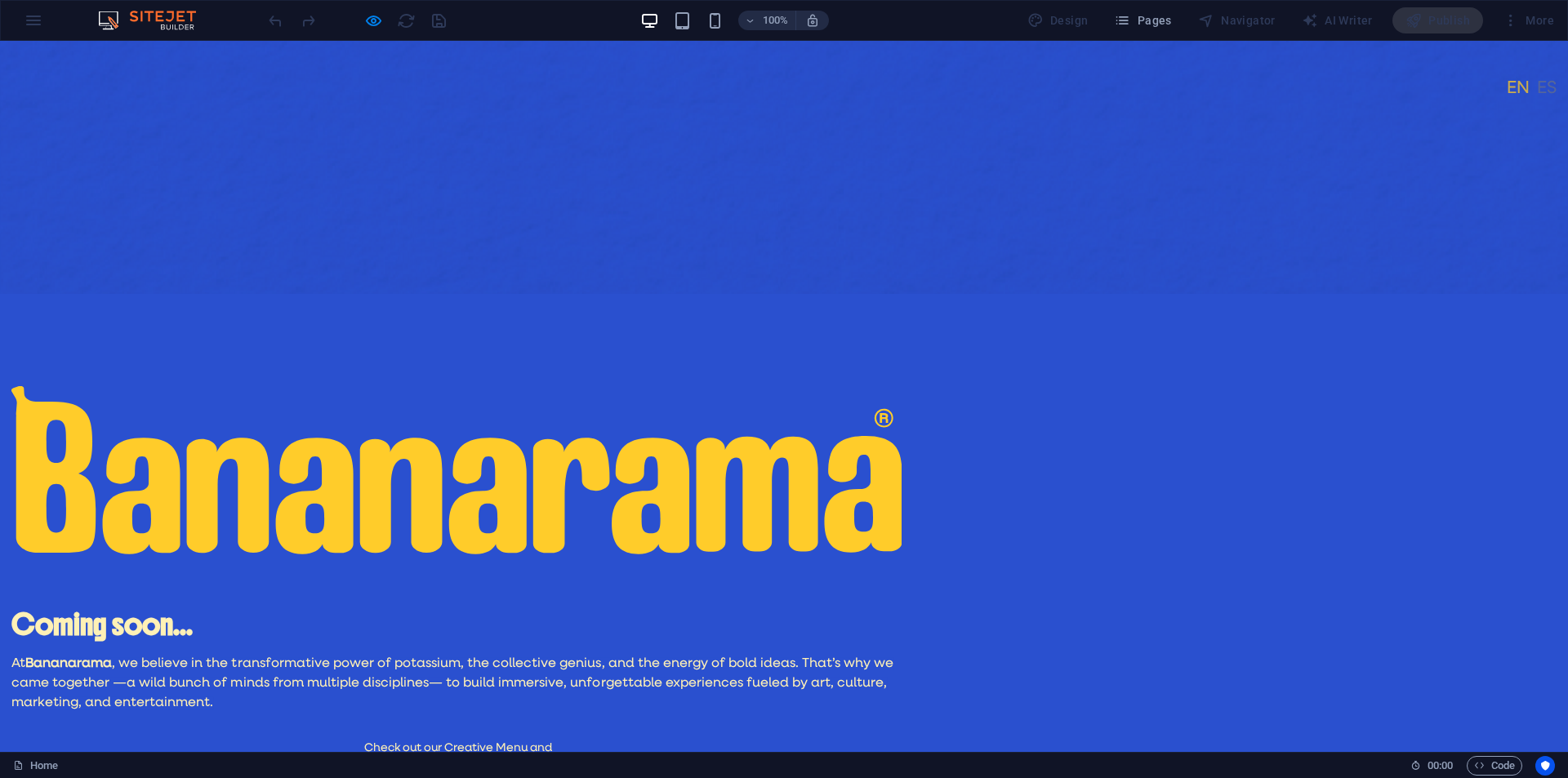
click at [1537, 102] on link "Español" at bounding box center [1546, 89] width 20 height 26
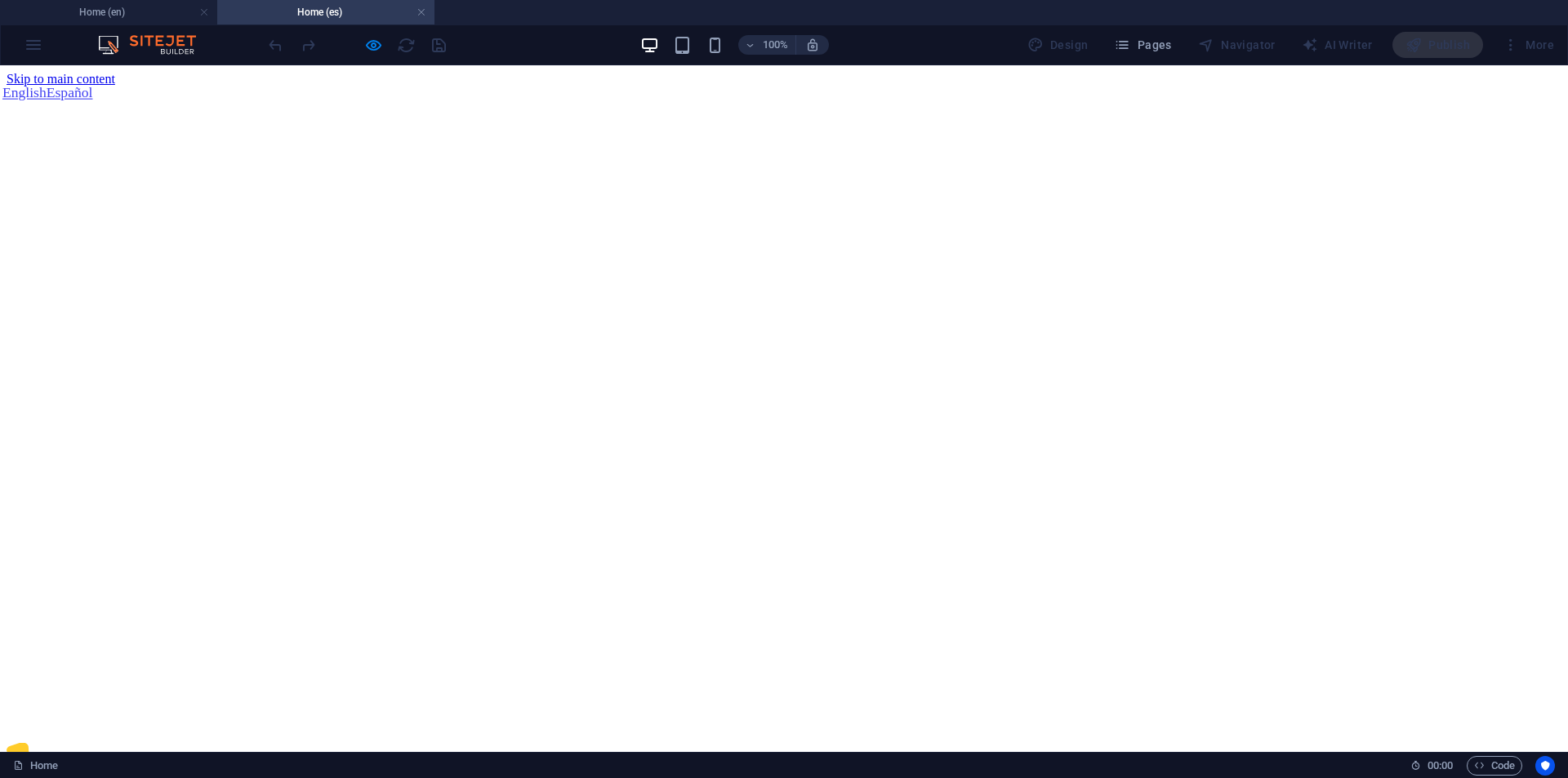
scroll to position [0, 0]
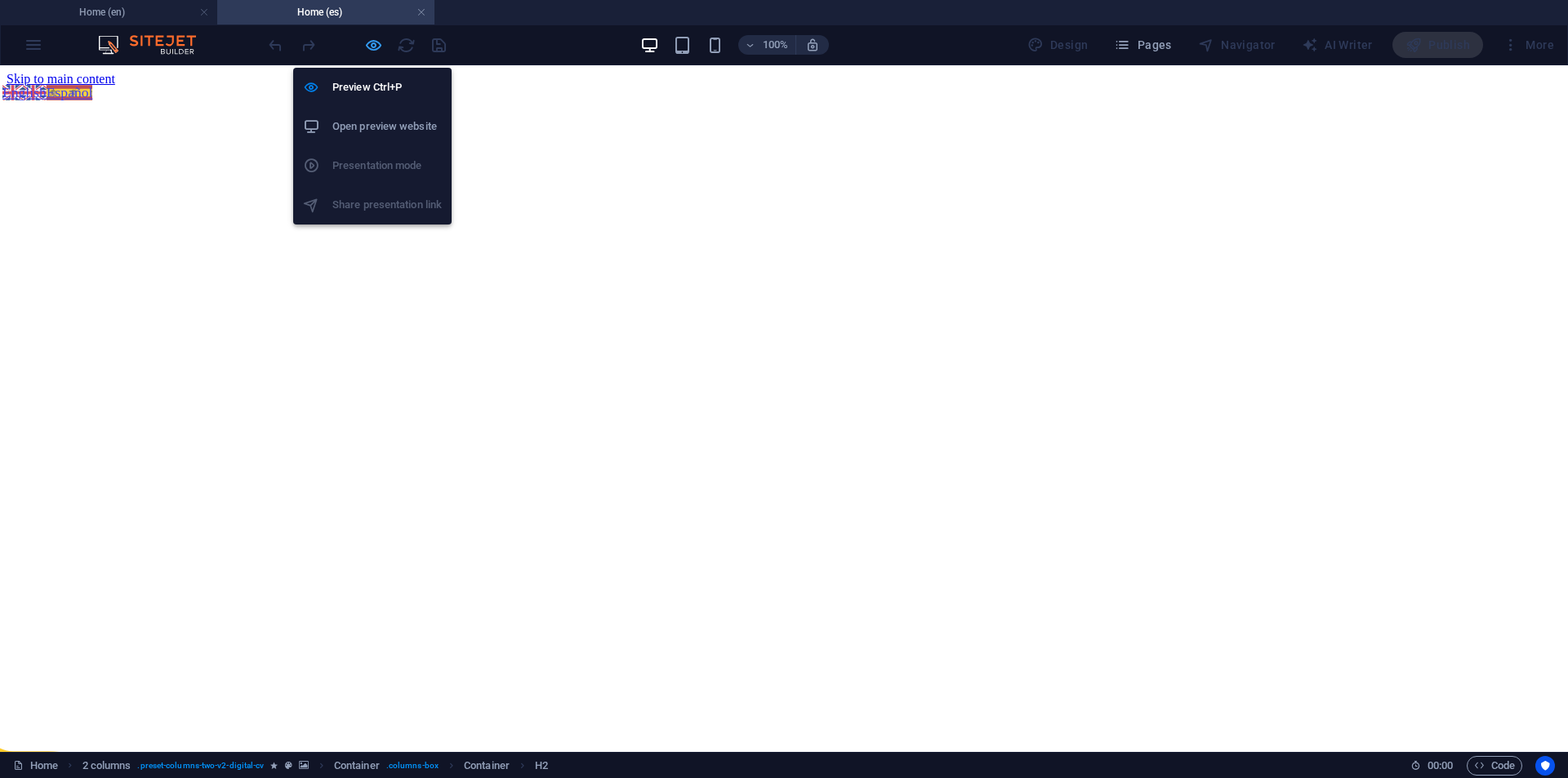
click at [369, 43] on icon "button" at bounding box center [374, 45] width 19 height 19
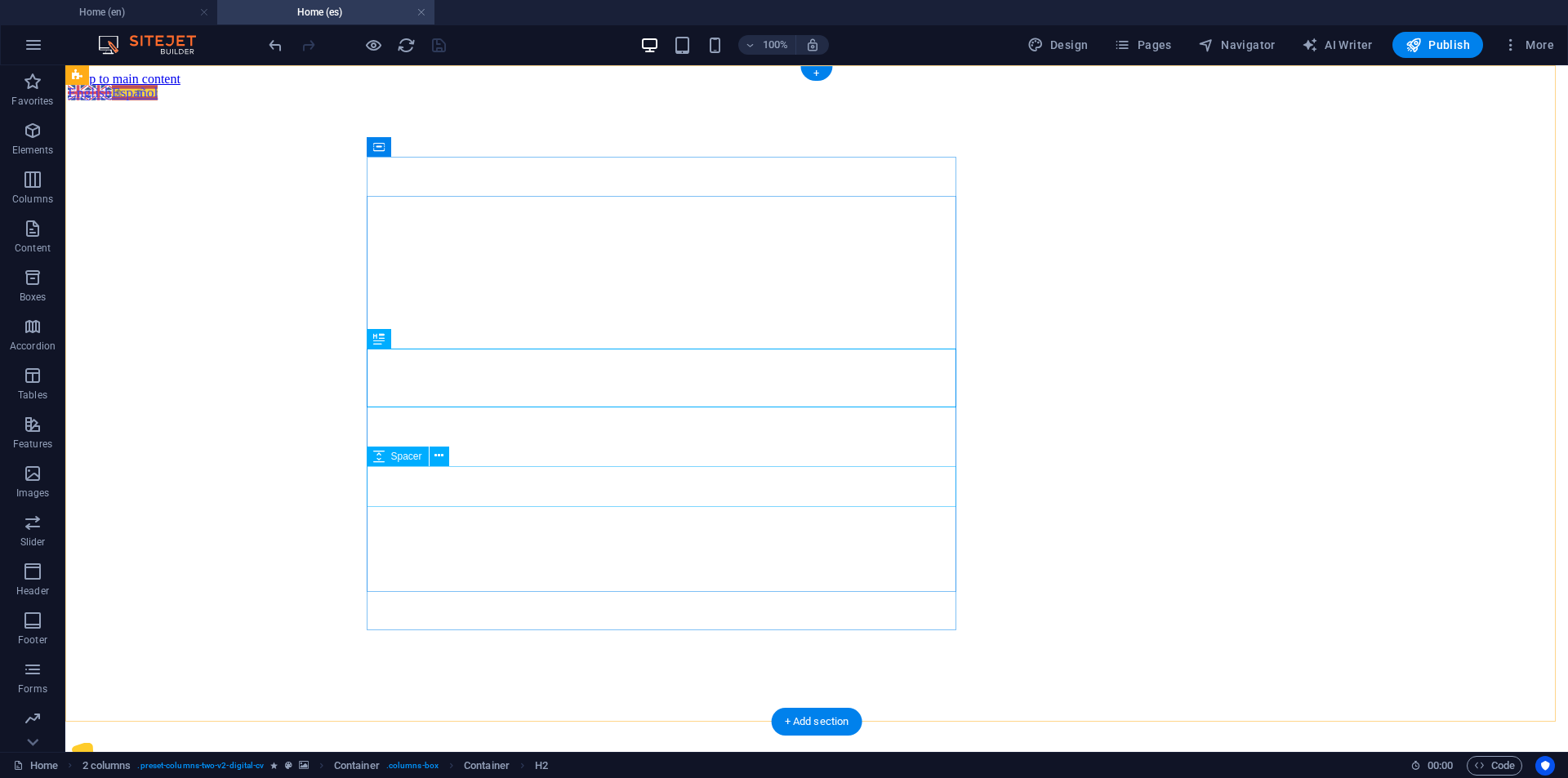
select select "px"
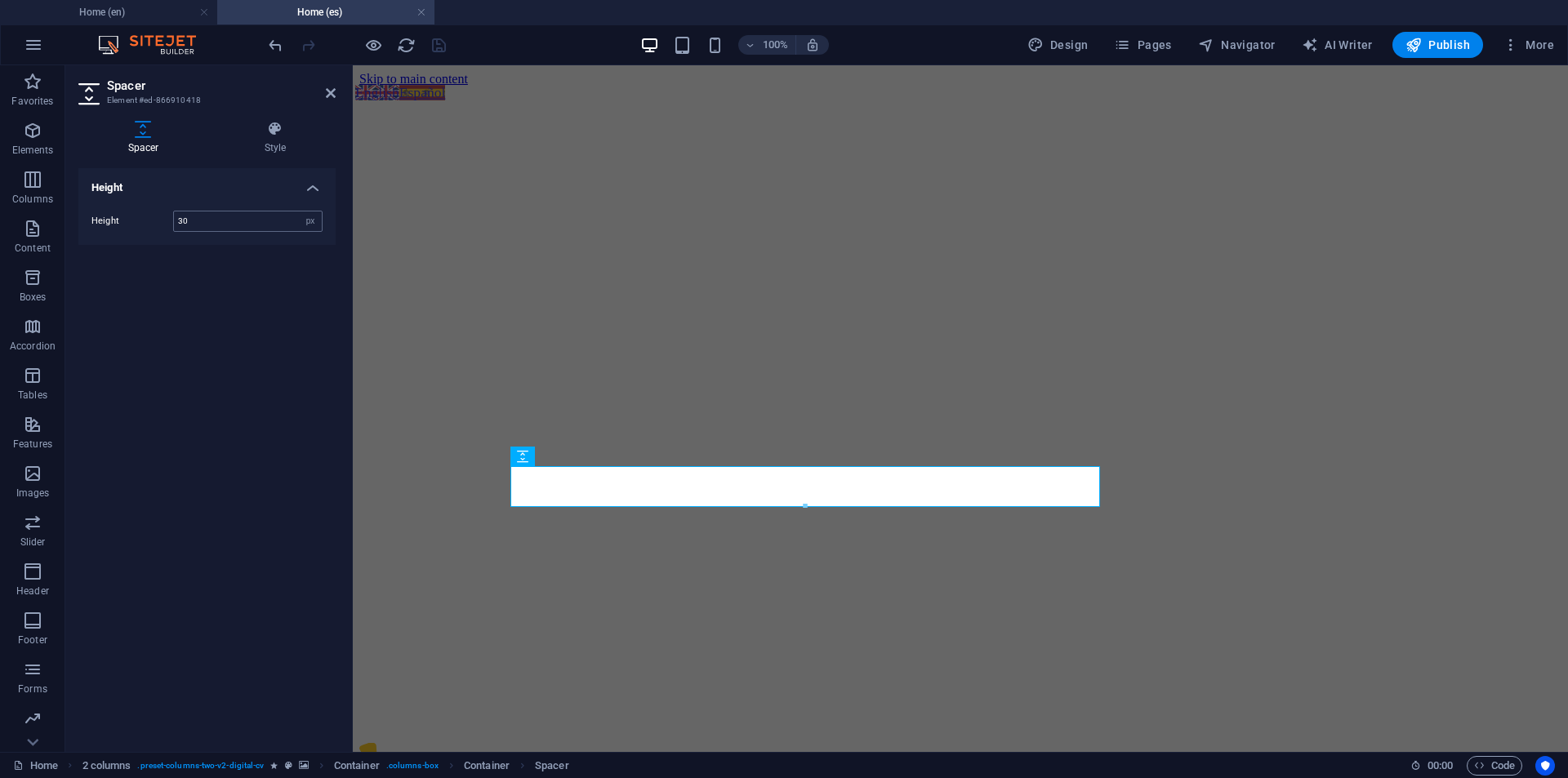
type input "30"
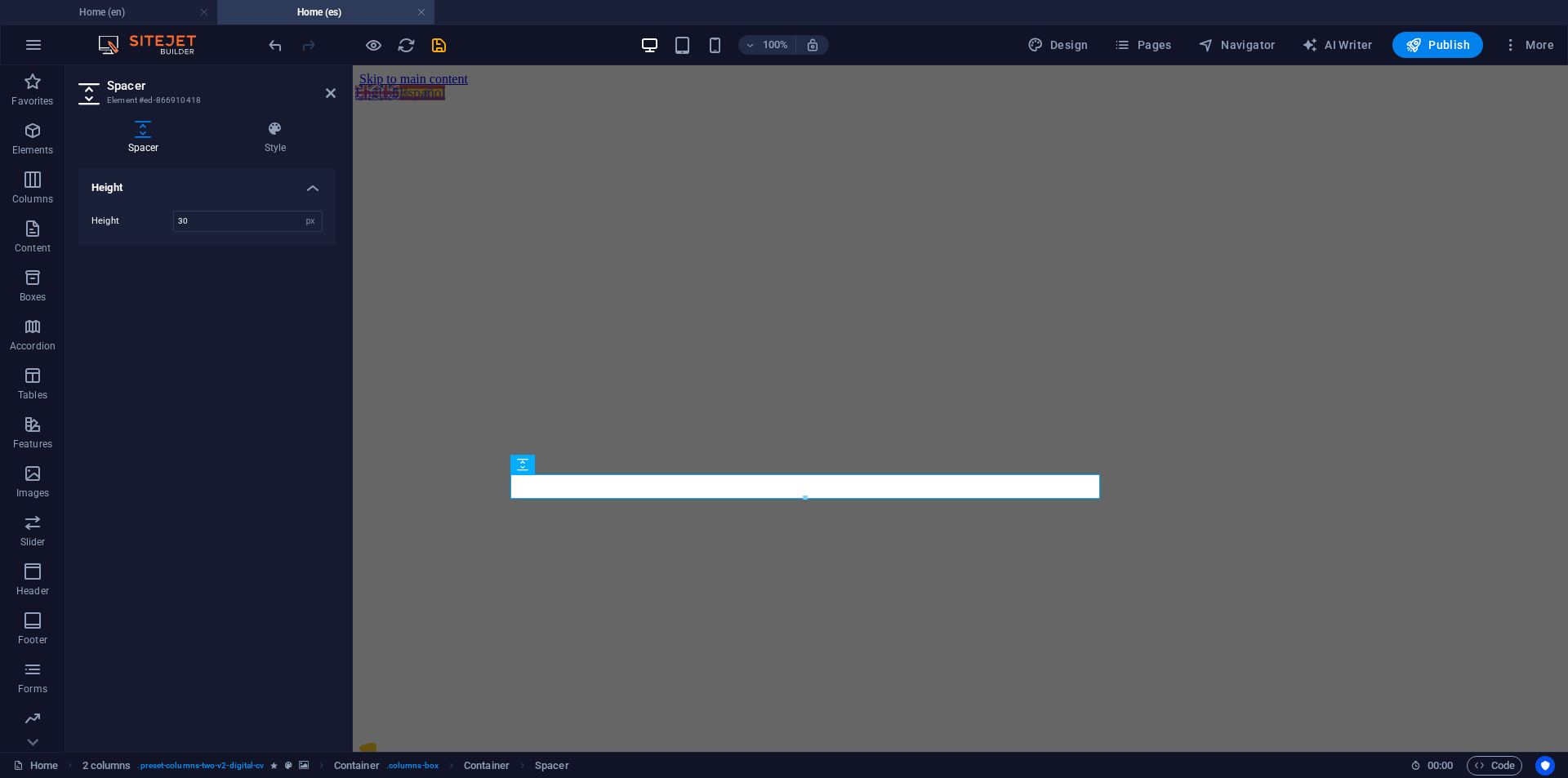
click at [1485, 87] on figure at bounding box center [960, 87] width 1202 height 0
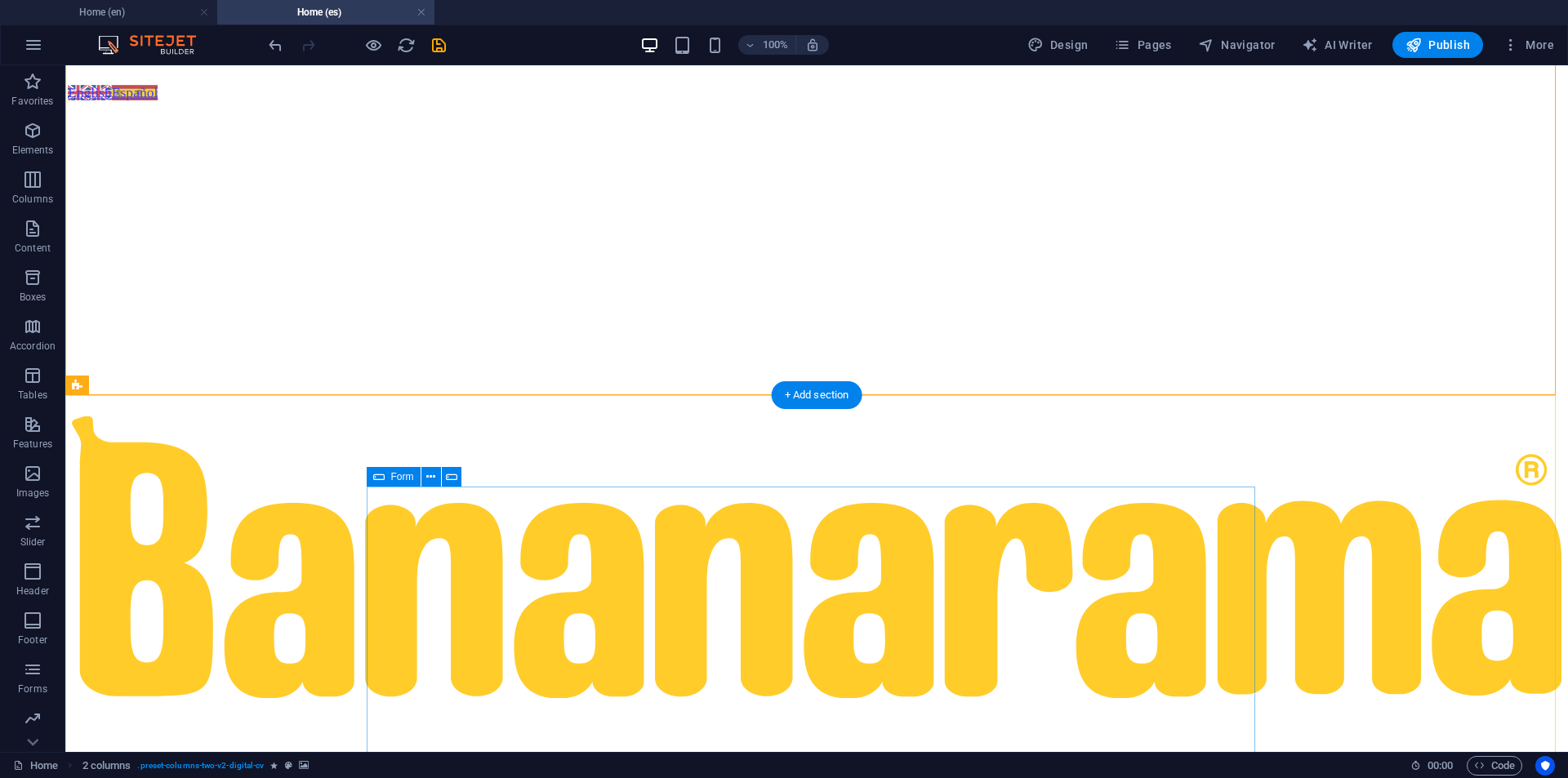
scroll to position [409, 0]
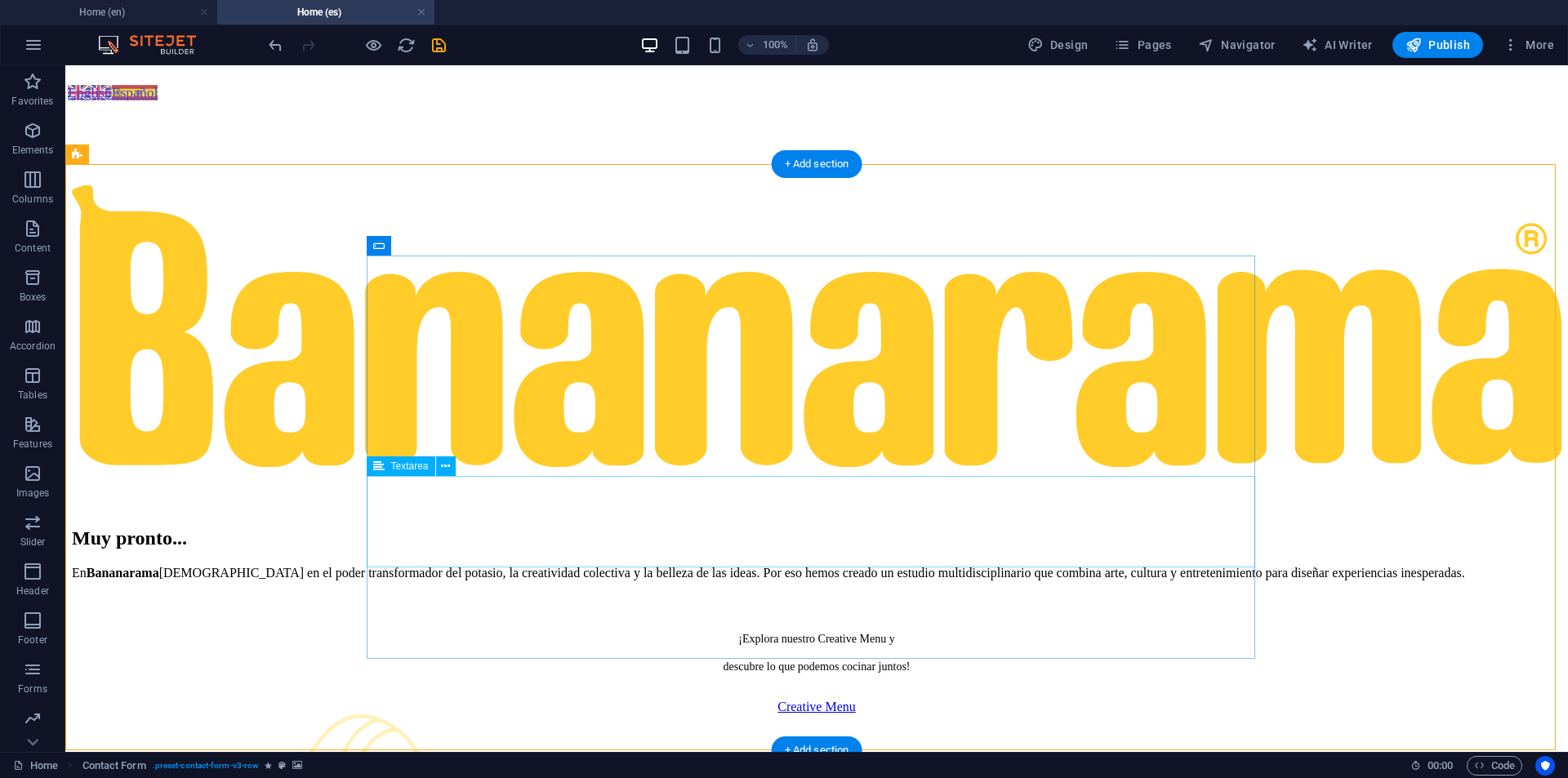
scroll to position [476, 0]
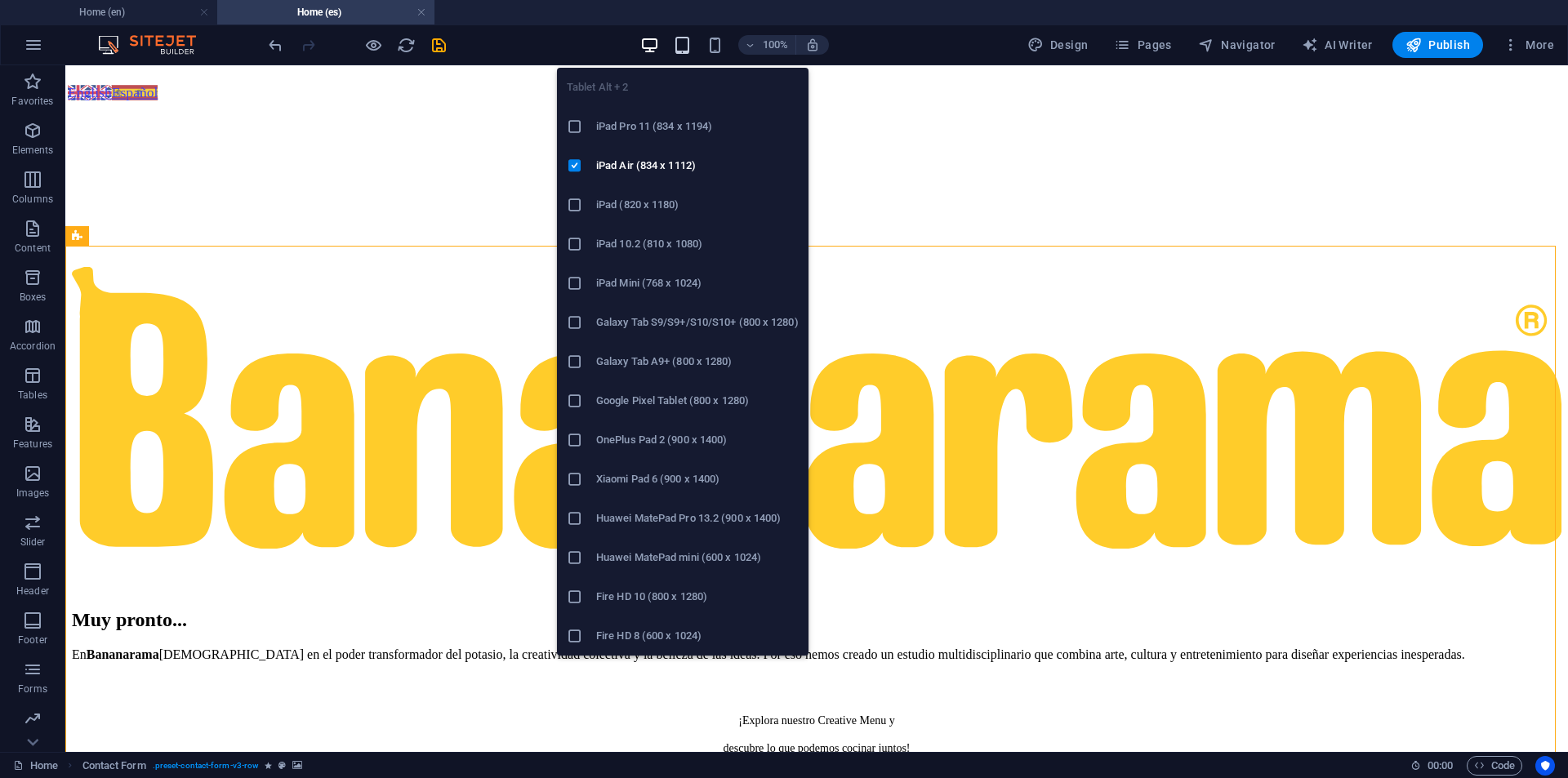
click at [690, 44] on icon "button" at bounding box center [682, 45] width 19 height 19
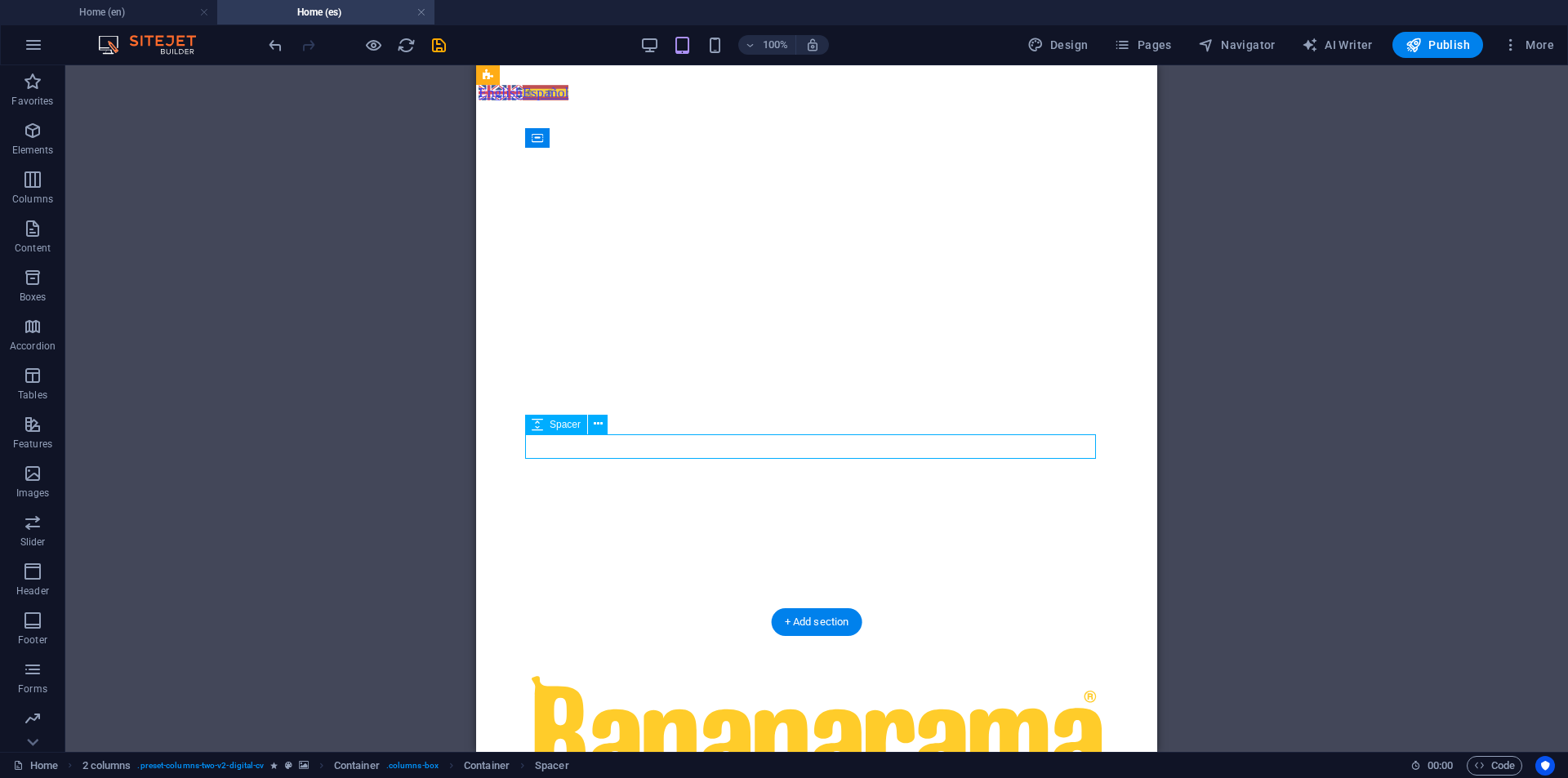
select select "px"
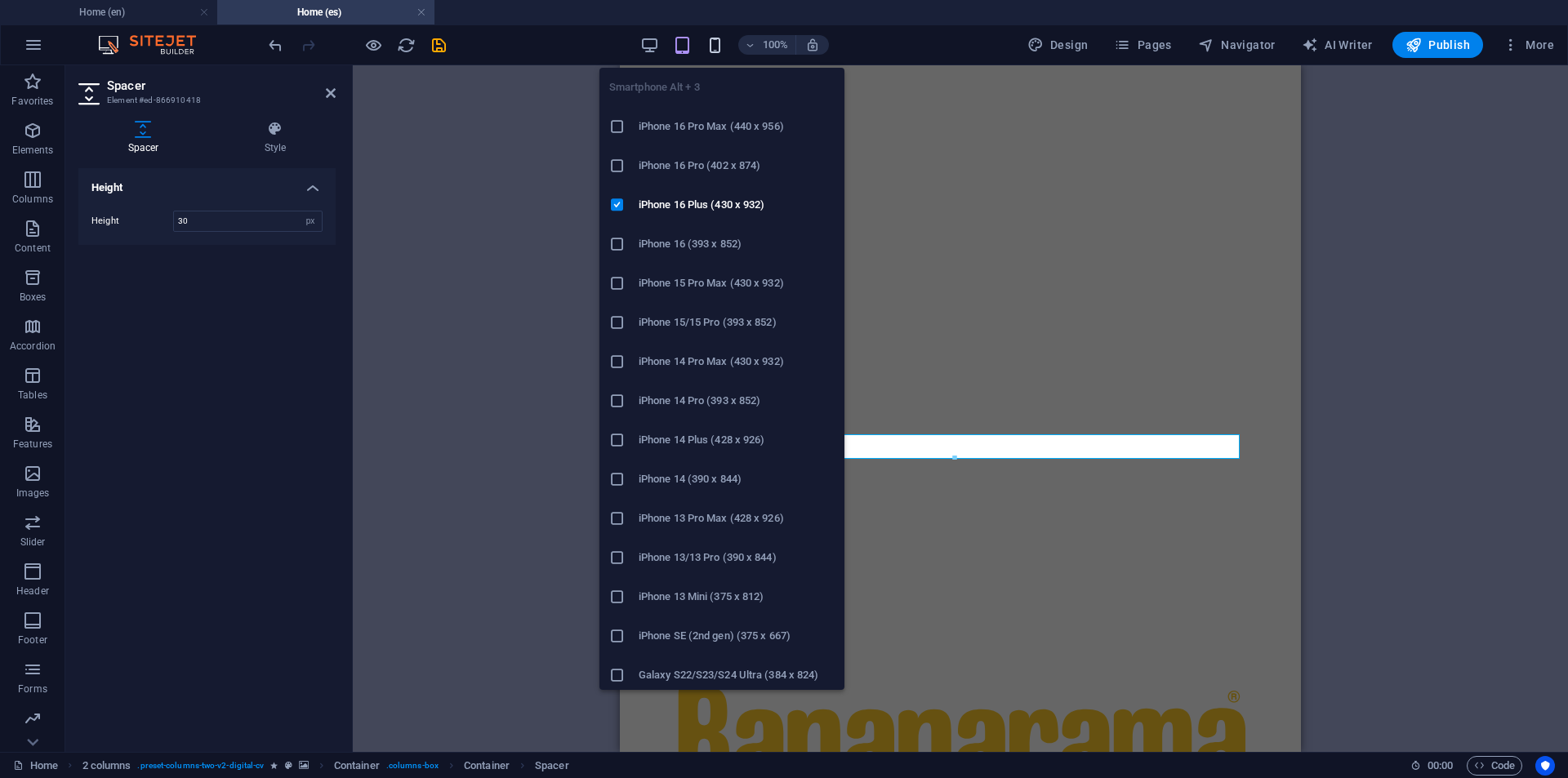
click at [718, 40] on icon "button" at bounding box center [715, 45] width 19 height 19
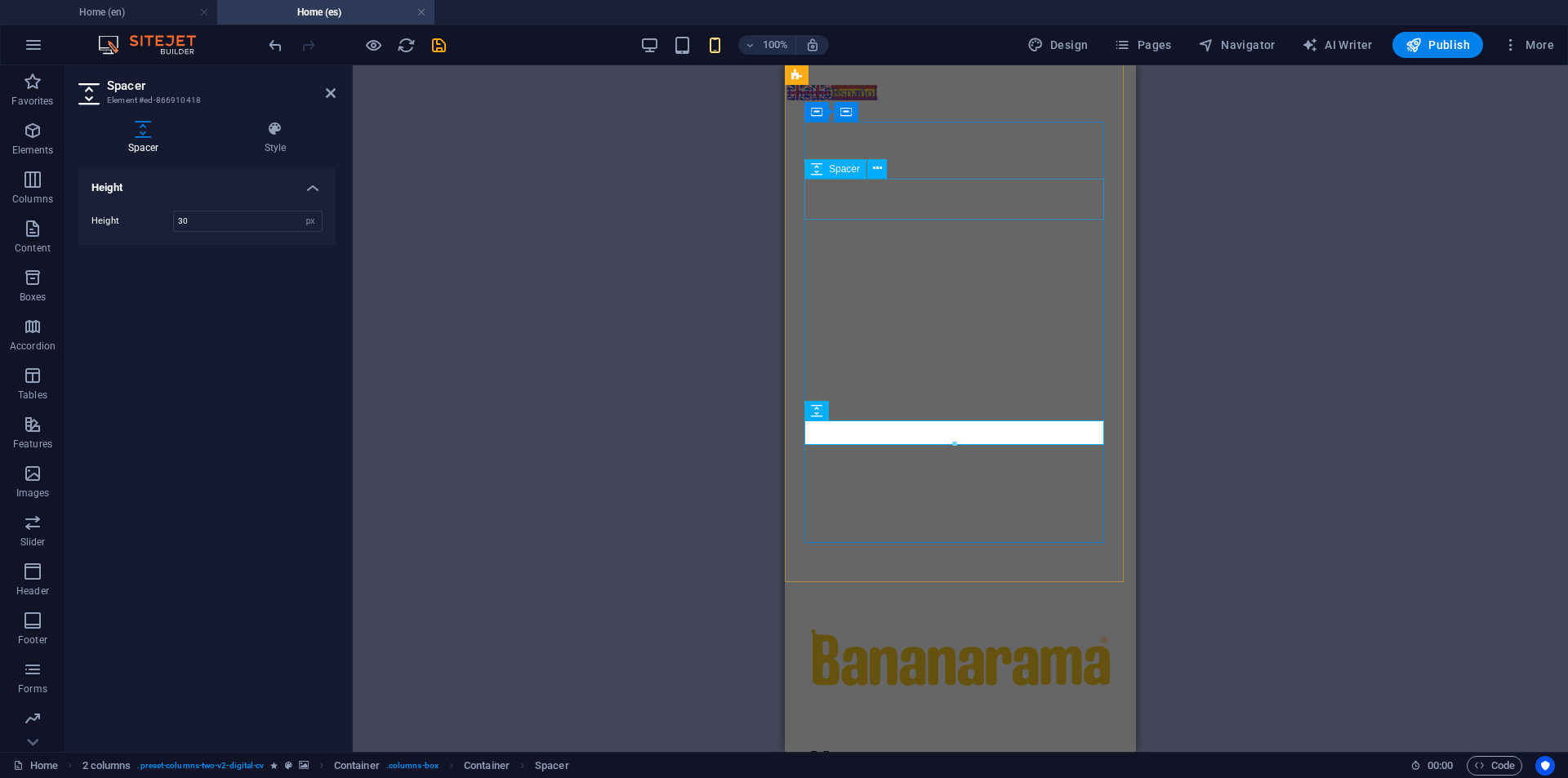
click at [918, 689] on div at bounding box center [960, 710] width 299 height 41
select select "px"
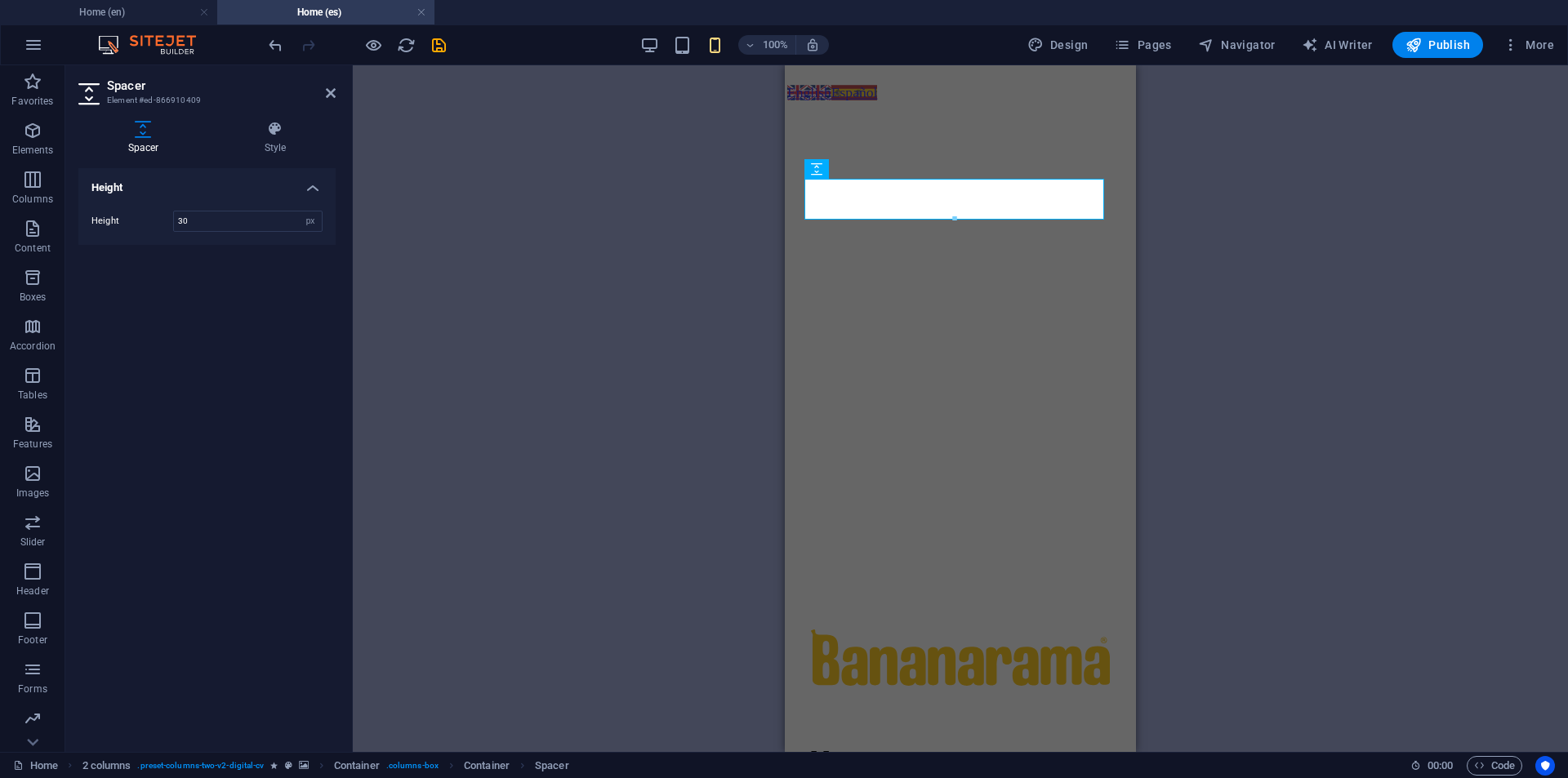
type input "30"
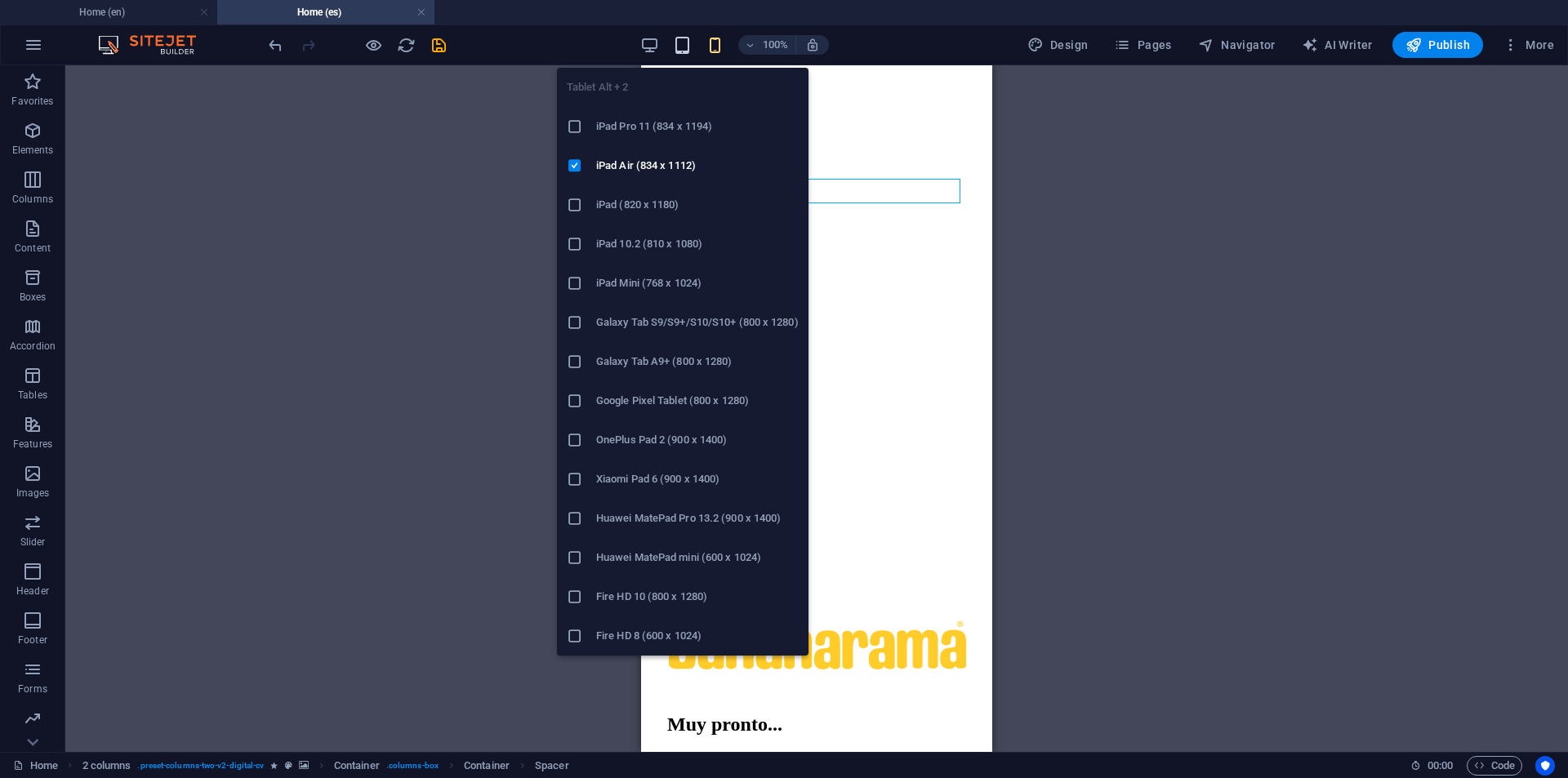
click at [685, 43] on icon "button" at bounding box center [682, 45] width 19 height 19
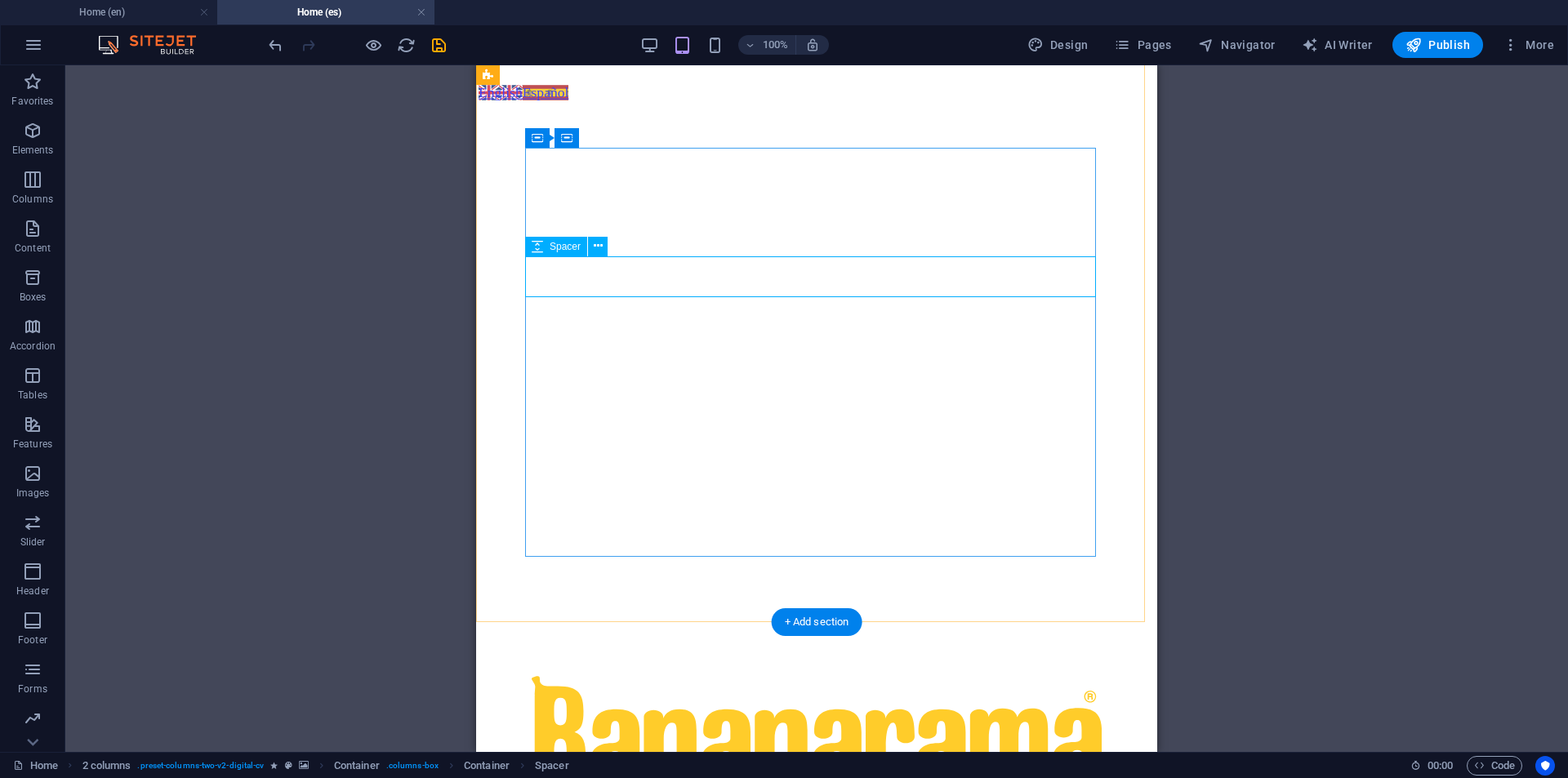
select select "px"
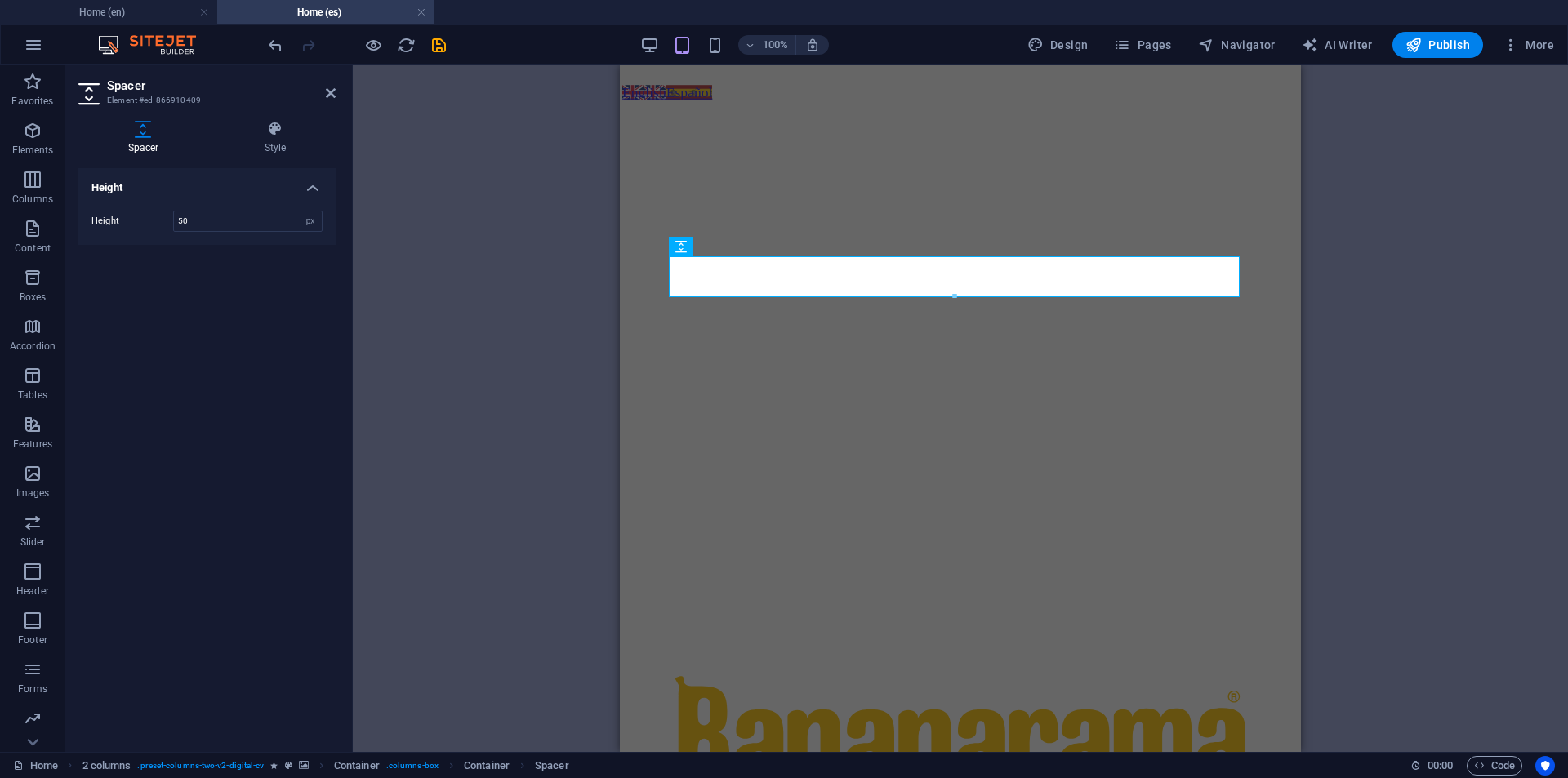
click at [1408, 409] on div "H2 2 columns Container Container Container Container Logo Spacer Text Spacer Im…" at bounding box center [959, 409] width 1215 height 687
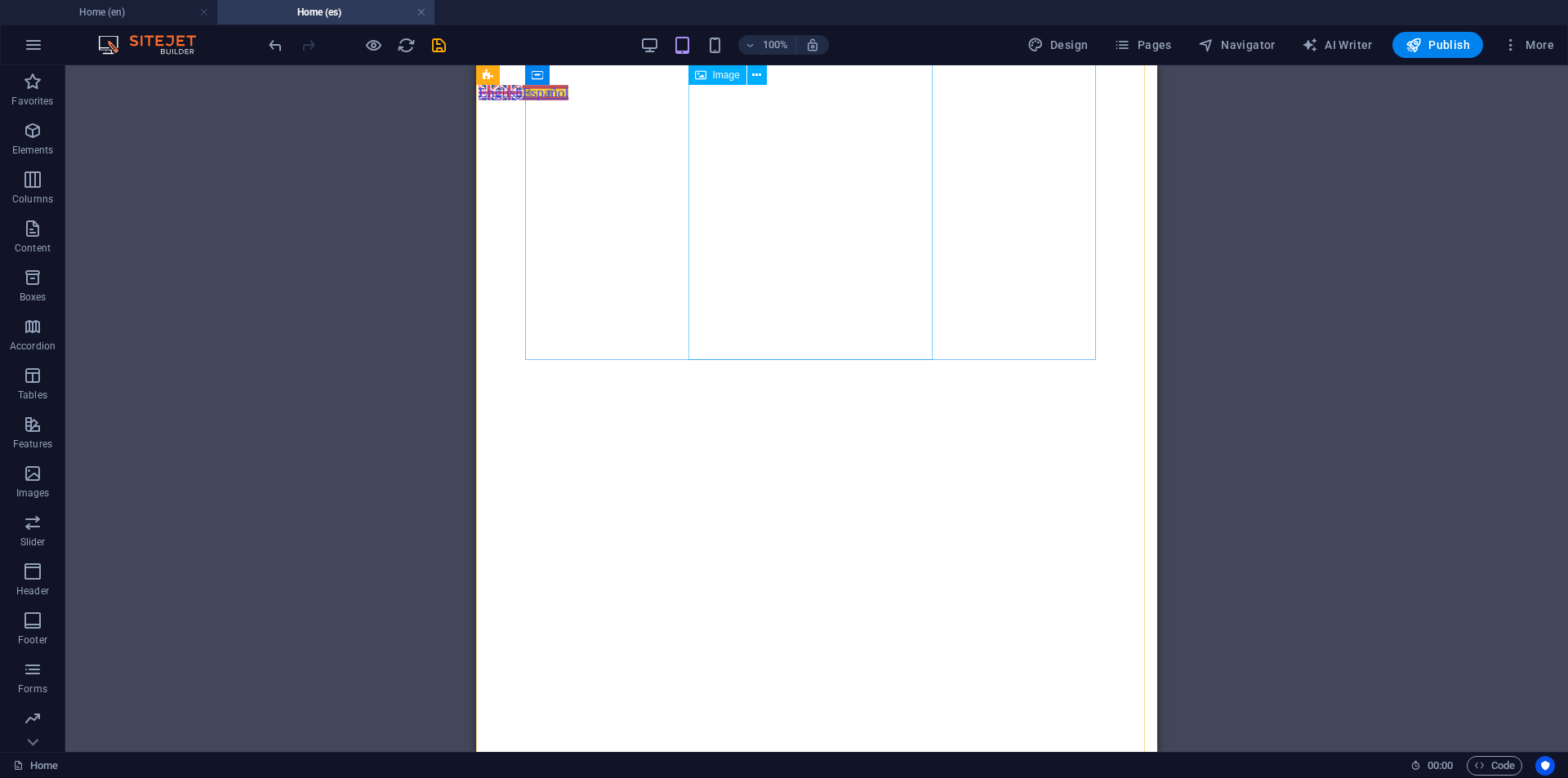
scroll to position [0, 0]
click at [438, 45] on icon "save" at bounding box center [439, 45] width 19 height 19
click at [556, 90] on span "Container" at bounding box center [571, 89] width 43 height 10
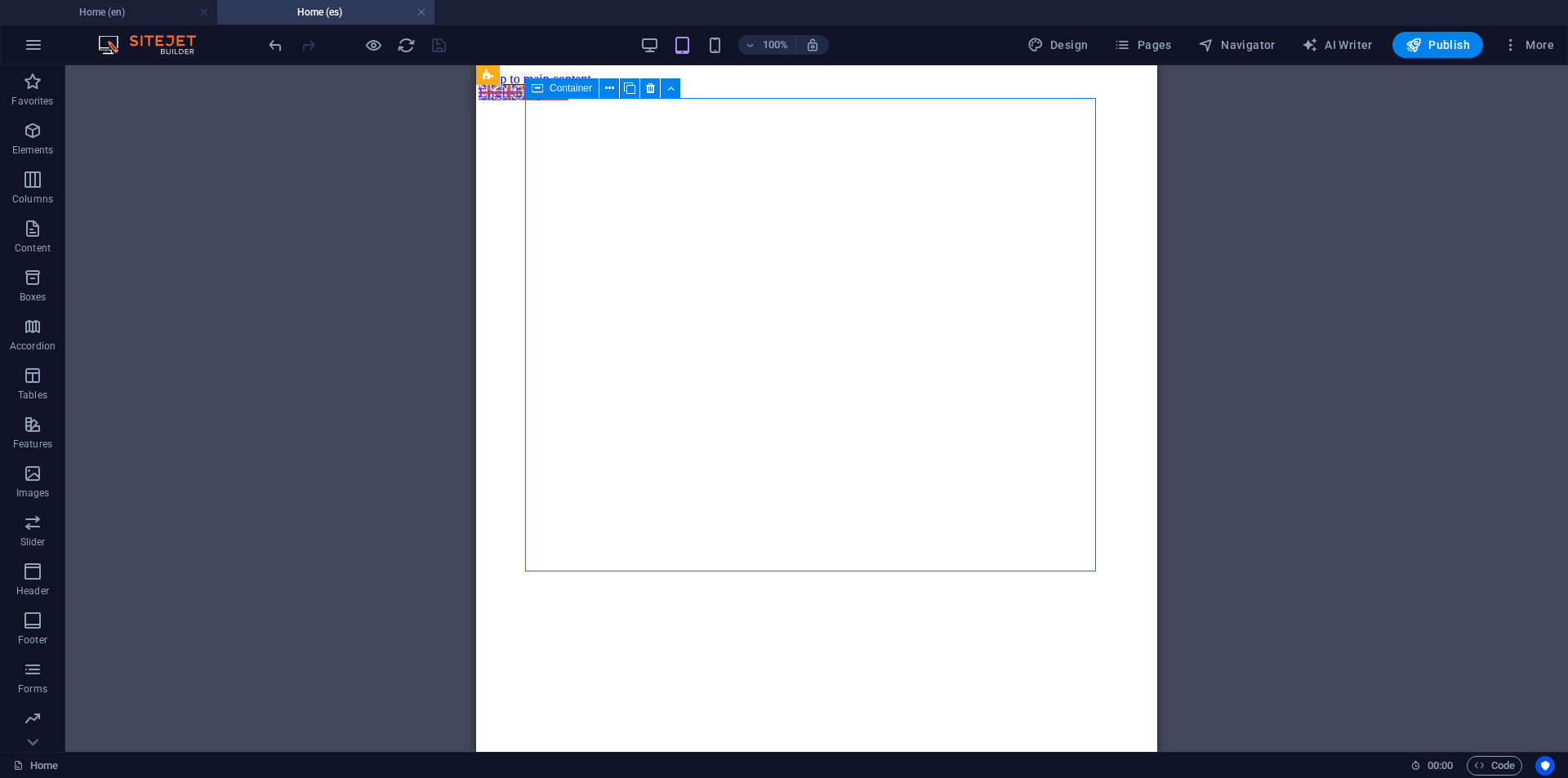
click at [556, 90] on span "Container" at bounding box center [571, 89] width 43 height 10
select select "%"
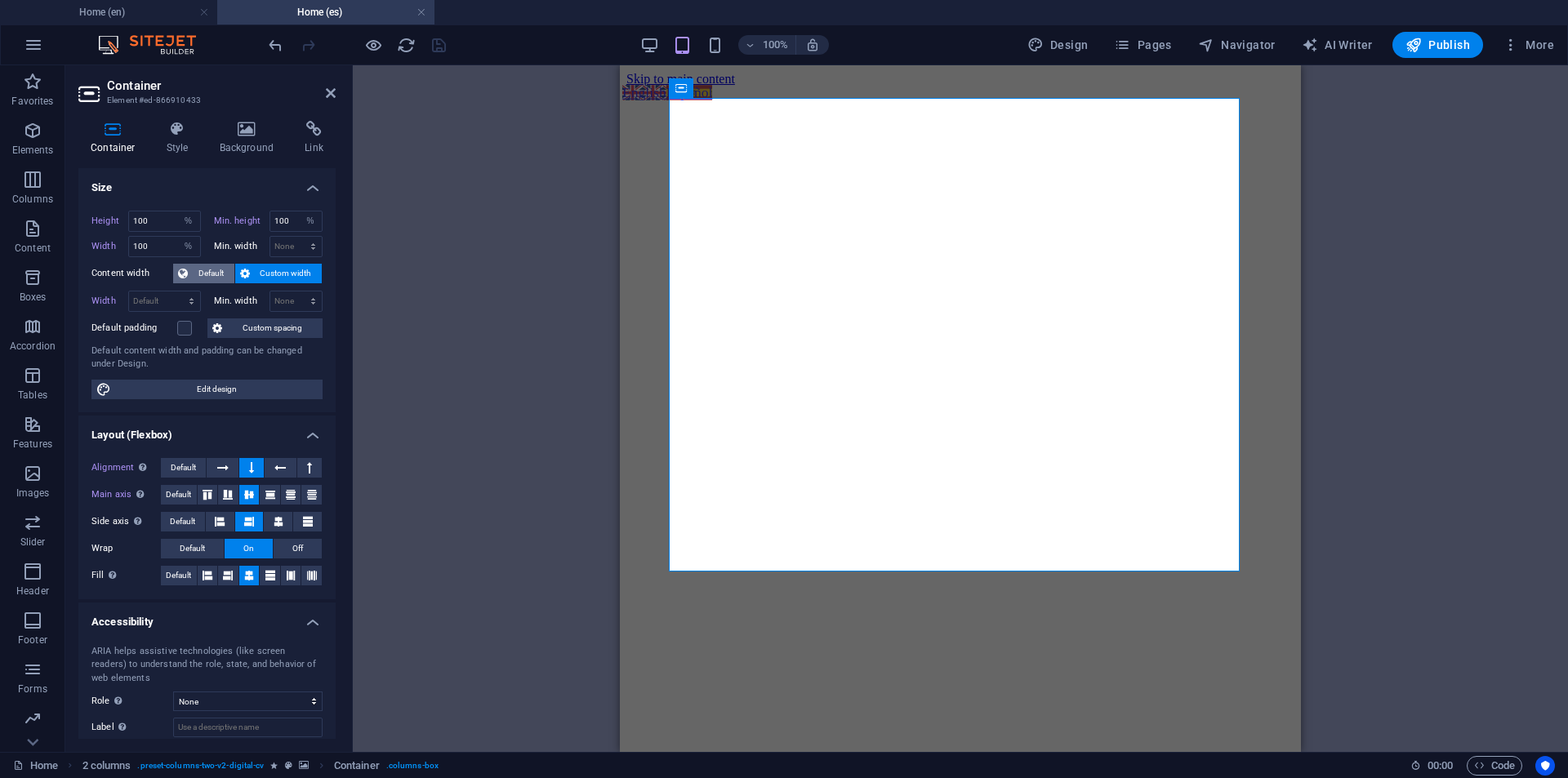
click at [193, 270] on span "Default" at bounding box center [210, 273] width 37 height 20
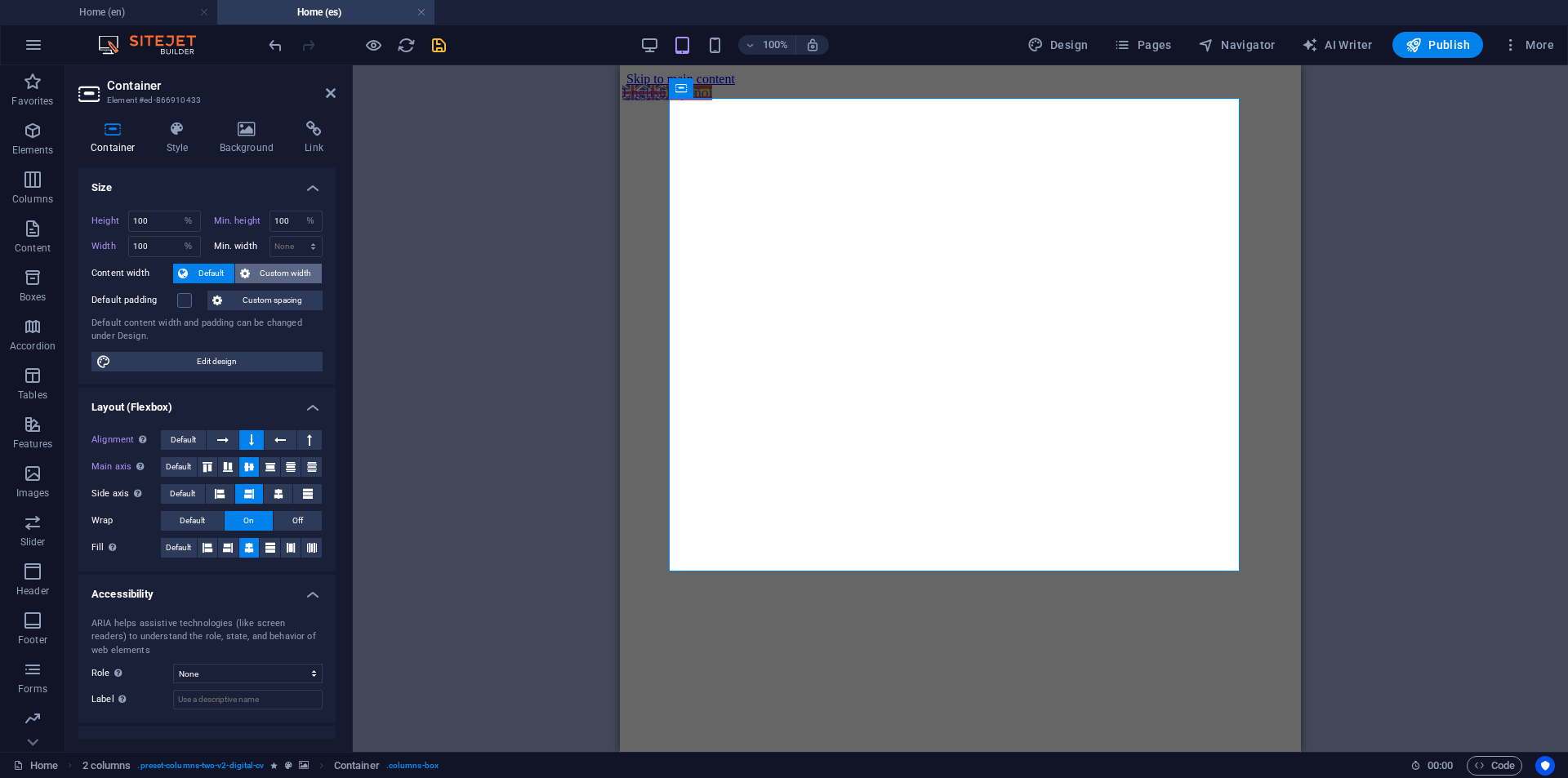
click at [271, 274] on span "Custom width" at bounding box center [286, 273] width 63 height 20
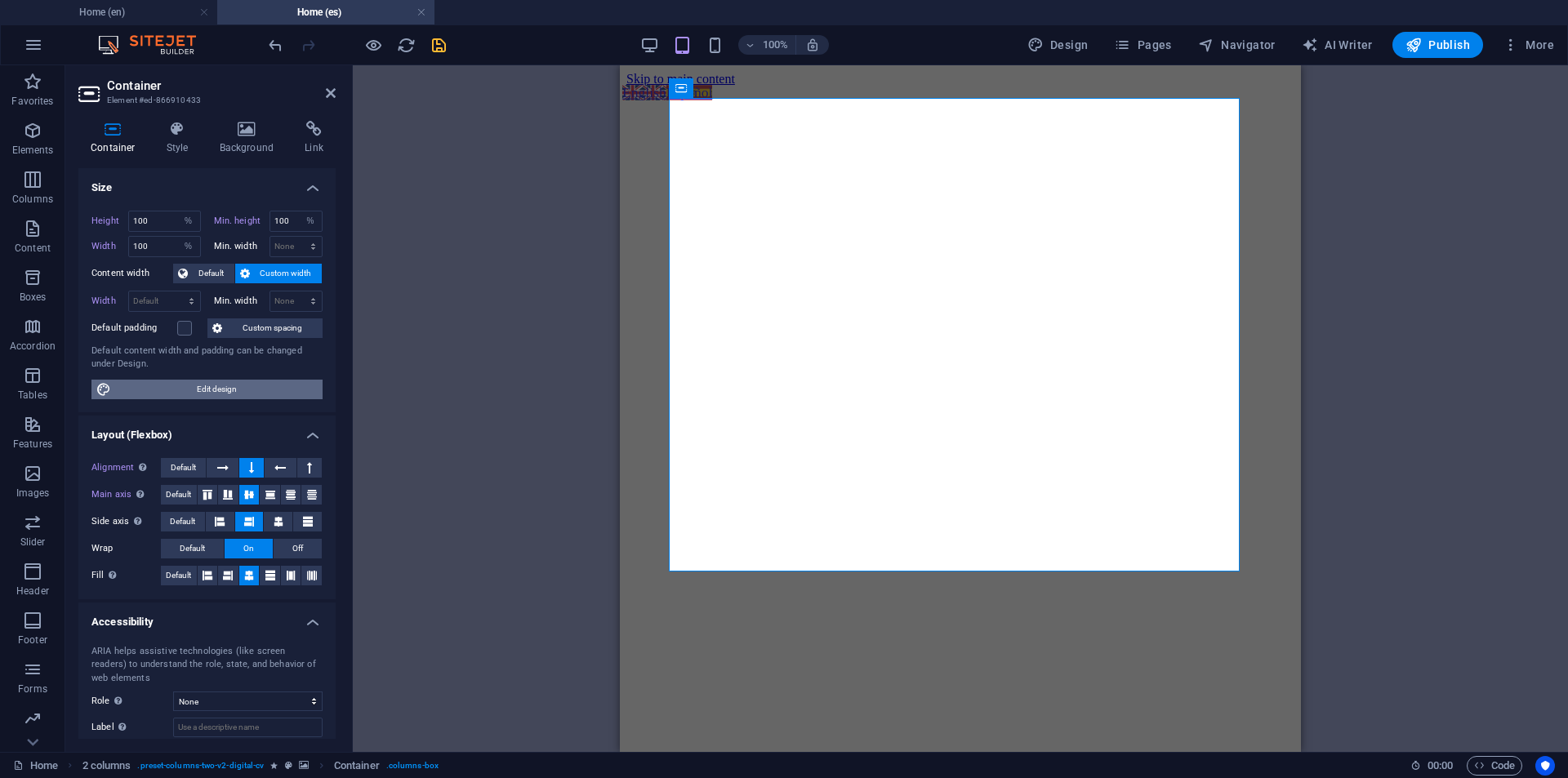
click at [256, 383] on span "Edit design" at bounding box center [216, 389] width 202 height 20
select select "rem"
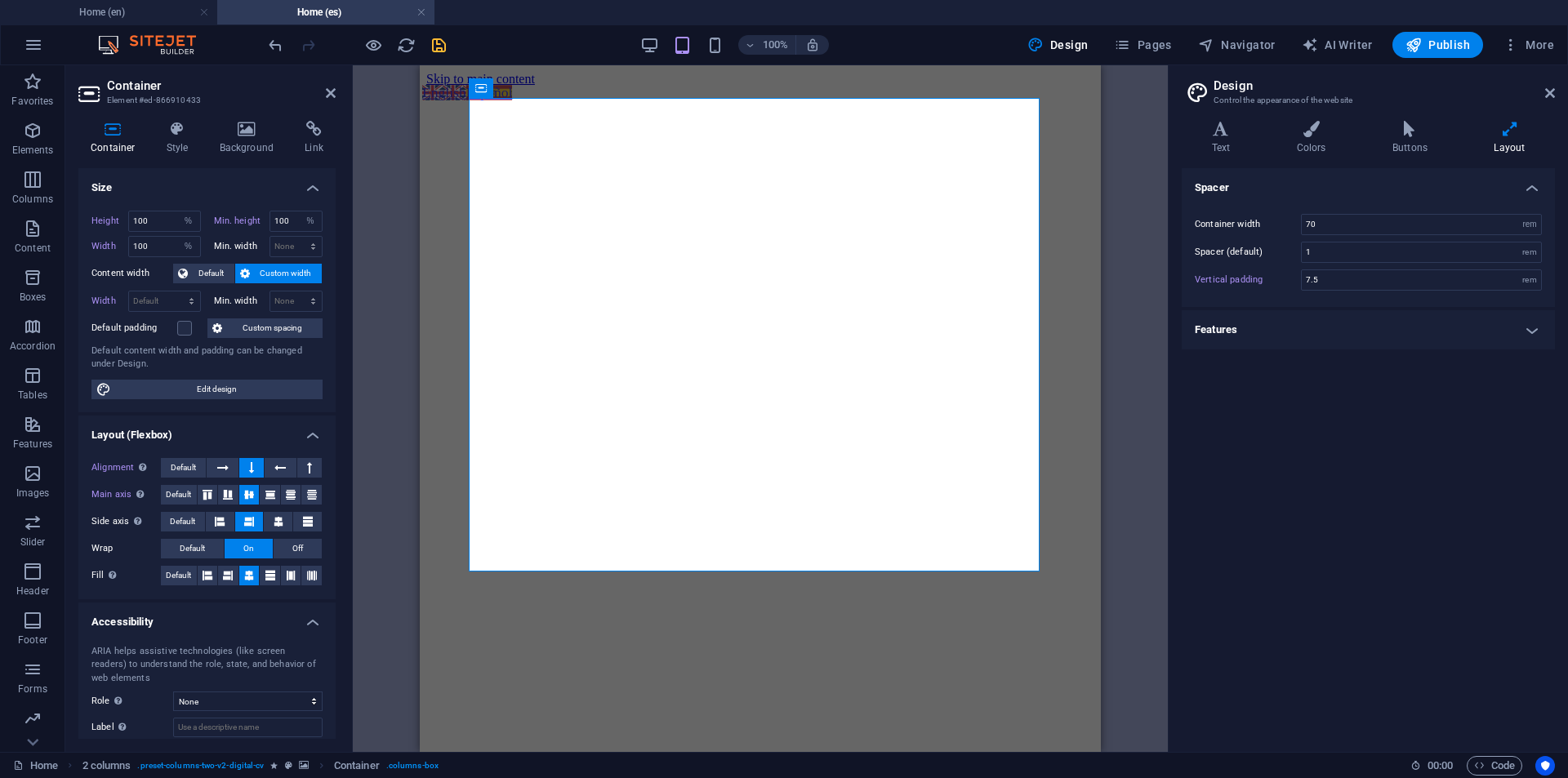
click at [1389, 323] on h4 "Features" at bounding box center [1368, 330] width 373 height 39
click at [1389, 323] on h4 "Features" at bounding box center [1368, 325] width 373 height 30
click at [217, 471] on icon at bounding box center [222, 467] width 11 height 20
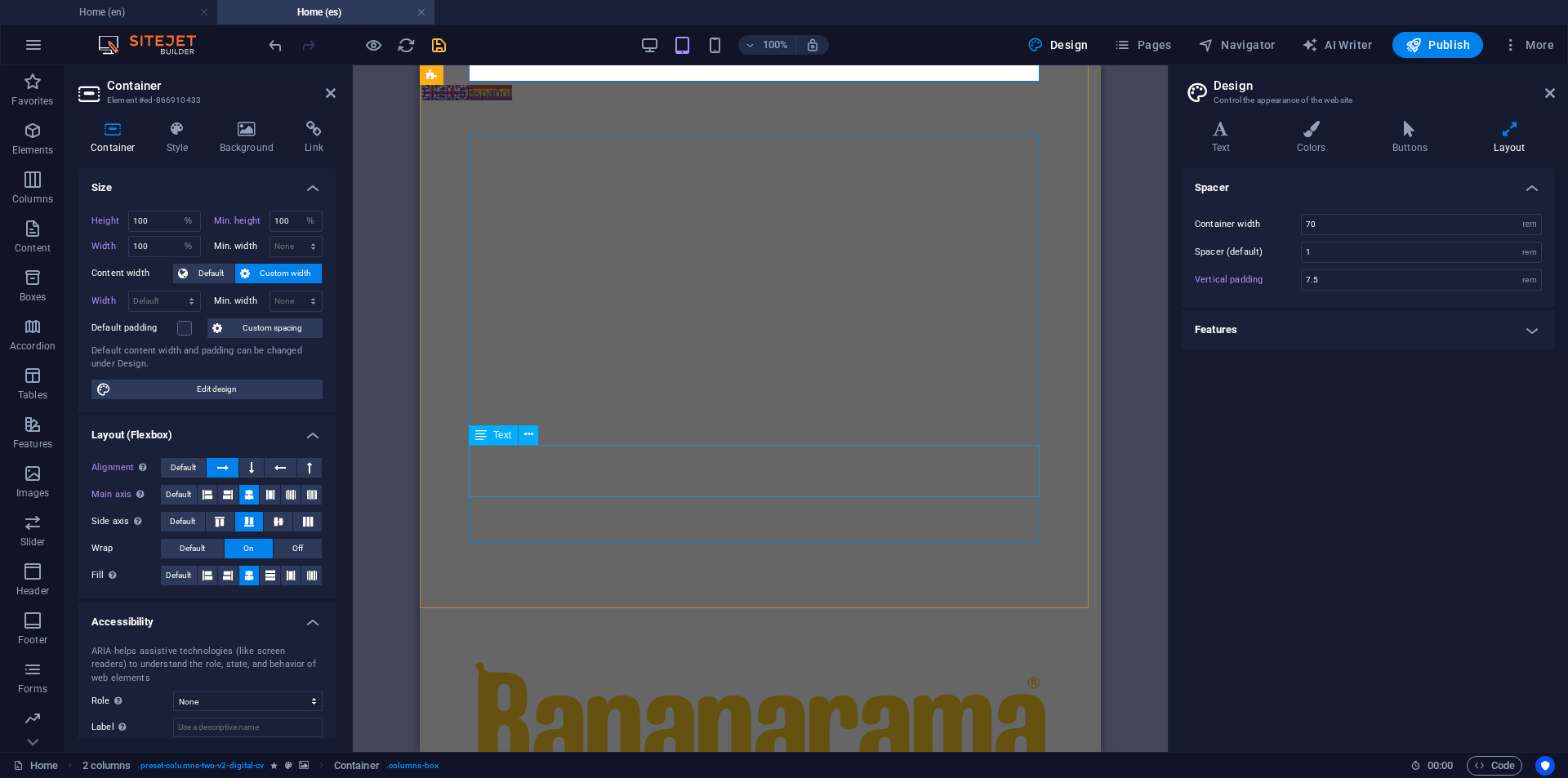
scroll to position [245, 0]
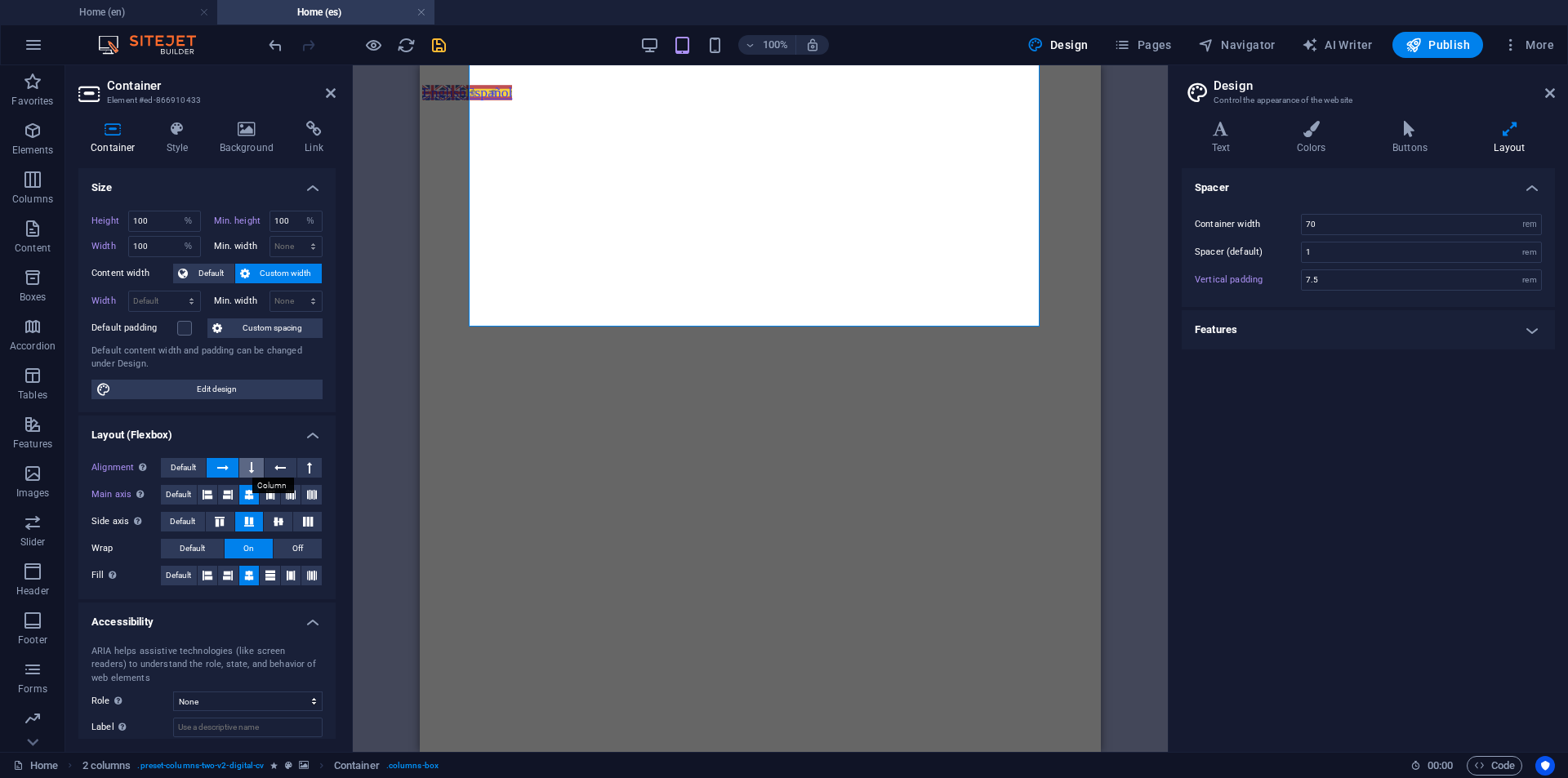
click at [247, 470] on button at bounding box center [251, 467] width 25 height 20
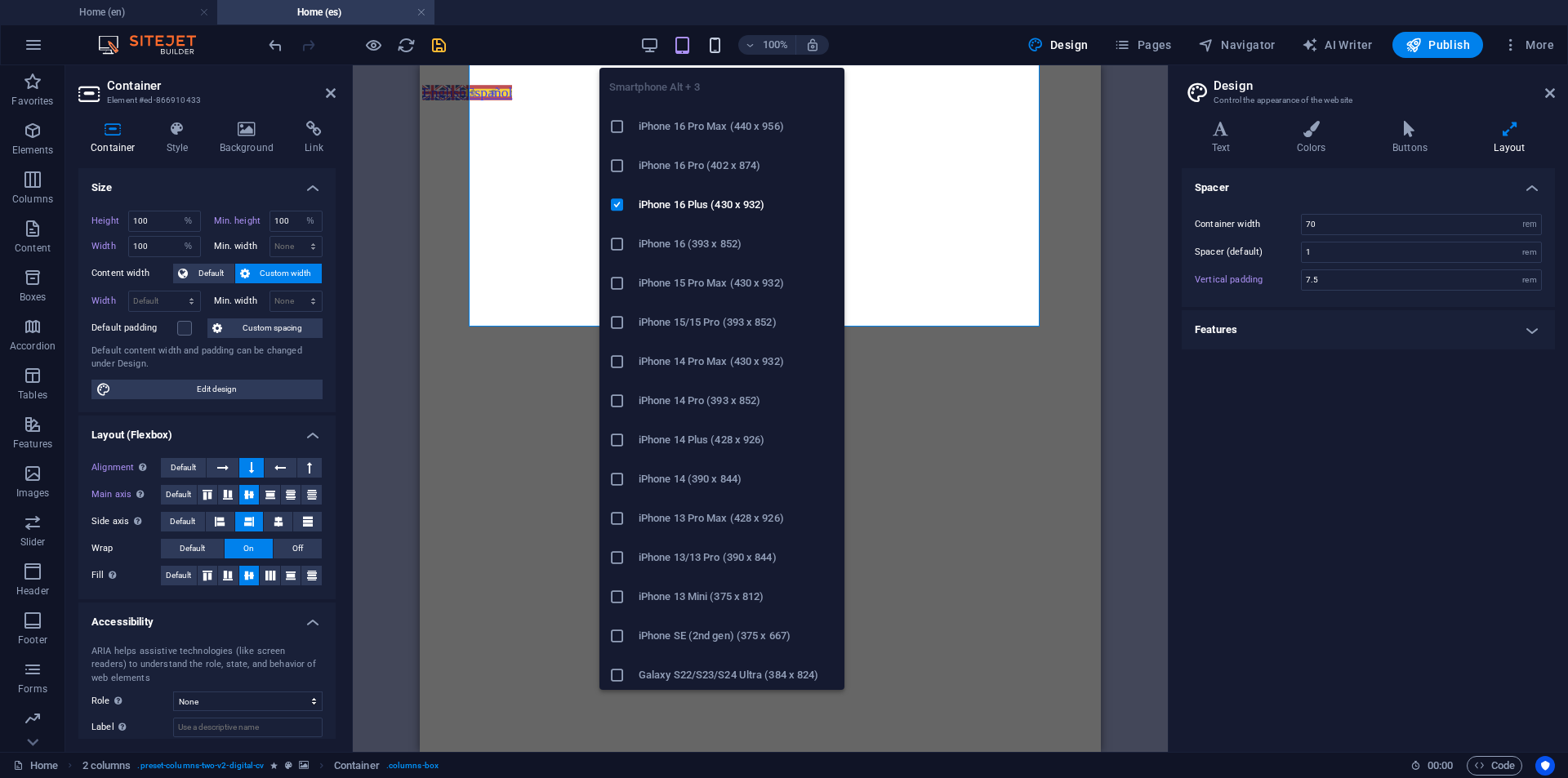
click at [720, 47] on icon "button" at bounding box center [715, 45] width 19 height 19
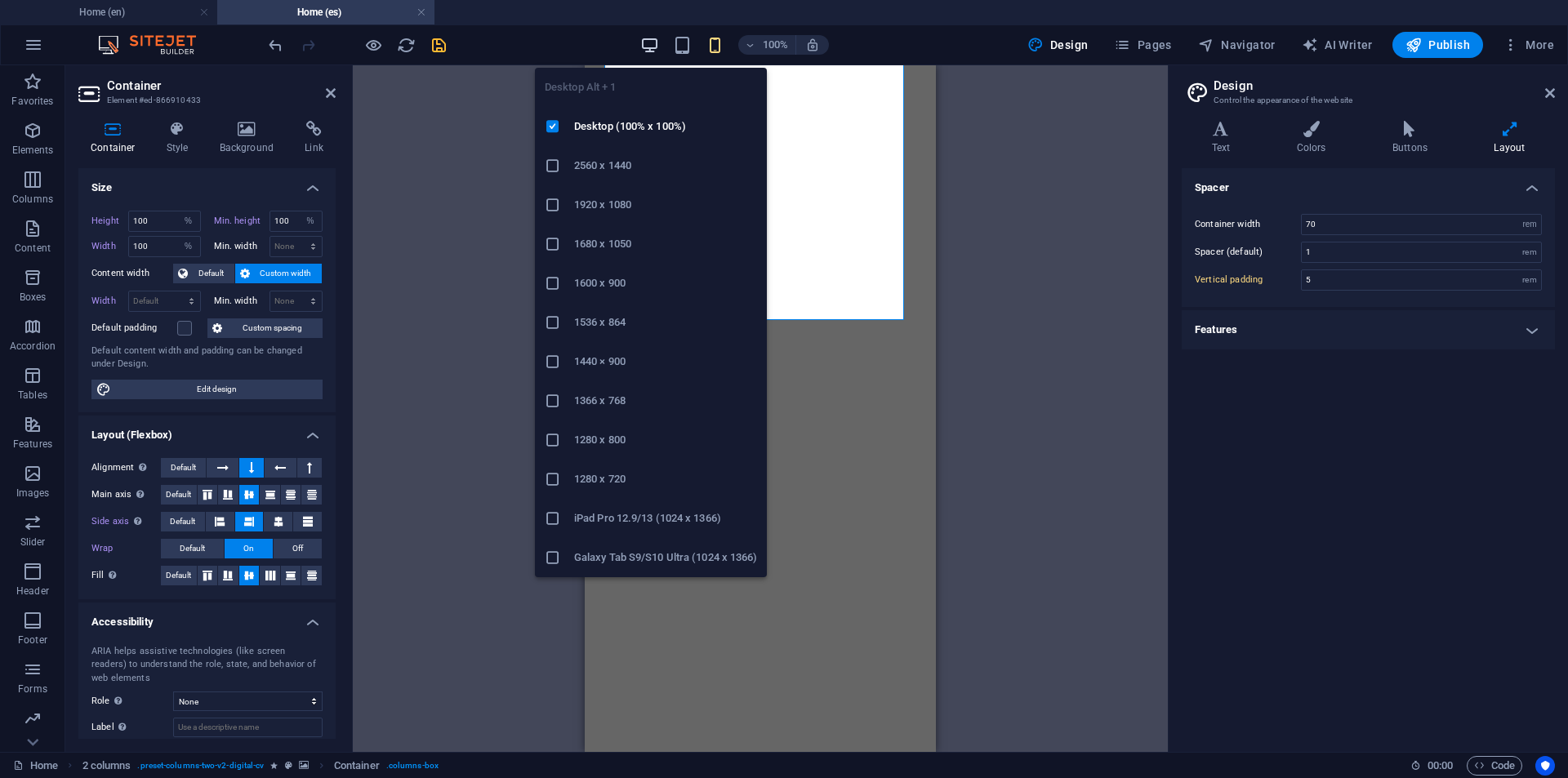
click at [655, 43] on icon "button" at bounding box center [650, 45] width 19 height 19
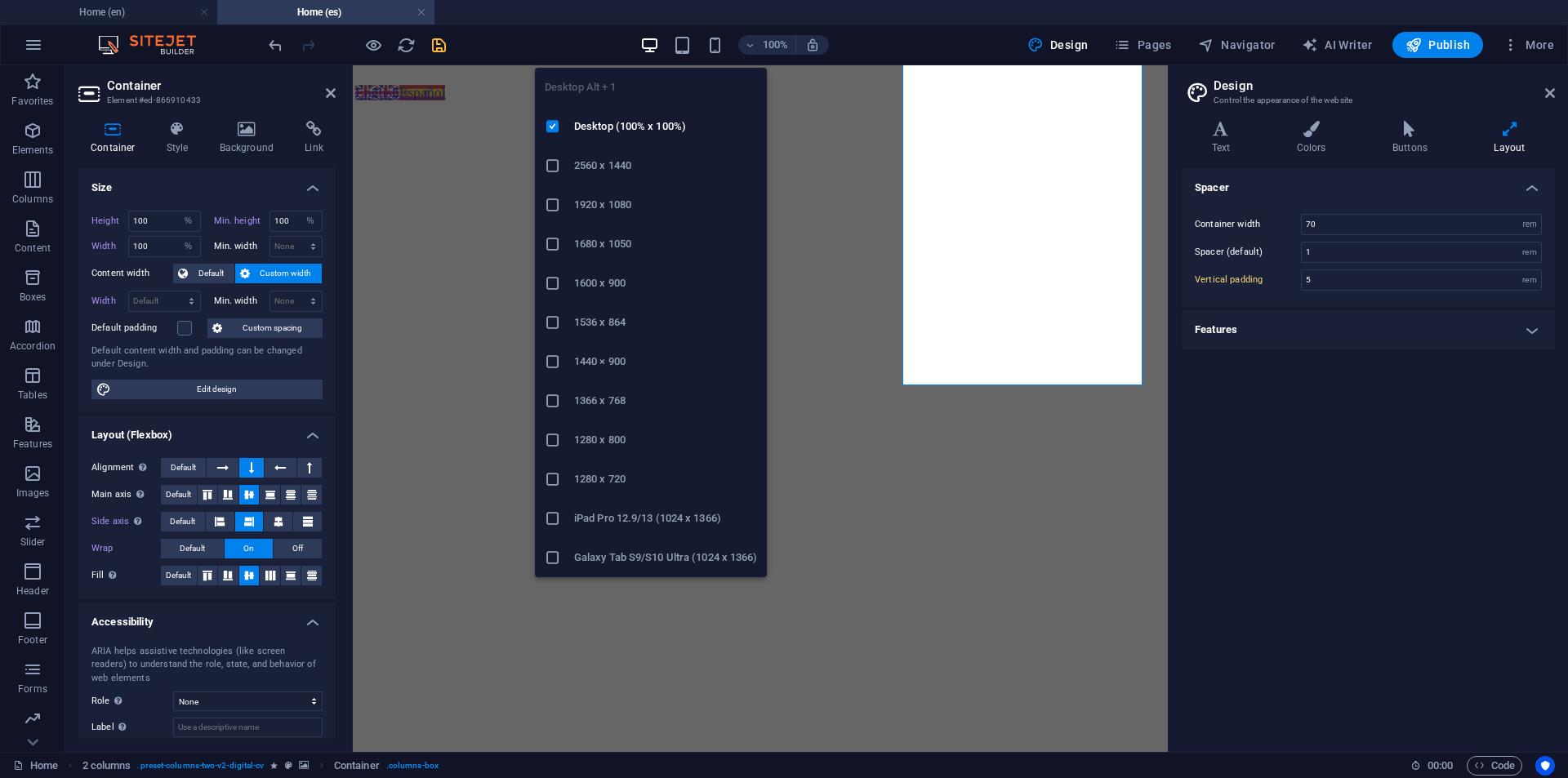
type input "7"
type input "50"
select select "DISABLED_OPTION_VALUE"
type input "30"
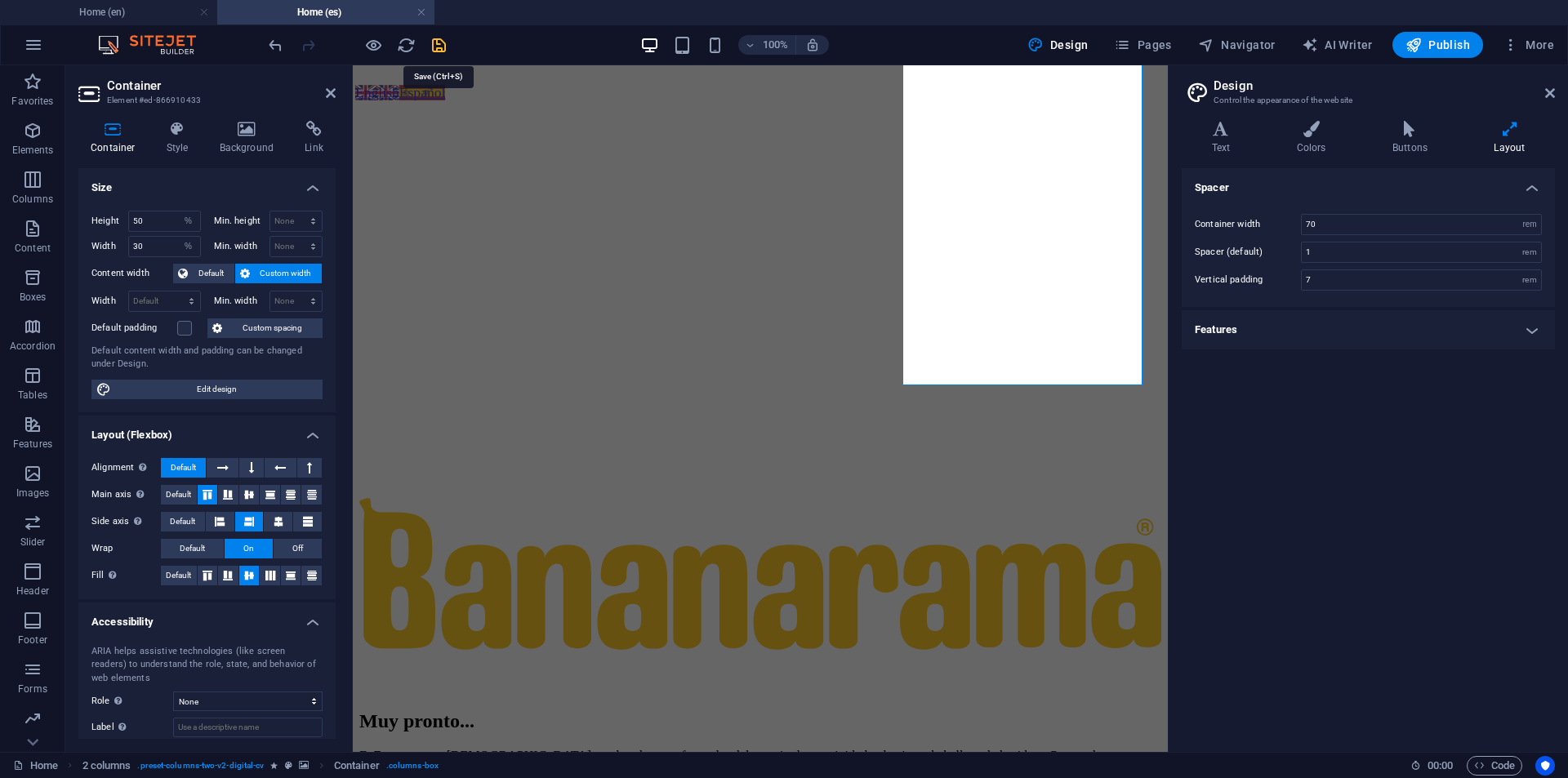
click at [437, 48] on icon "save" at bounding box center [439, 45] width 19 height 19
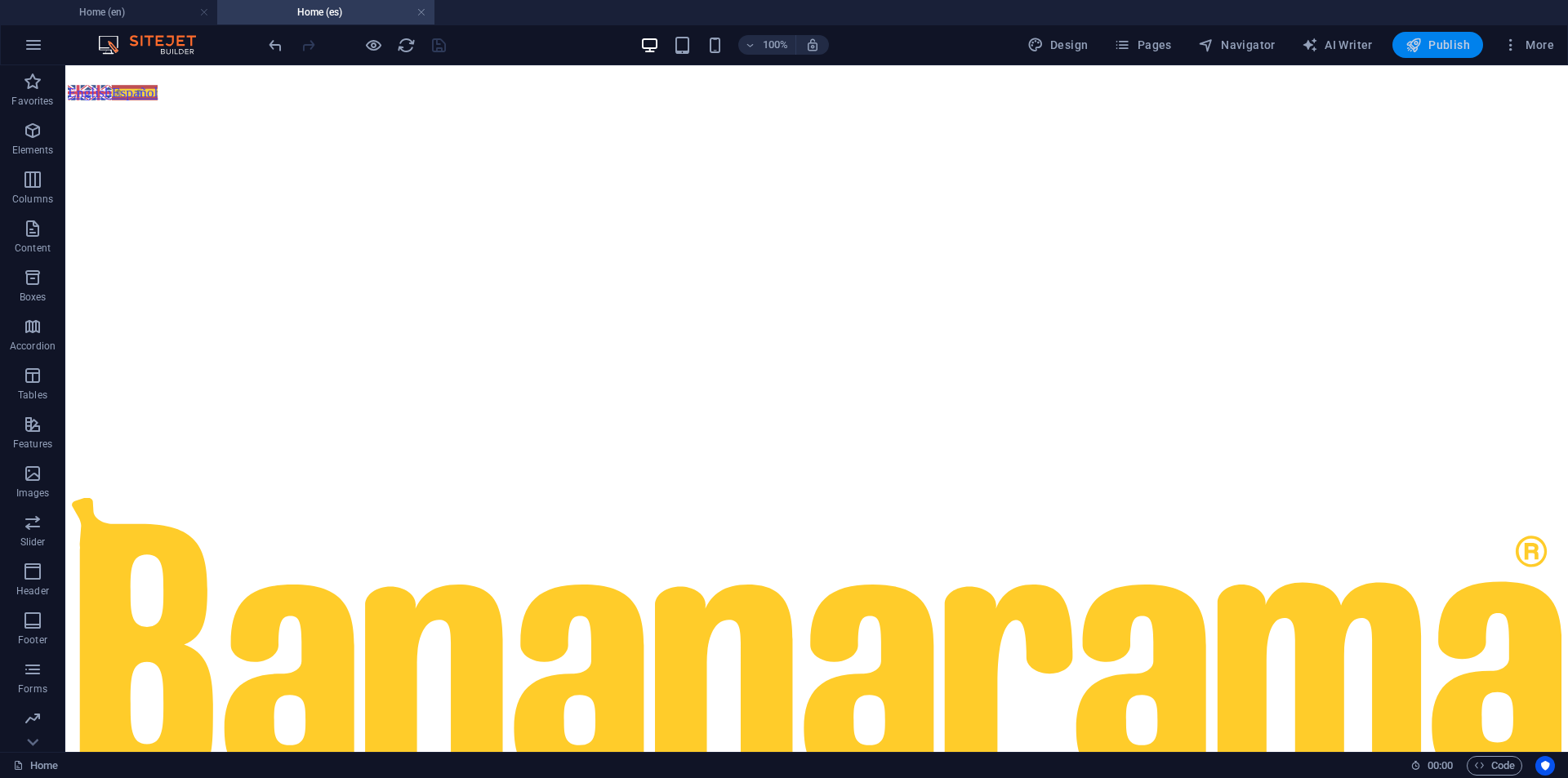
click at [1445, 45] on span "Publish" at bounding box center [1438, 44] width 65 height 16
